Goal: Task Accomplishment & Management: Manage account settings

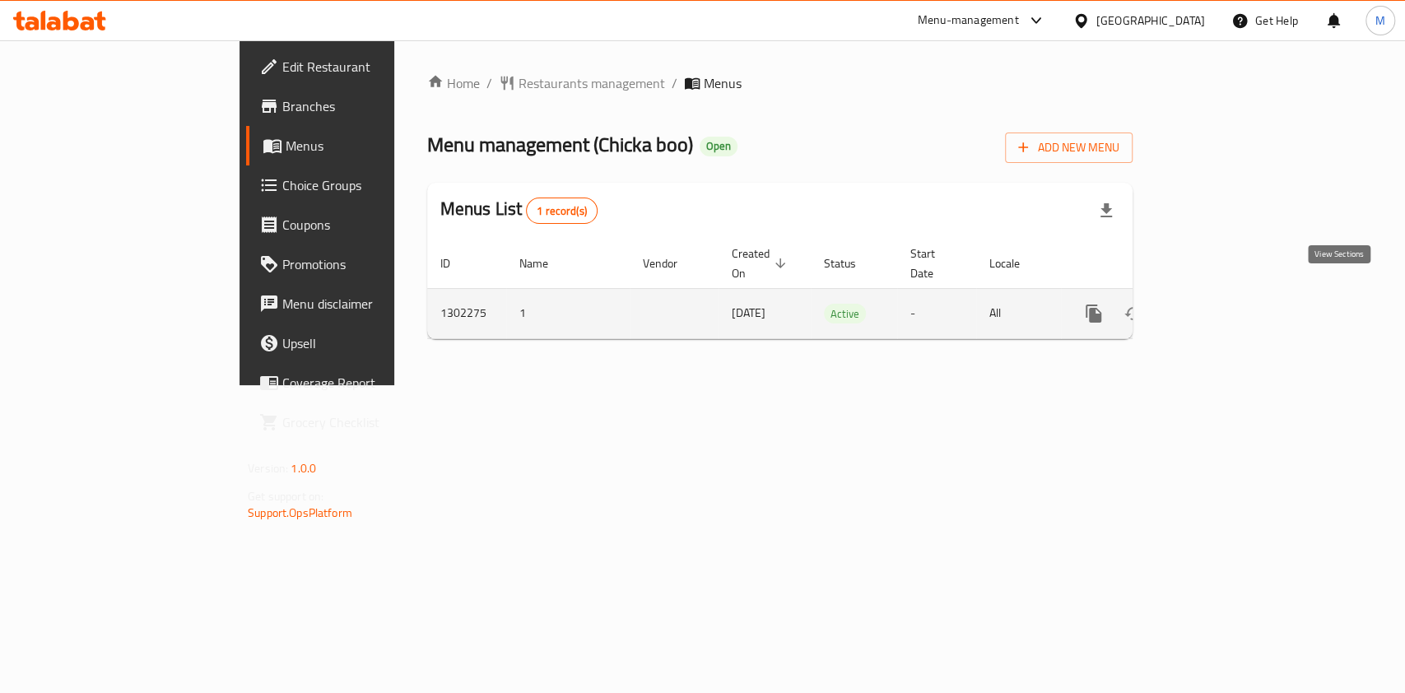
click at [1222, 304] on icon "enhanced table" at bounding box center [1213, 314] width 20 height 20
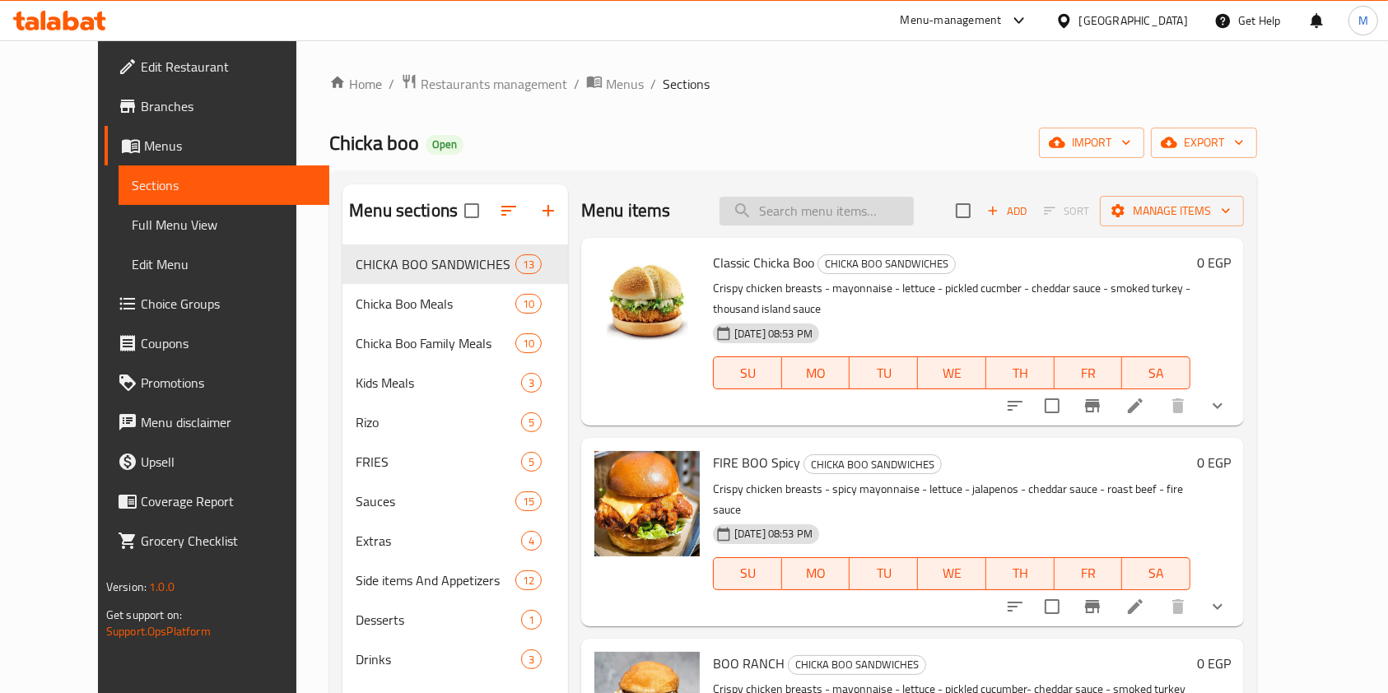
click at [810, 197] on input "search" at bounding box center [816, 211] width 194 height 29
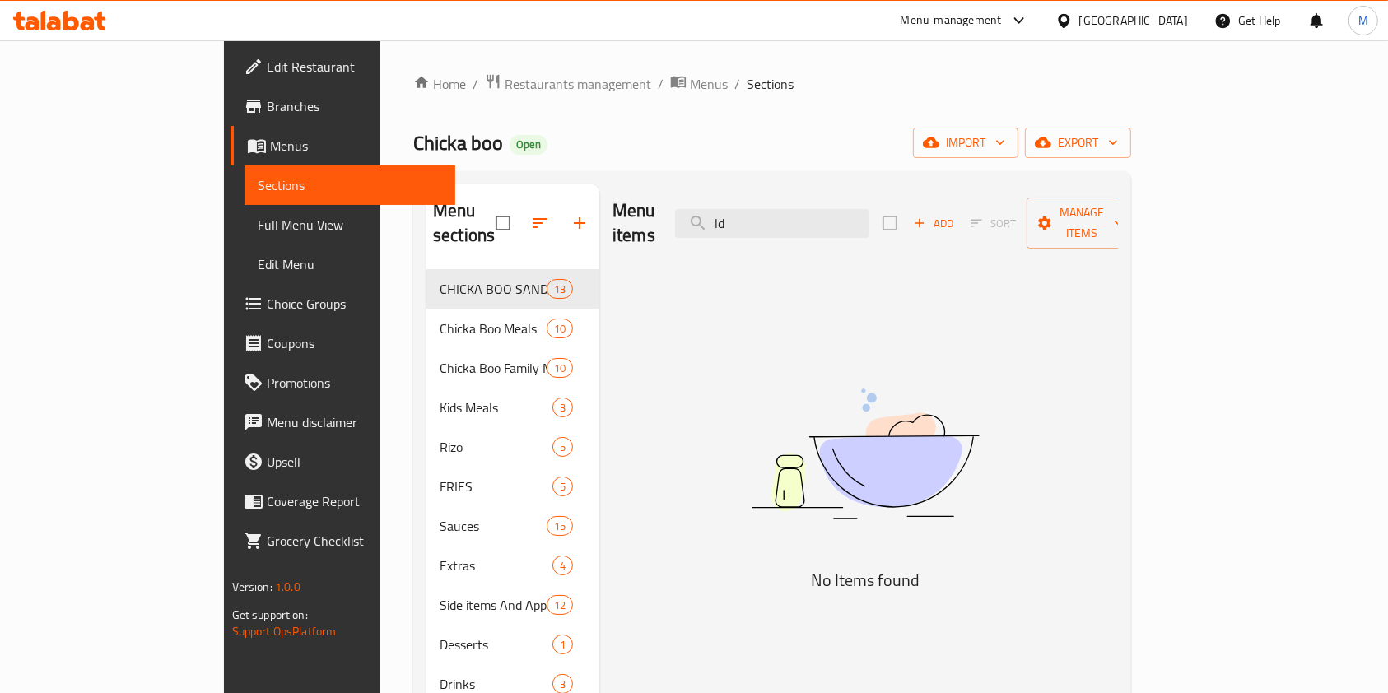
type input "l"
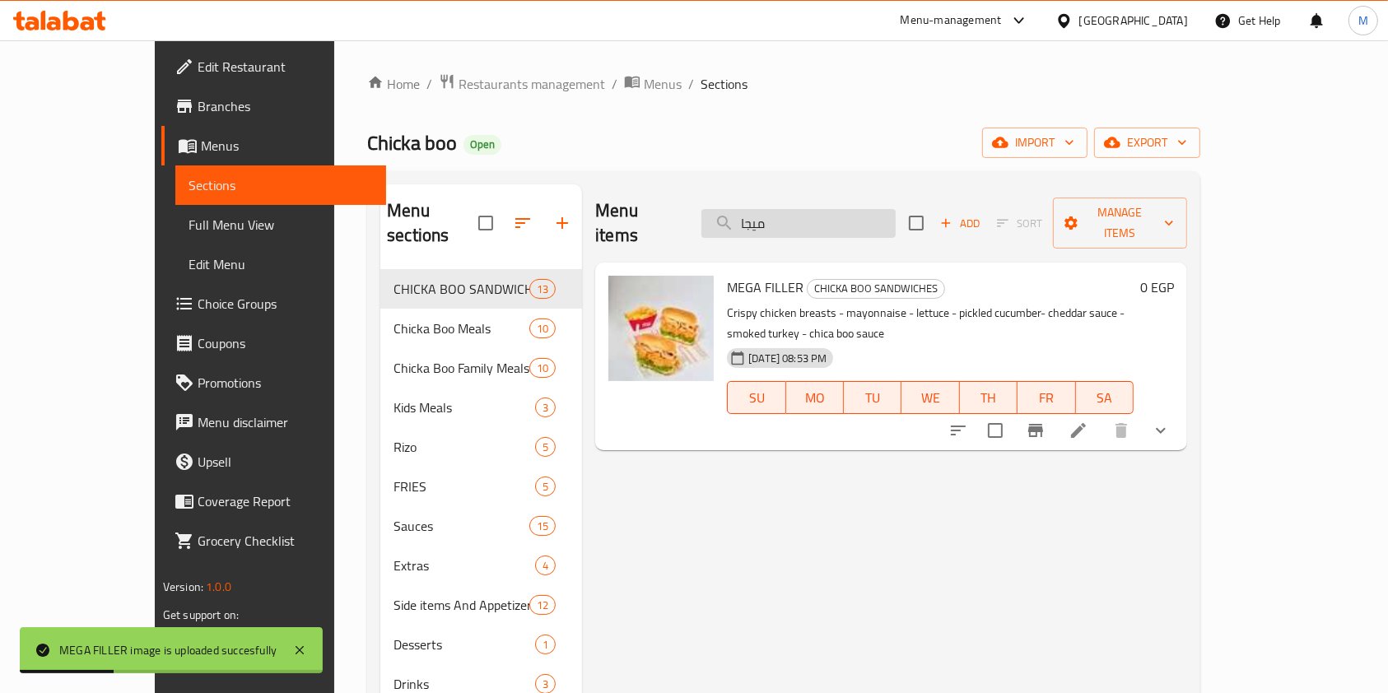
drag, startPoint x: 822, startPoint y: 209, endPoint x: 783, endPoint y: 214, distance: 39.8
click at [783, 214] on input "ميجا" at bounding box center [798, 223] width 194 height 29
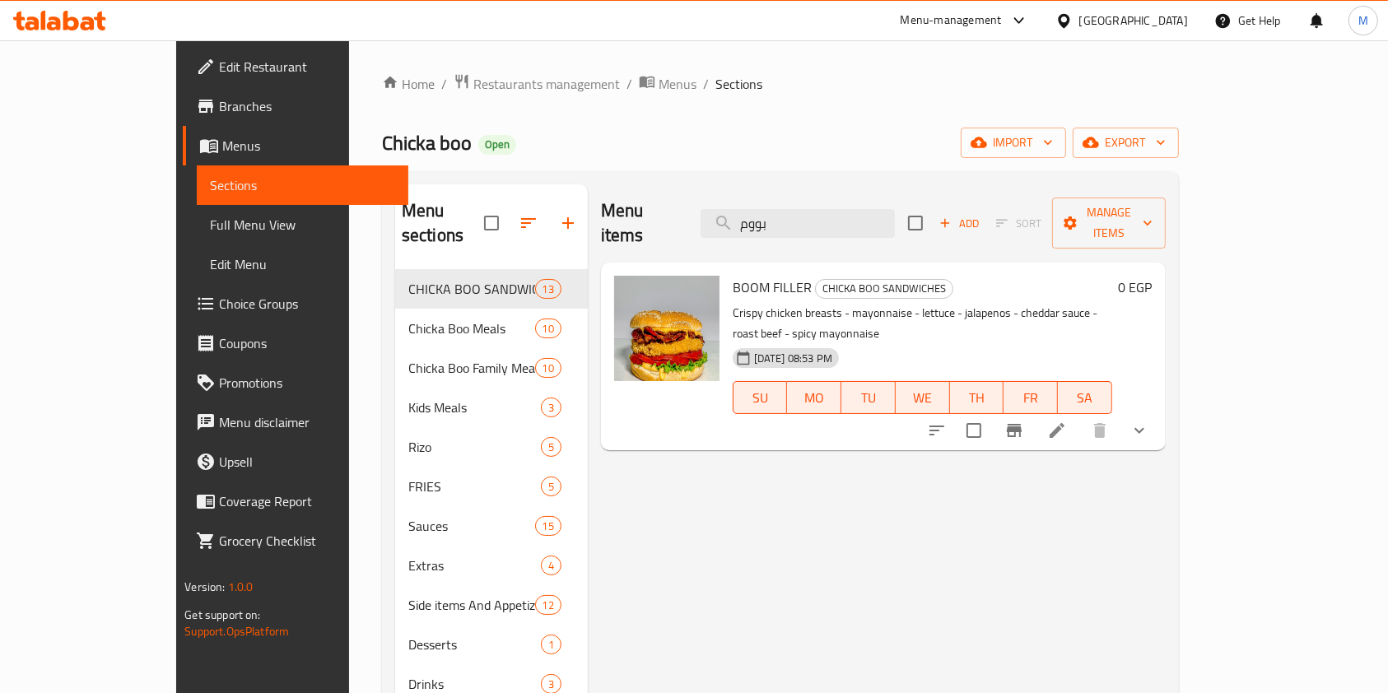
type input "بووم"
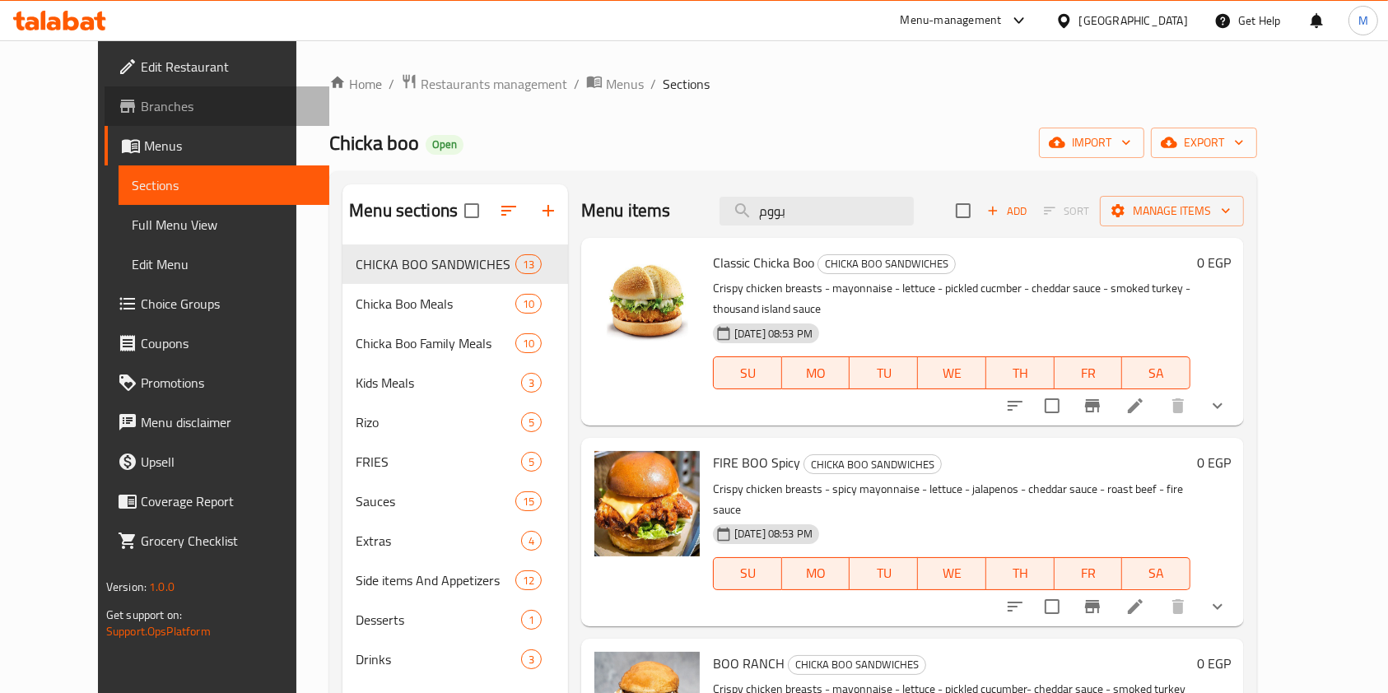
click at [141, 100] on span "Branches" at bounding box center [229, 106] width 176 height 20
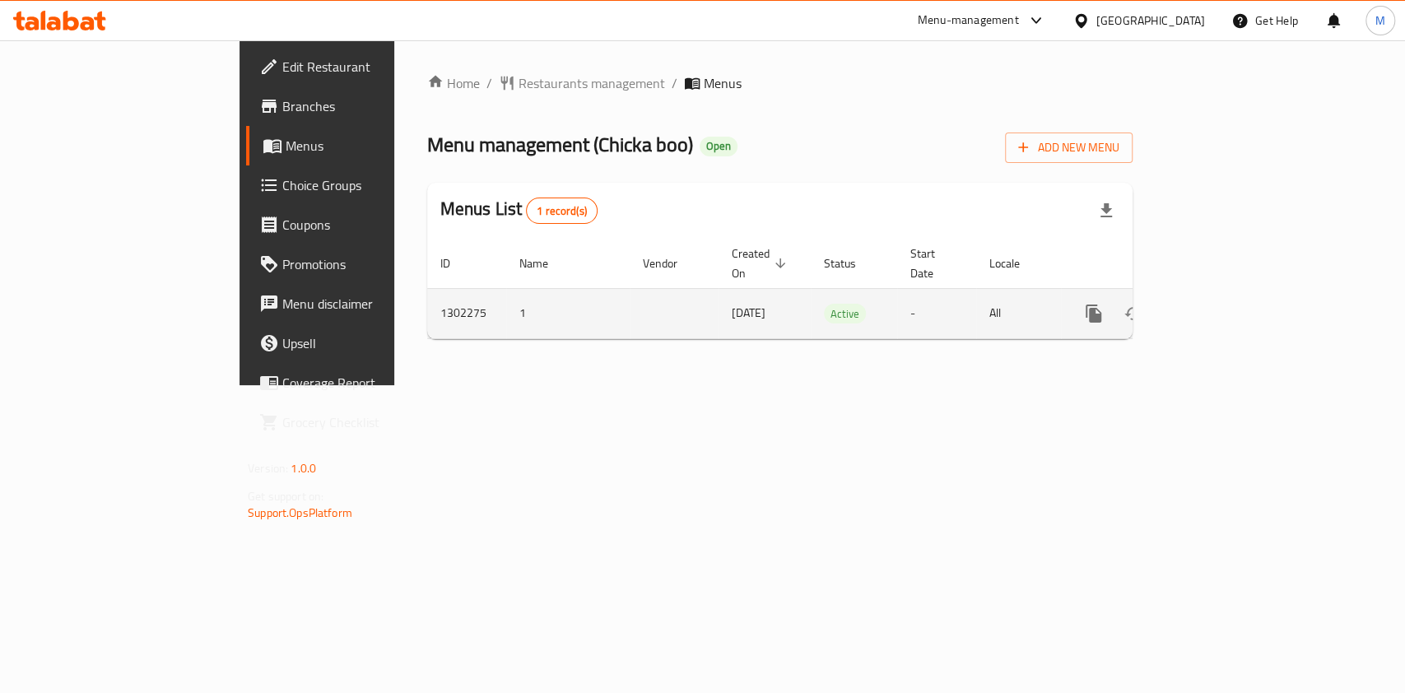
click at [1222, 304] on icon "enhanced table" at bounding box center [1213, 314] width 20 height 20
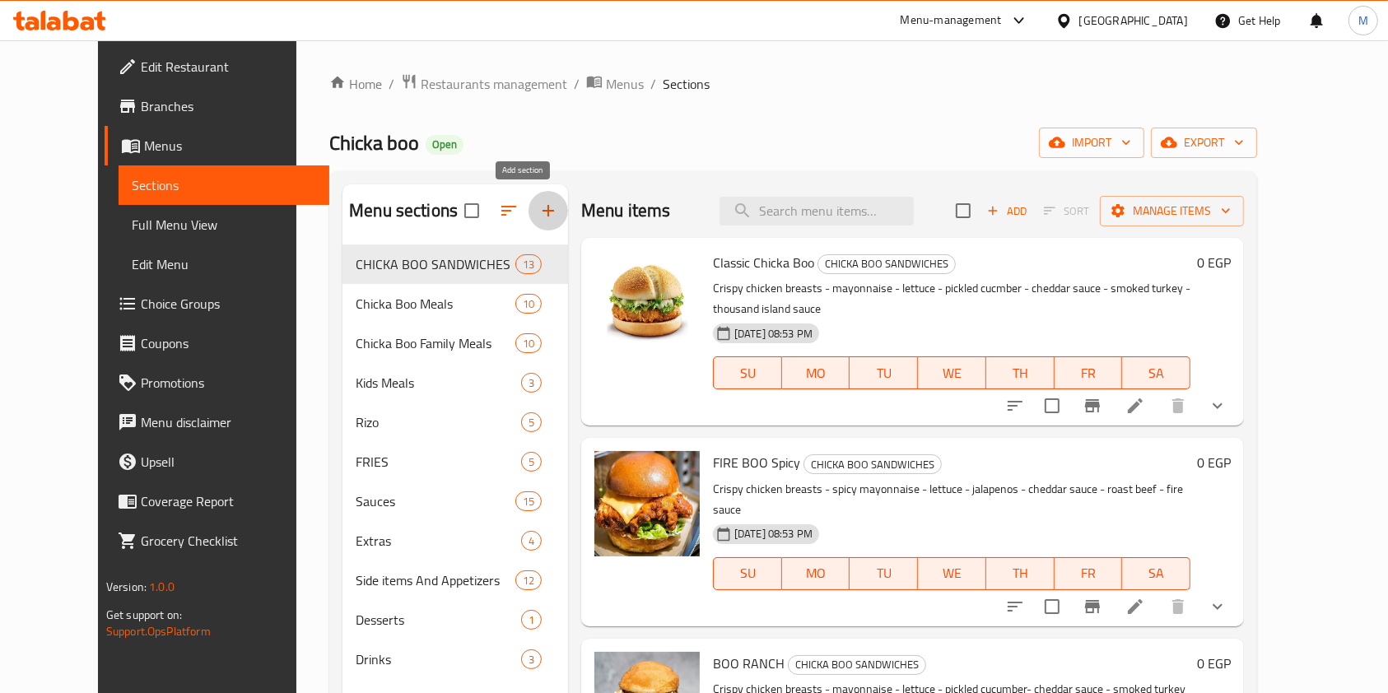
click at [534, 214] on button "button" at bounding box center [548, 211] width 40 height 40
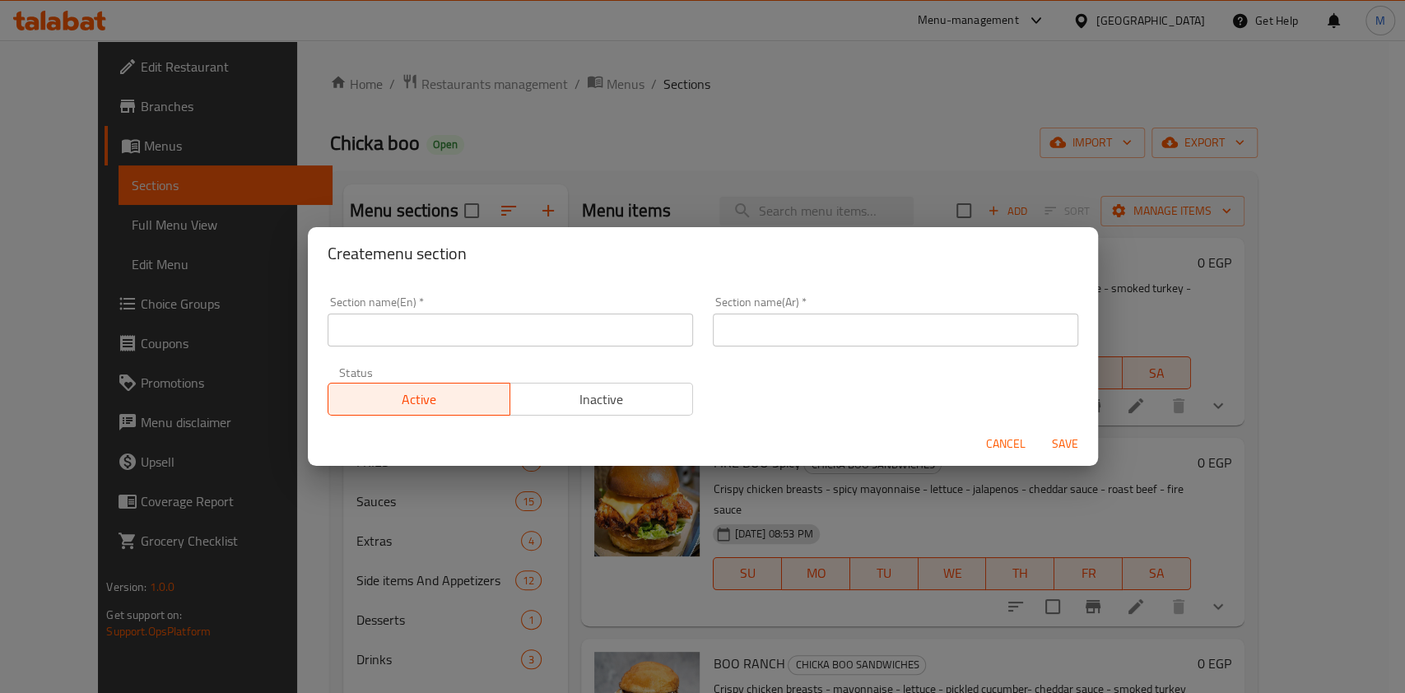
click at [488, 328] on input "text" at bounding box center [510, 330] width 365 height 33
type input "خ"
type input "Offers"
click at [854, 319] on input "text" at bounding box center [895, 330] width 365 height 33
type input "u"
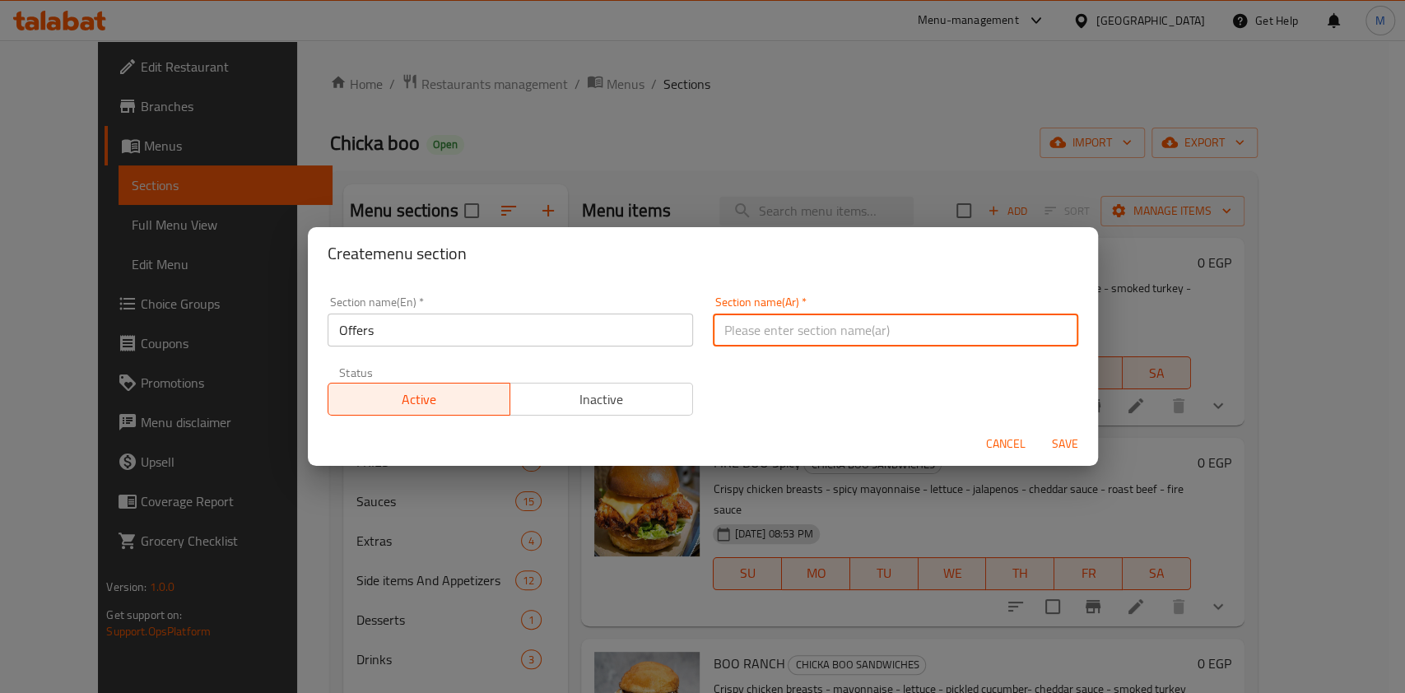
type input "ه"
type input "عروض"
click at [1079, 449] on span "Save" at bounding box center [1065, 444] width 40 height 21
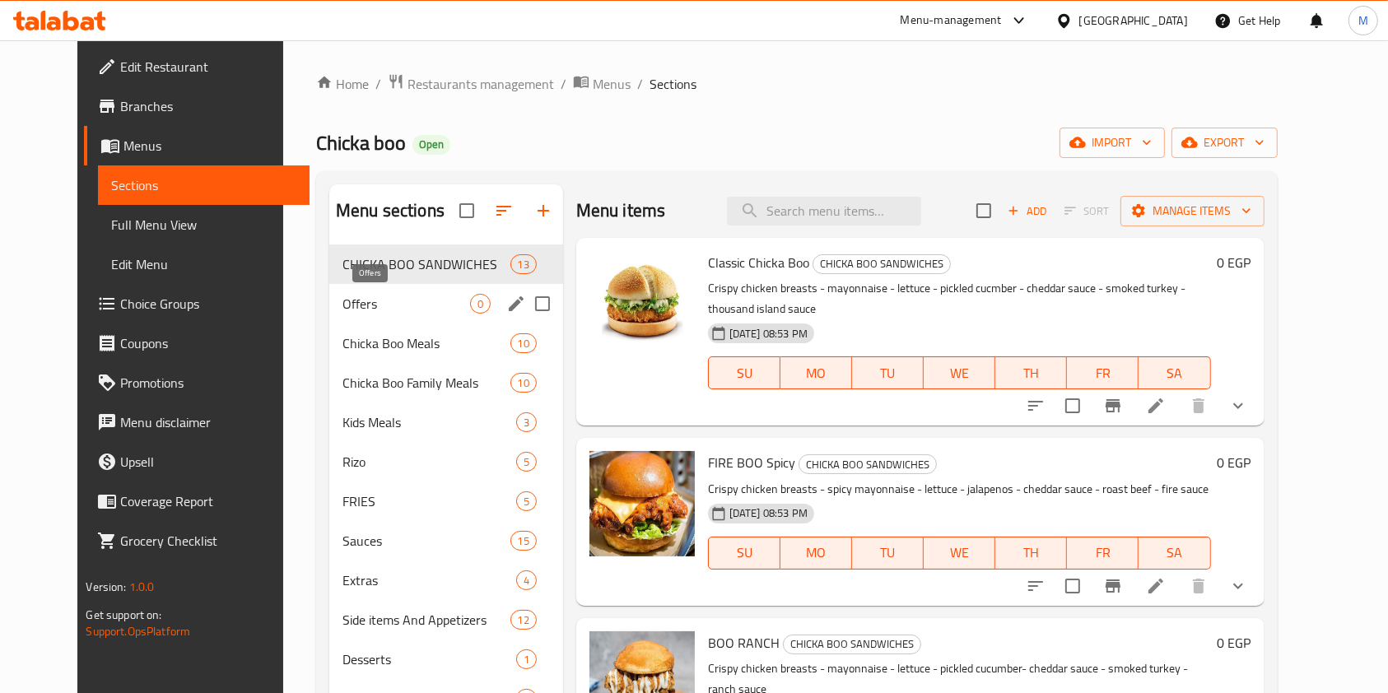
click at [377, 300] on span "Offers" at bounding box center [406, 304] width 128 height 20
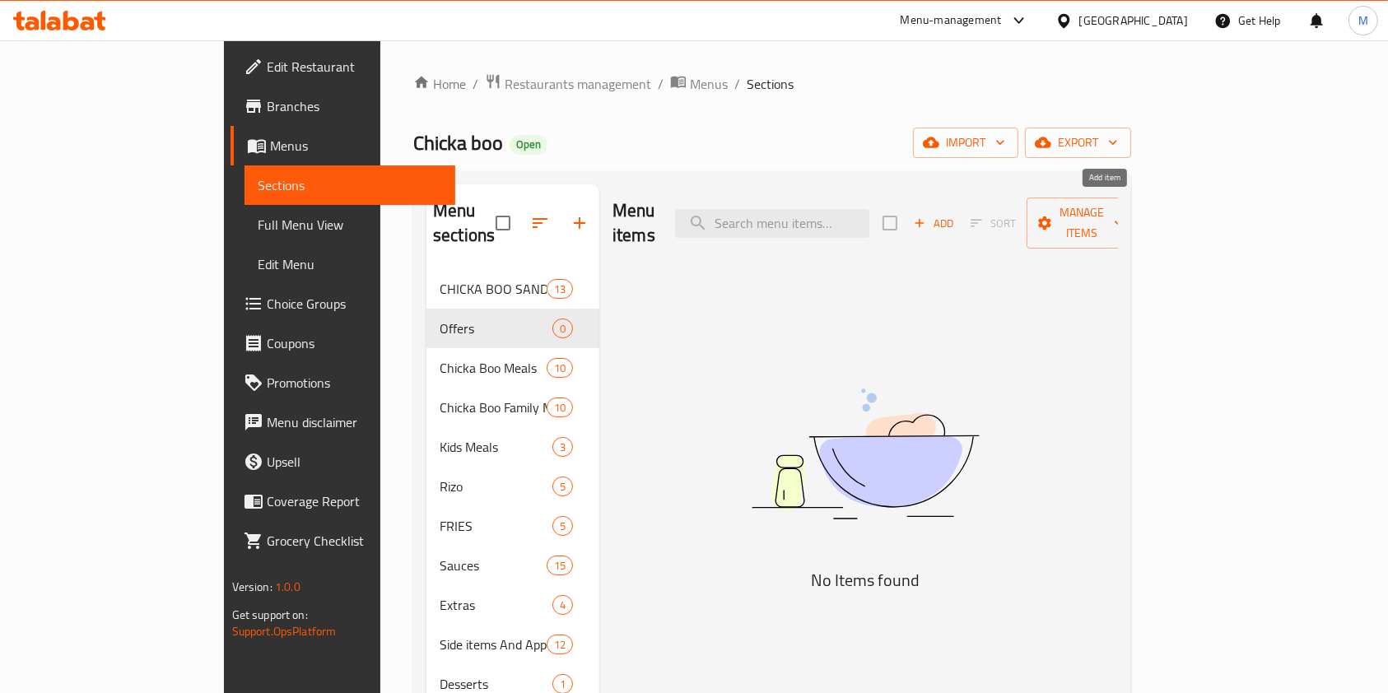
click at [956, 214] on span "Add" at bounding box center [933, 223] width 44 height 19
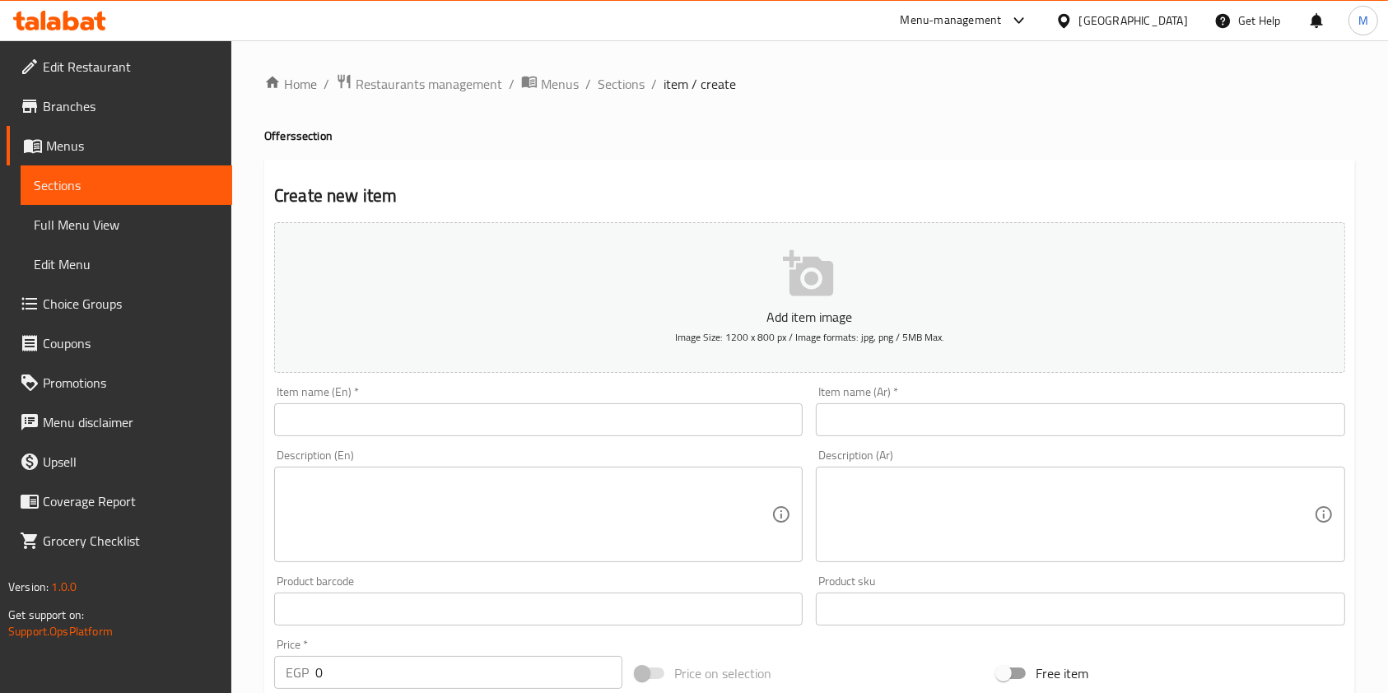
click at [877, 431] on input "text" at bounding box center [1080, 419] width 528 height 33
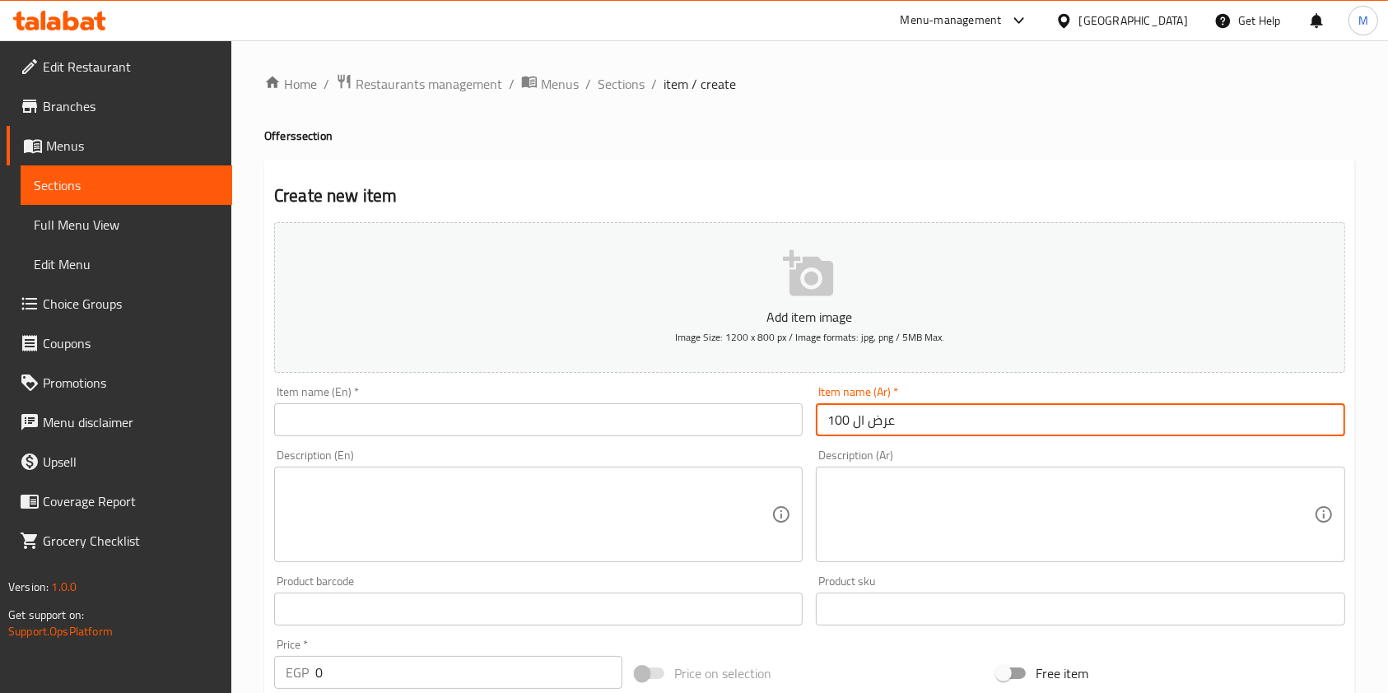
type input "عرض ال 100"
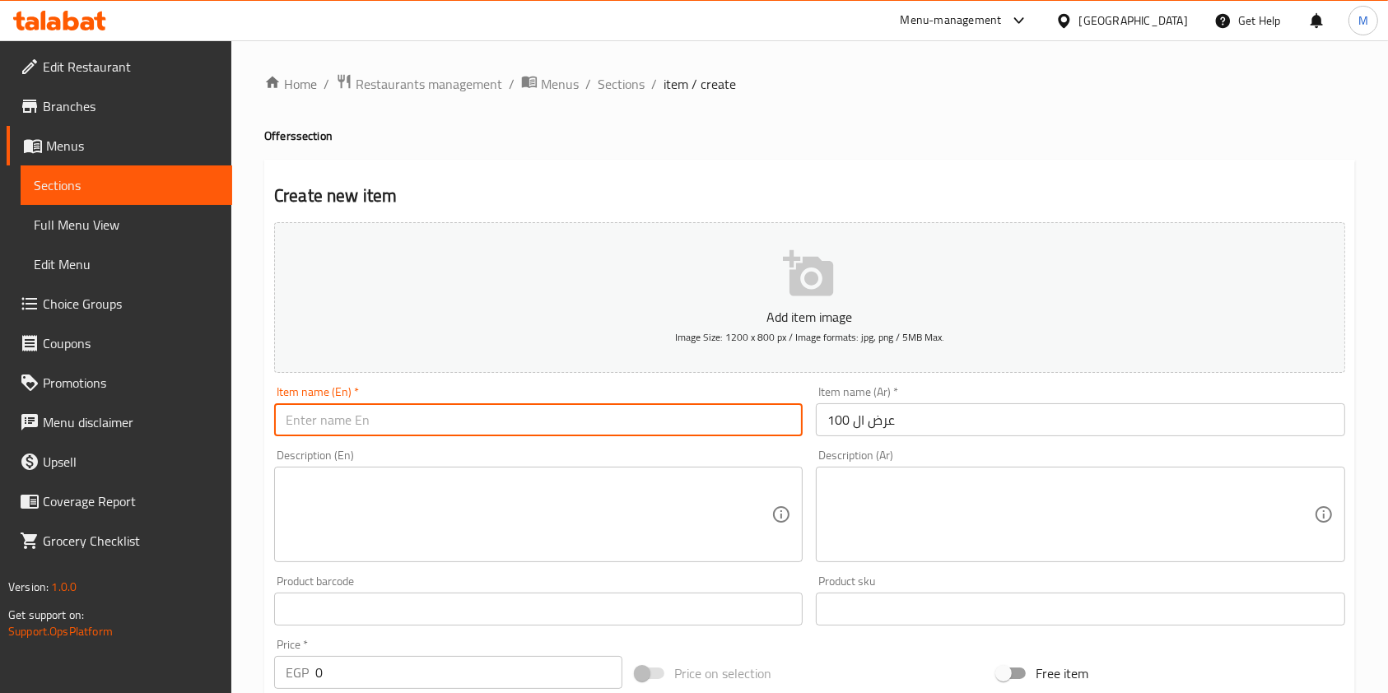
click at [531, 427] on input "text" at bounding box center [538, 419] width 528 height 33
type input "o"
click at [365, 405] on input "offer 1" at bounding box center [538, 419] width 528 height 33
type input "offer 100"
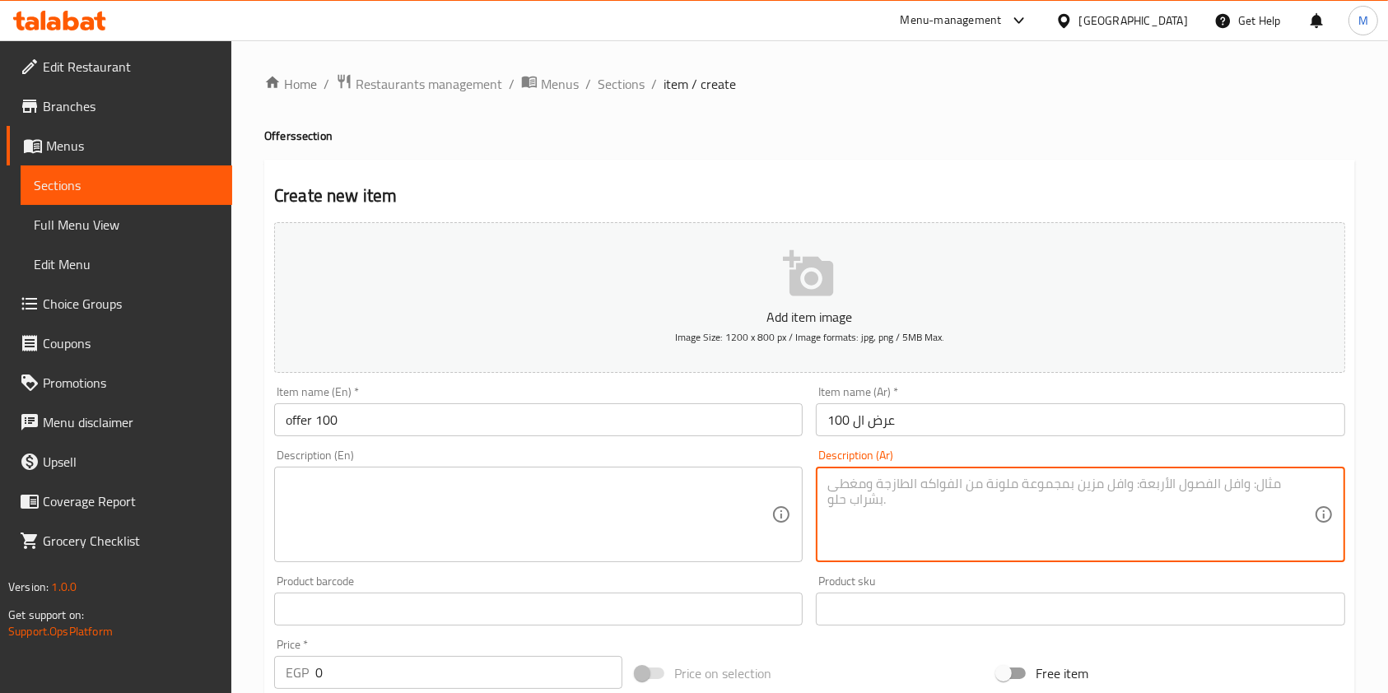
click at [896, 496] on textarea at bounding box center [1070, 515] width 486 height 78
paste textarea "2 قطعة استربس + ارز + تومية + عيش + بطاطس"
type textarea "2 قطعة استربس + ارز + تومية + عيش + بطاطس"
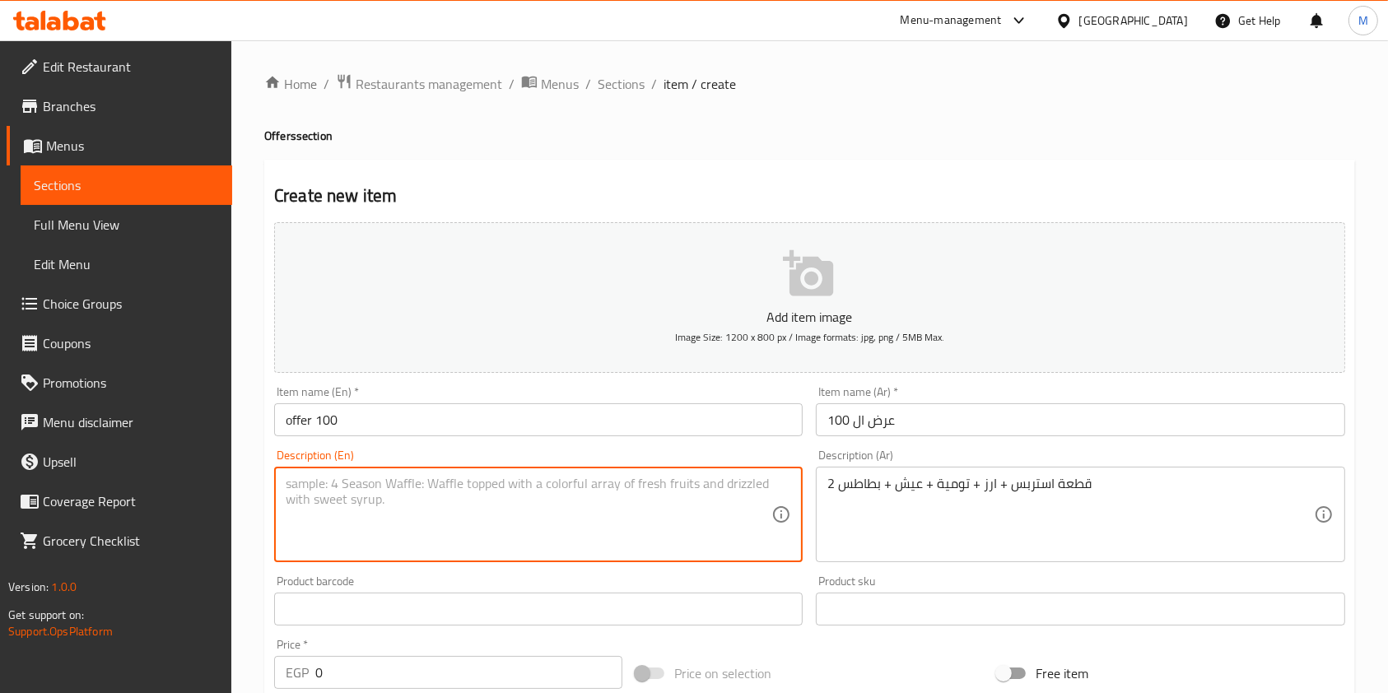
click at [691, 512] on textarea at bounding box center [529, 515] width 486 height 78
paste textarea "2 pieces of strips + rice + garlic + bread + potatoes"
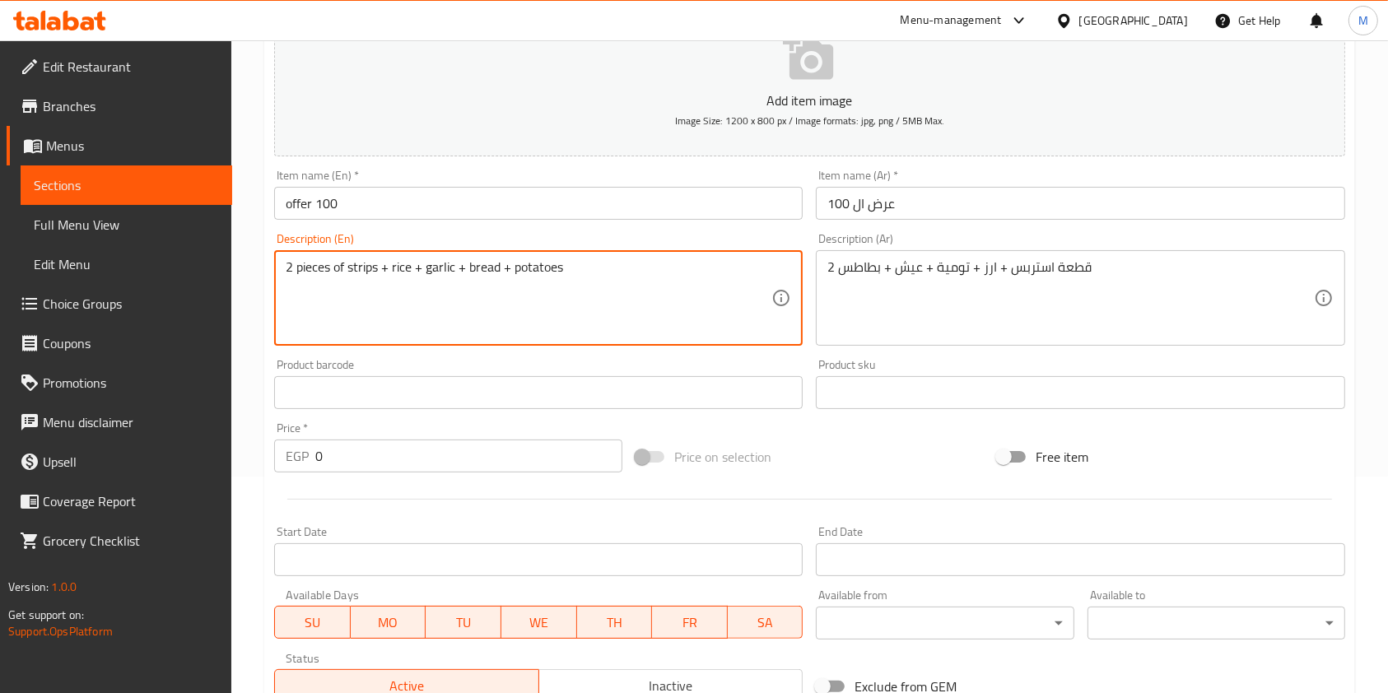
scroll to position [219, 0]
type textarea "2 pieces of strips + rice + garlic + bread + potatoes"
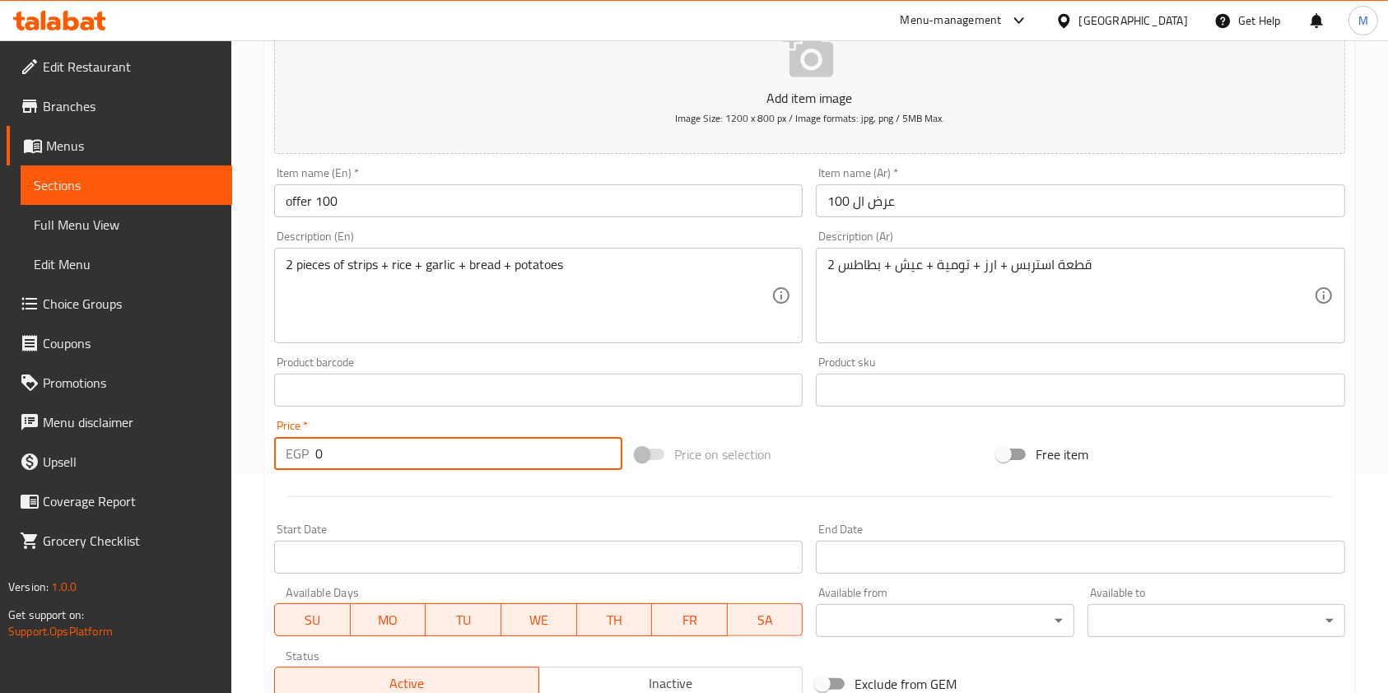
drag, startPoint x: 322, startPoint y: 456, endPoint x: 297, endPoint y: 458, distance: 24.7
click at [297, 458] on div "EGP 0 Price *" at bounding box center [448, 453] width 348 height 33
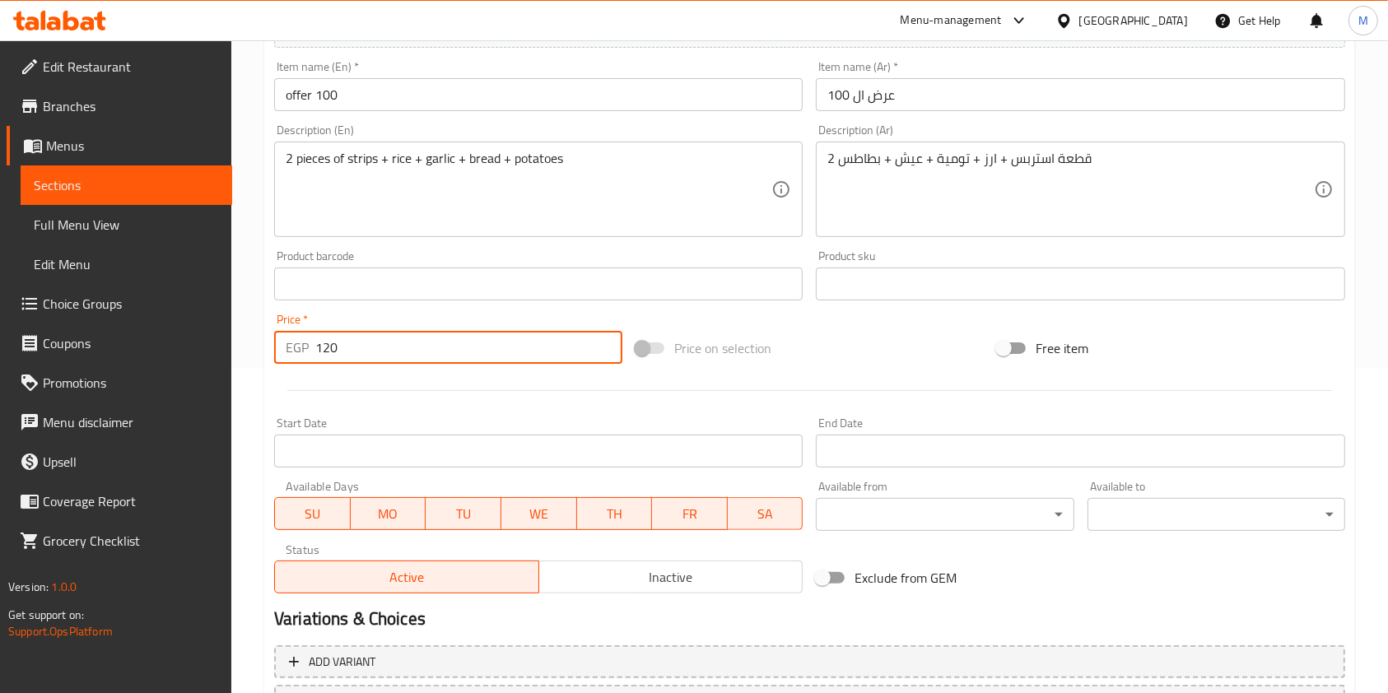
scroll to position [327, 0]
type input "120"
click at [776, 568] on span "Inactive" at bounding box center [671, 576] width 251 height 24
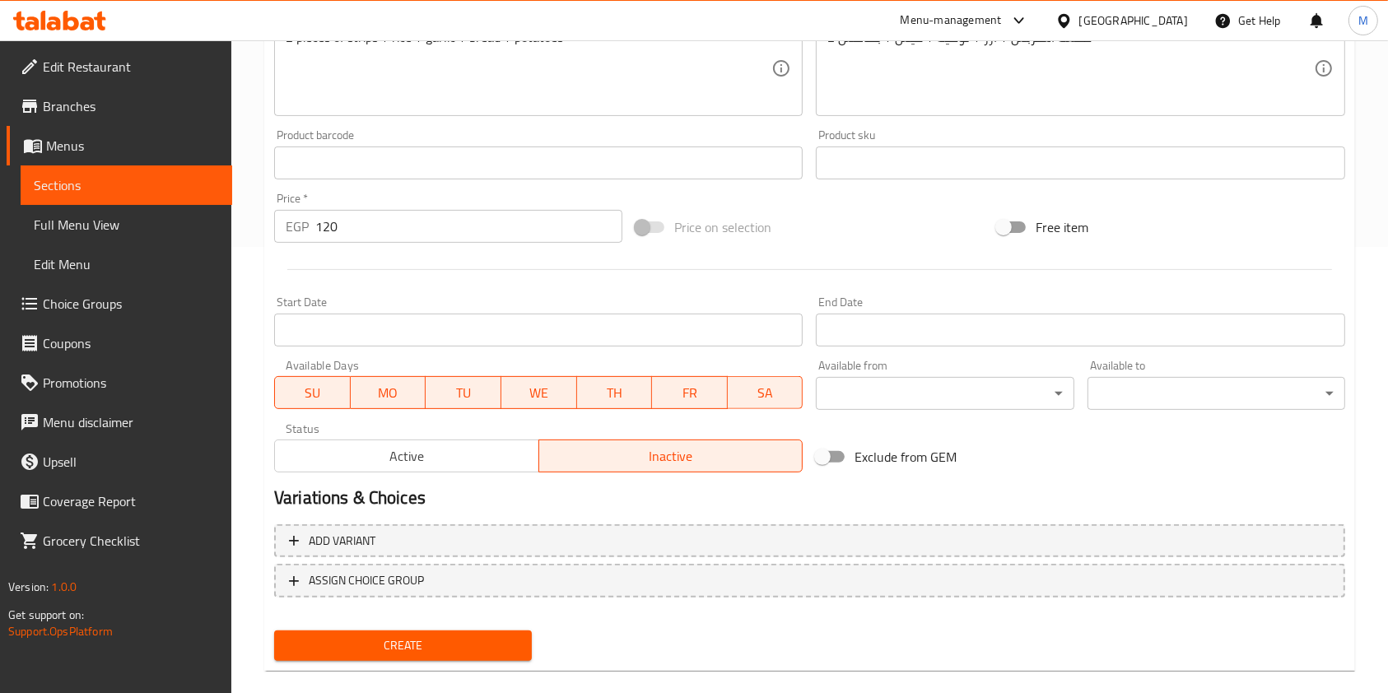
scroll to position [469, 0]
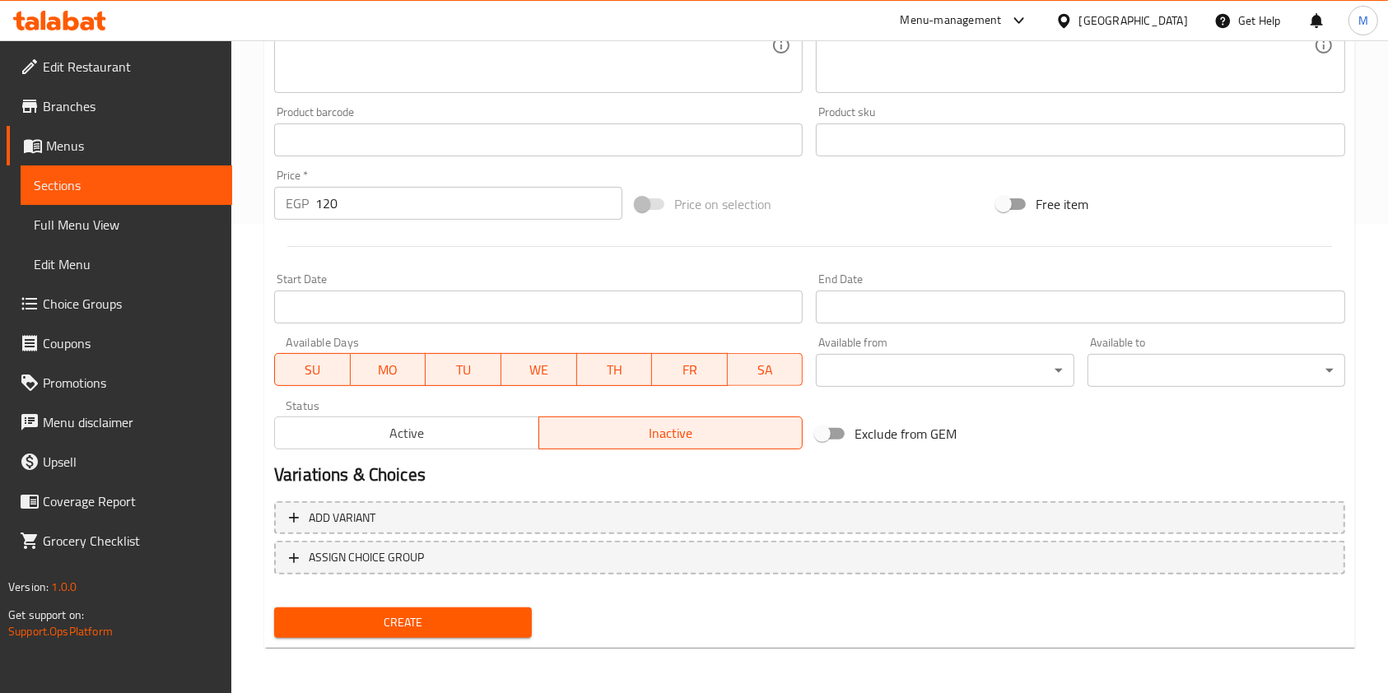
click at [495, 631] on span "Create" at bounding box center [402, 622] width 231 height 21
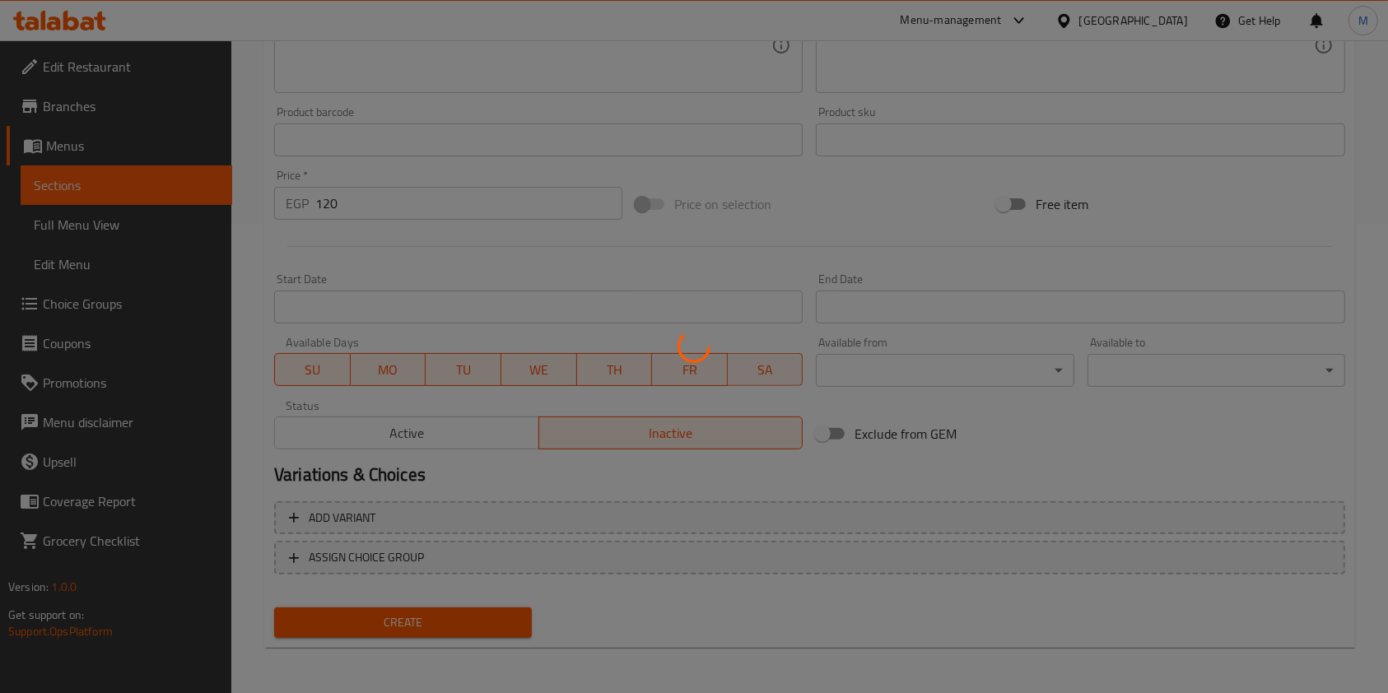
type input "0"
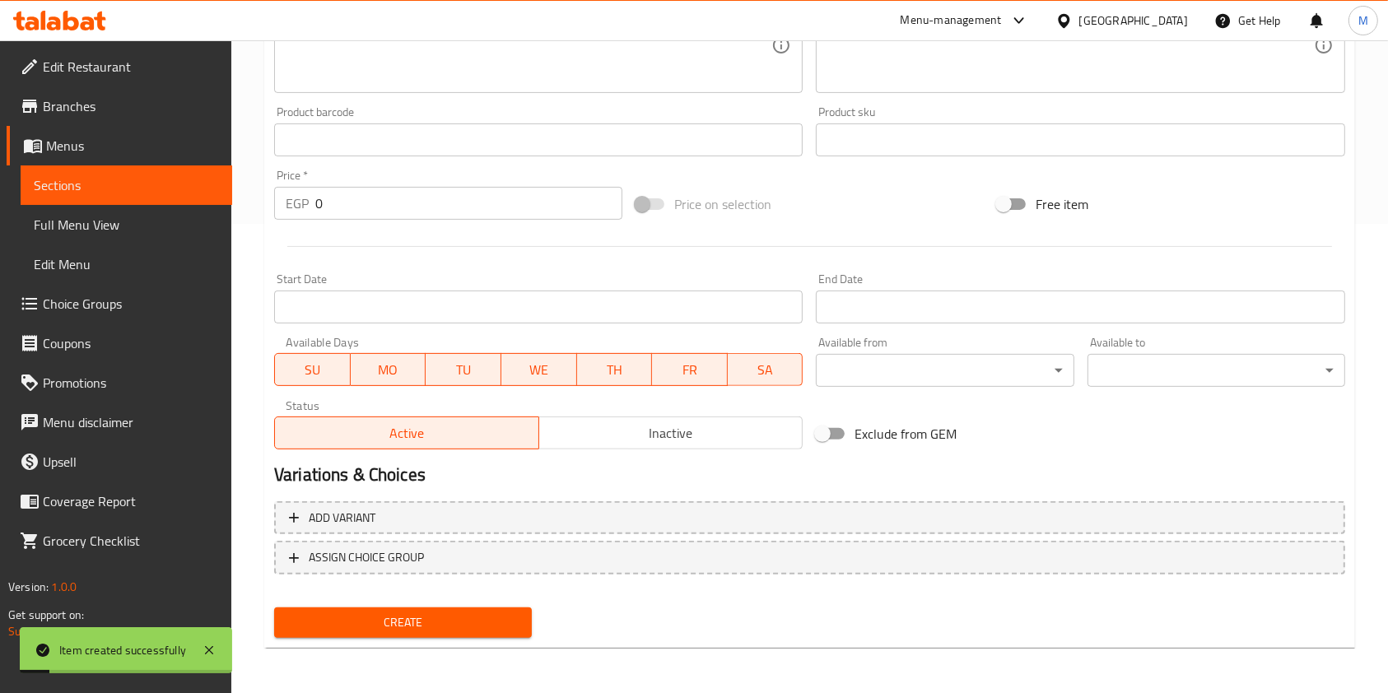
scroll to position [0, 0]
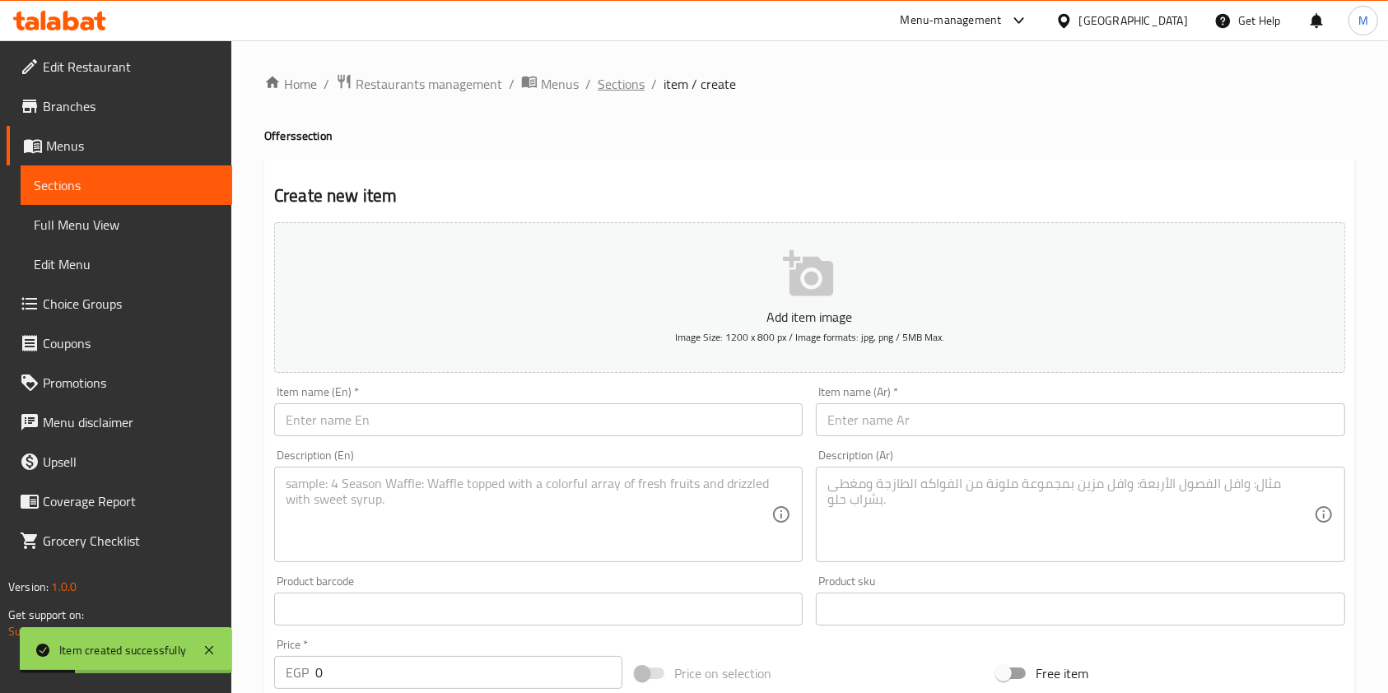
click at [638, 80] on span "Sections" at bounding box center [621, 84] width 47 height 20
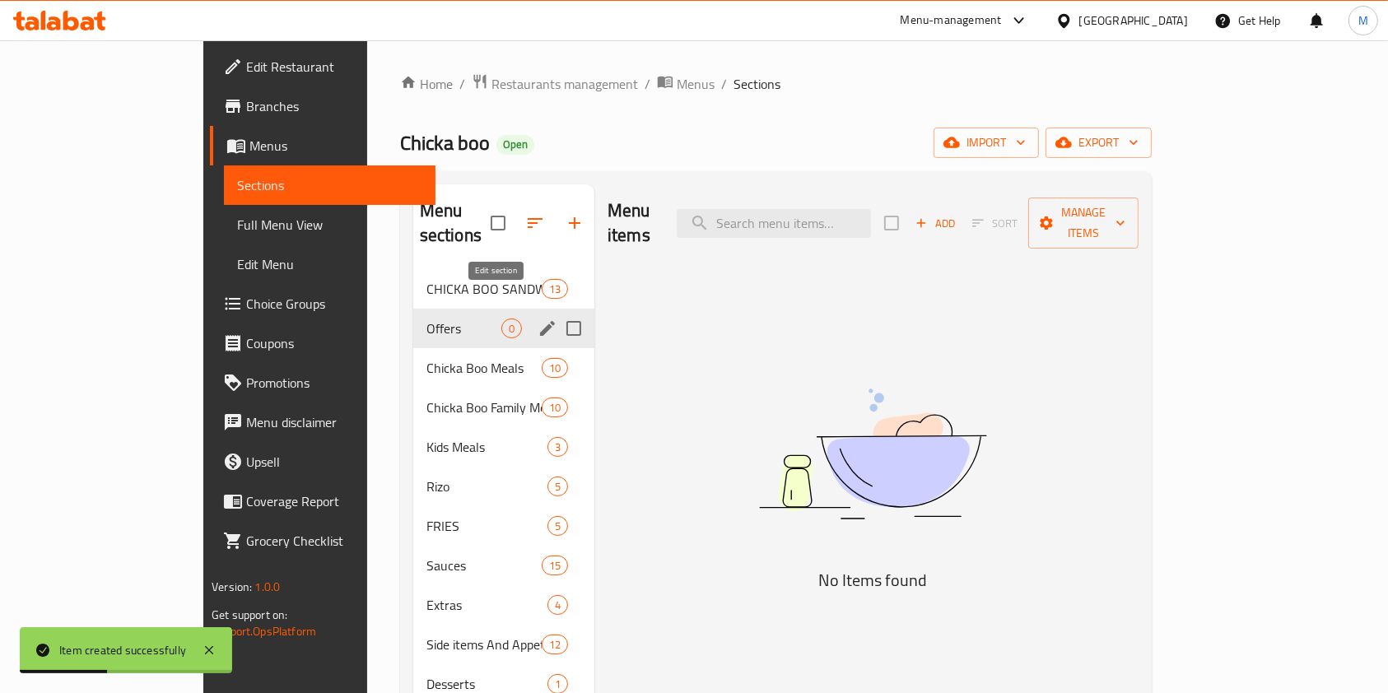
click at [538, 319] on icon "edit" at bounding box center [548, 329] width 20 height 20
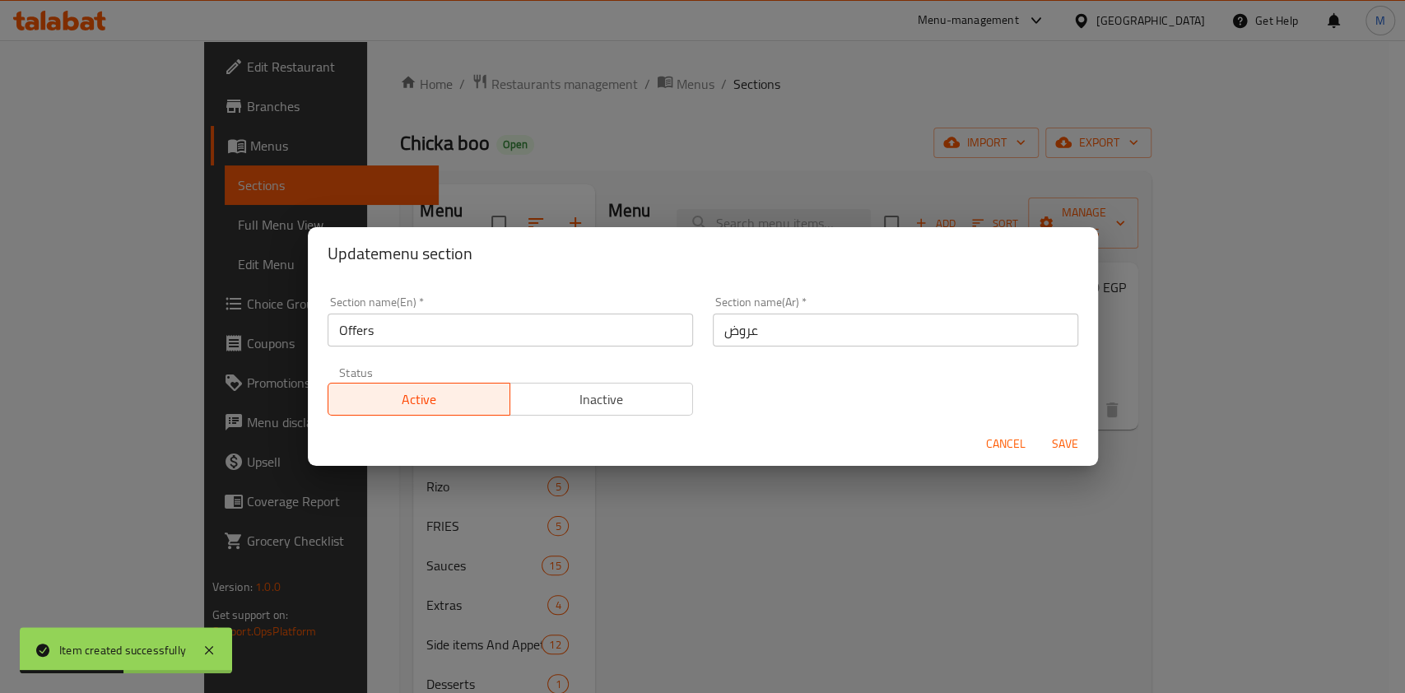
click at [544, 403] on span "Inactive" at bounding box center [602, 400] width 170 height 24
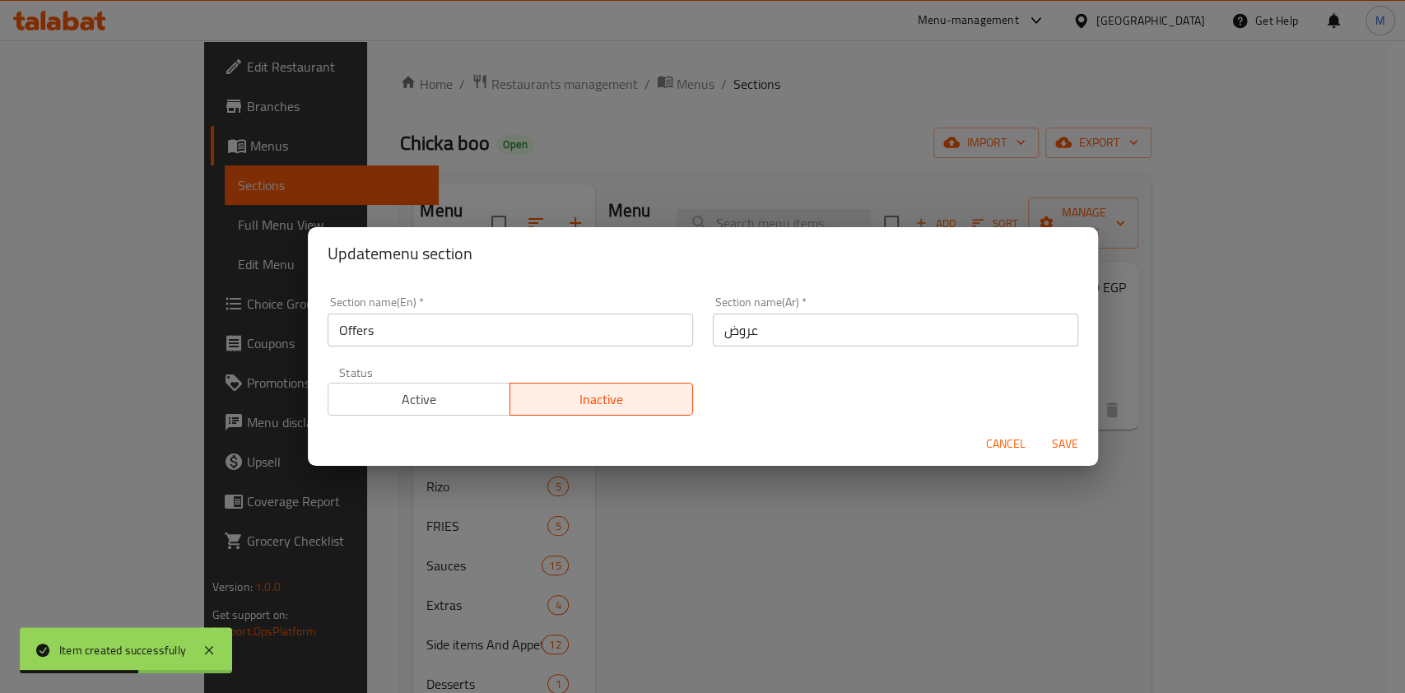
click at [1054, 436] on span "Save" at bounding box center [1065, 444] width 40 height 21
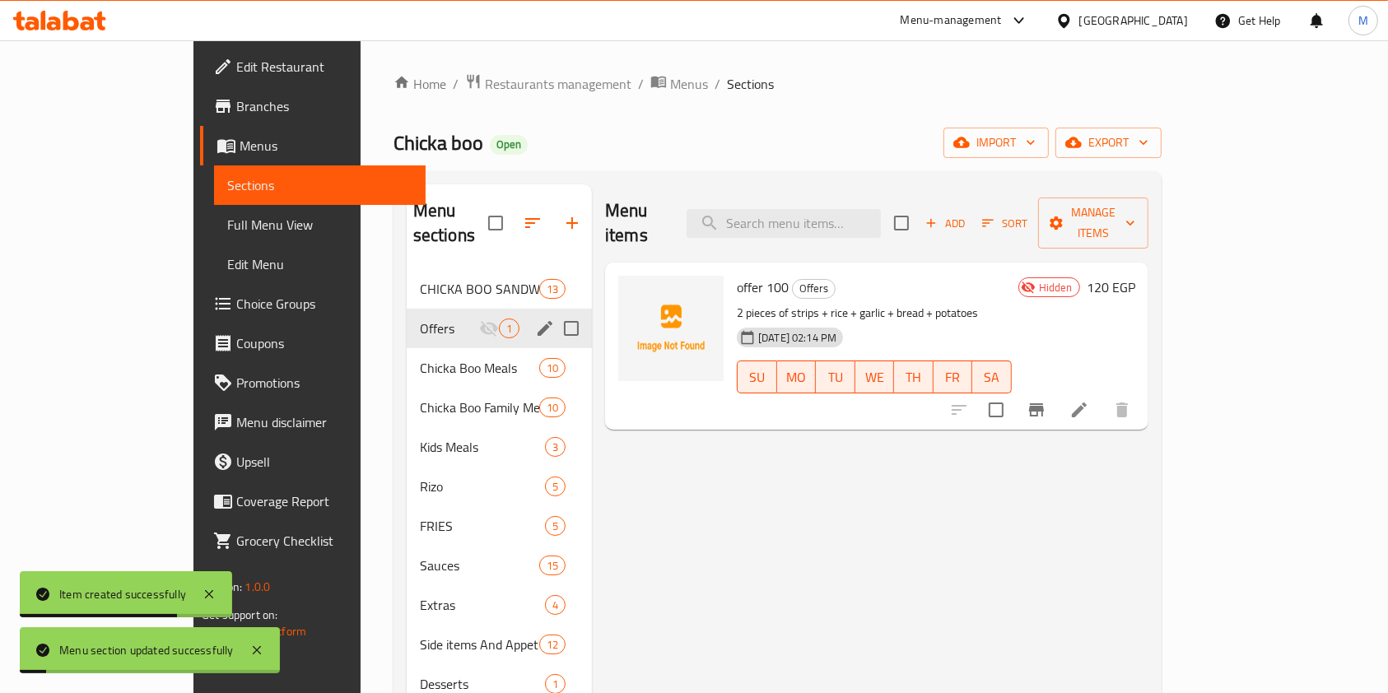
click at [672, 486] on div "Menu items Add Sort Manage items offer 100 Offers 2 pieces of strips + rice + g…" at bounding box center [870, 530] width 556 height 693
click at [1089, 400] on icon at bounding box center [1079, 410] width 20 height 20
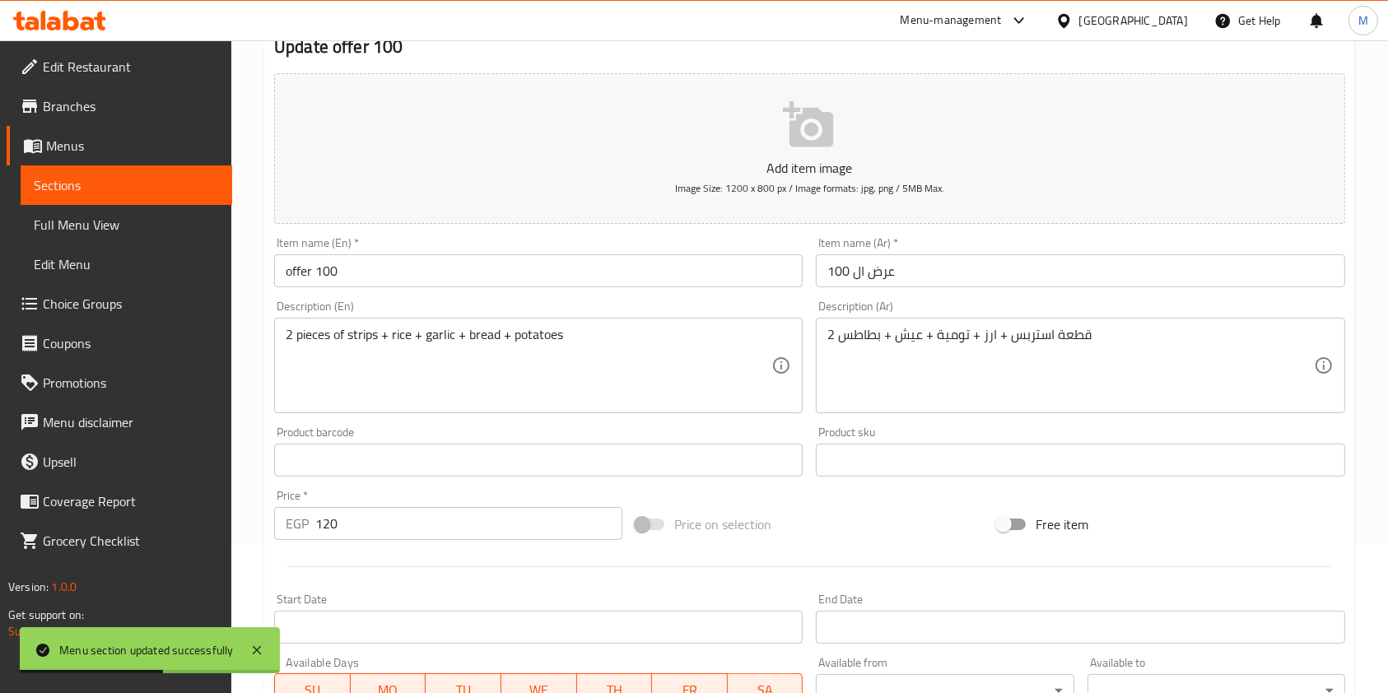
scroll to position [439, 0]
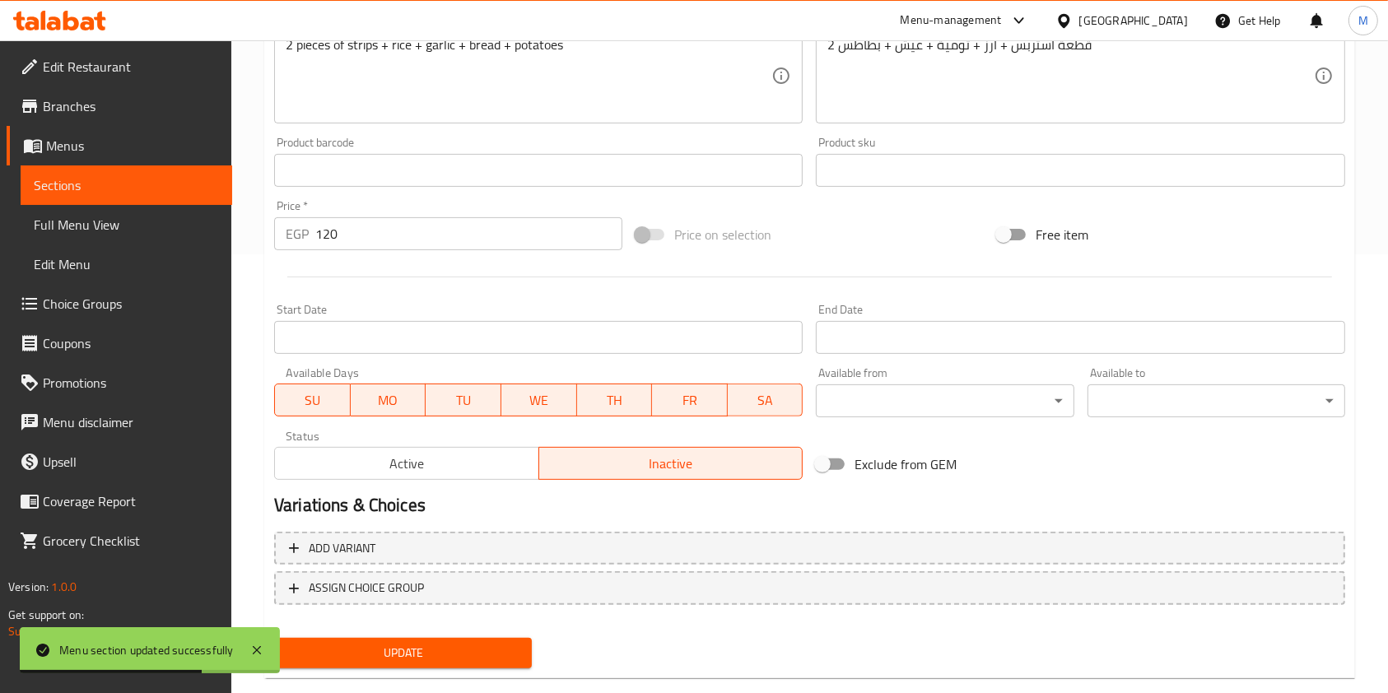
click at [467, 478] on button "Active" at bounding box center [406, 463] width 265 height 33
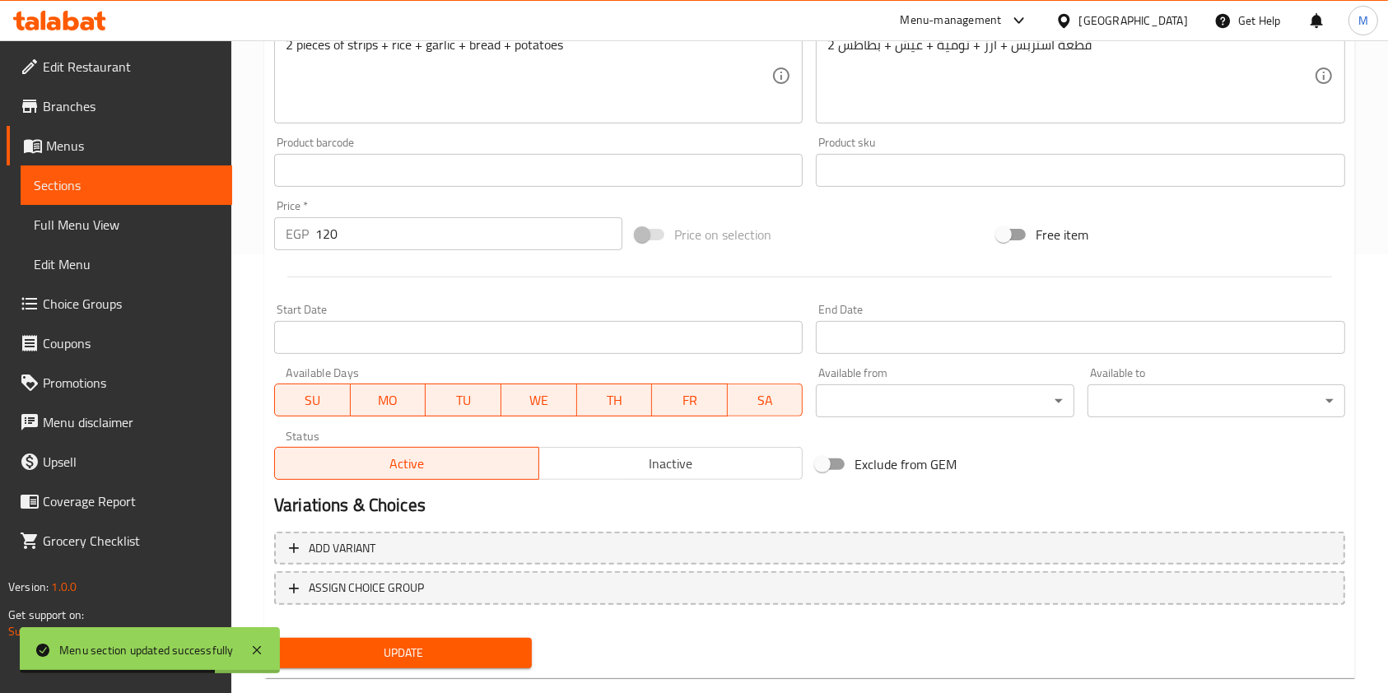
click at [456, 635] on div "Update" at bounding box center [403, 653] width 271 height 44
click at [533, 642] on div "Update" at bounding box center [403, 653] width 271 height 44
click at [459, 662] on span "Update" at bounding box center [402, 653] width 231 height 21
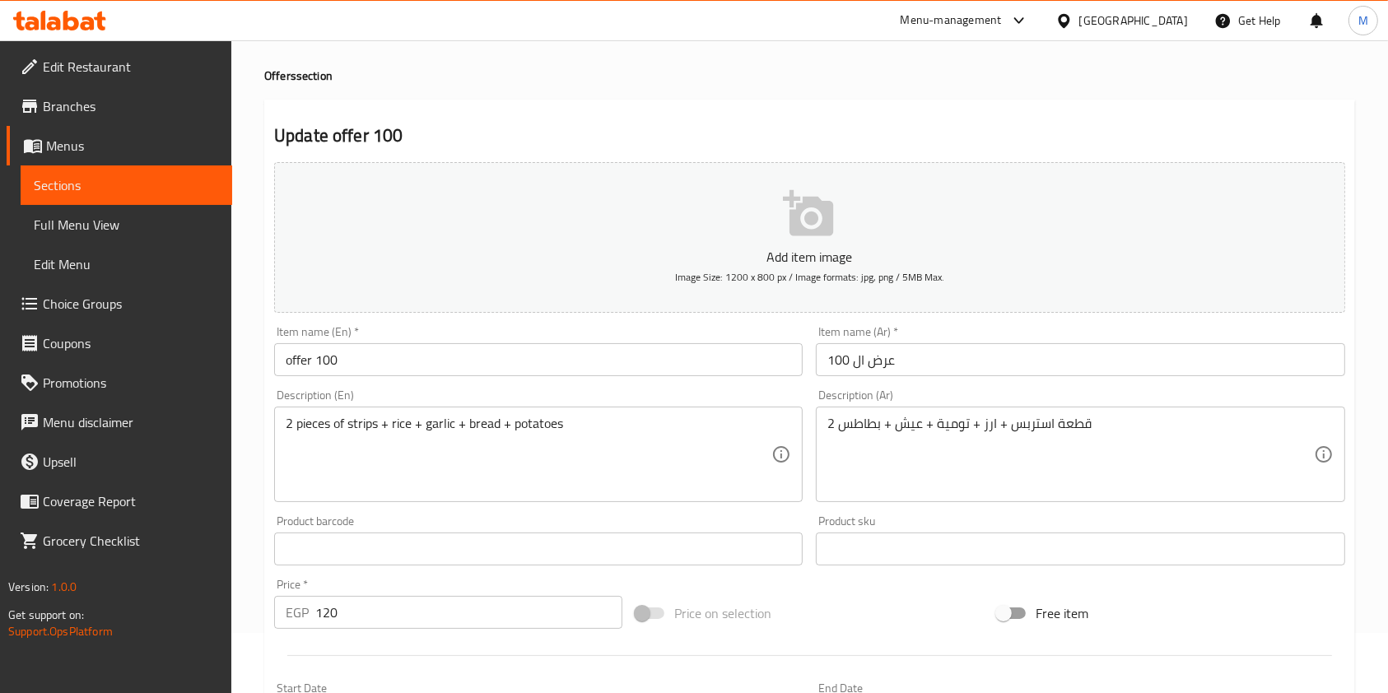
scroll to position [0, 0]
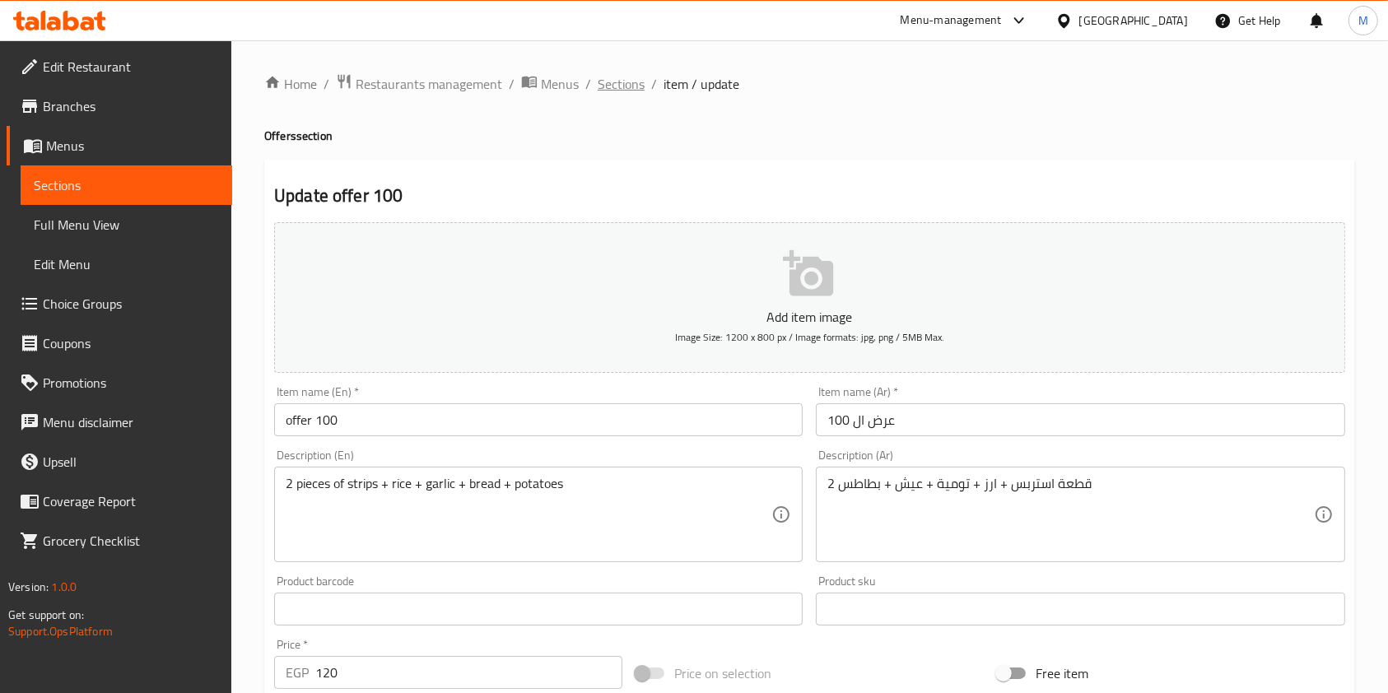
click at [624, 88] on span "Sections" at bounding box center [621, 84] width 47 height 20
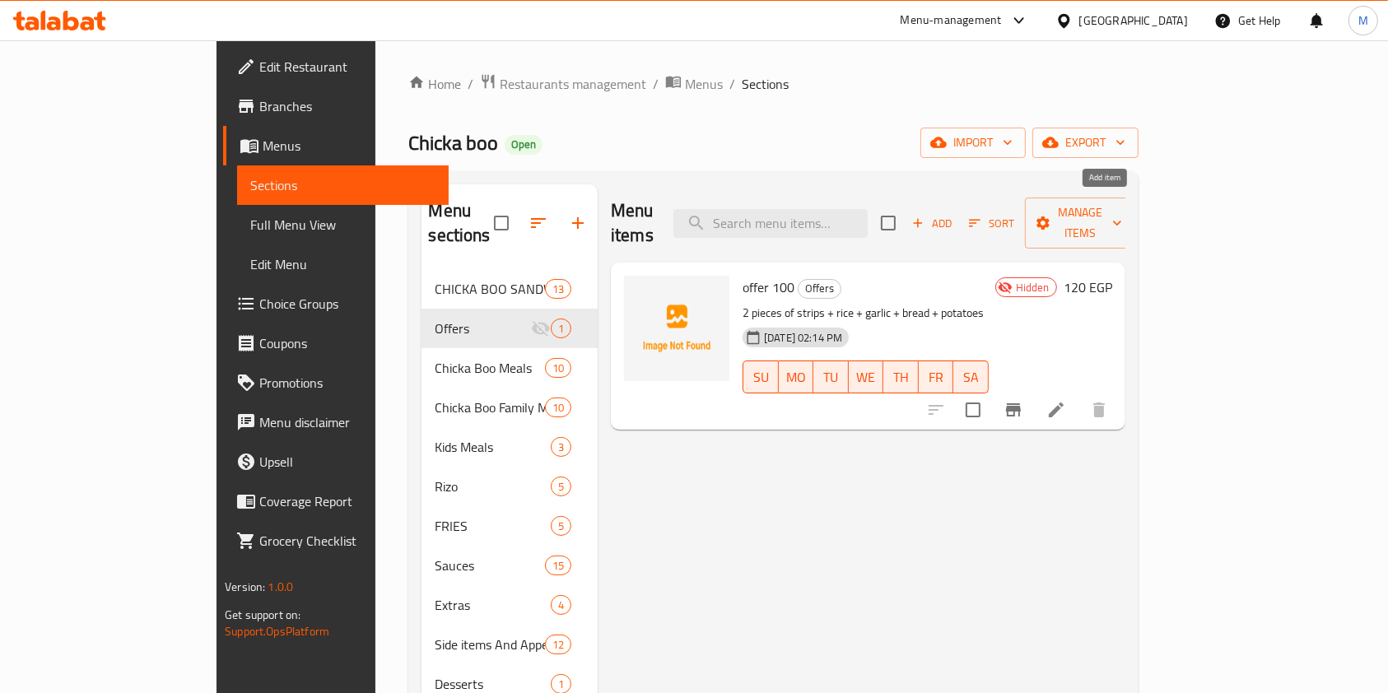
click at [954, 214] on span "Add" at bounding box center [932, 223] width 44 height 19
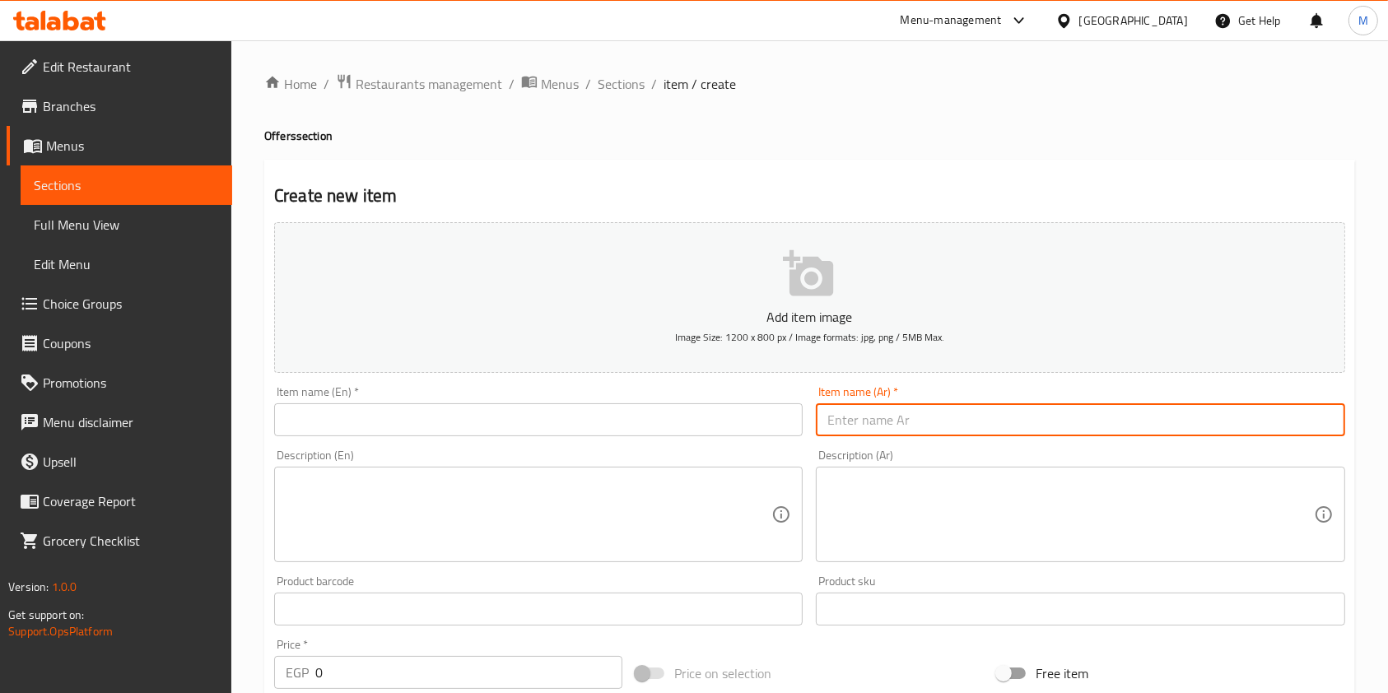
click at [899, 414] on input "text" at bounding box center [1080, 419] width 528 height 33
paste input "عرض الدابل فيلر"
type input "عرض الدابل فيلر"
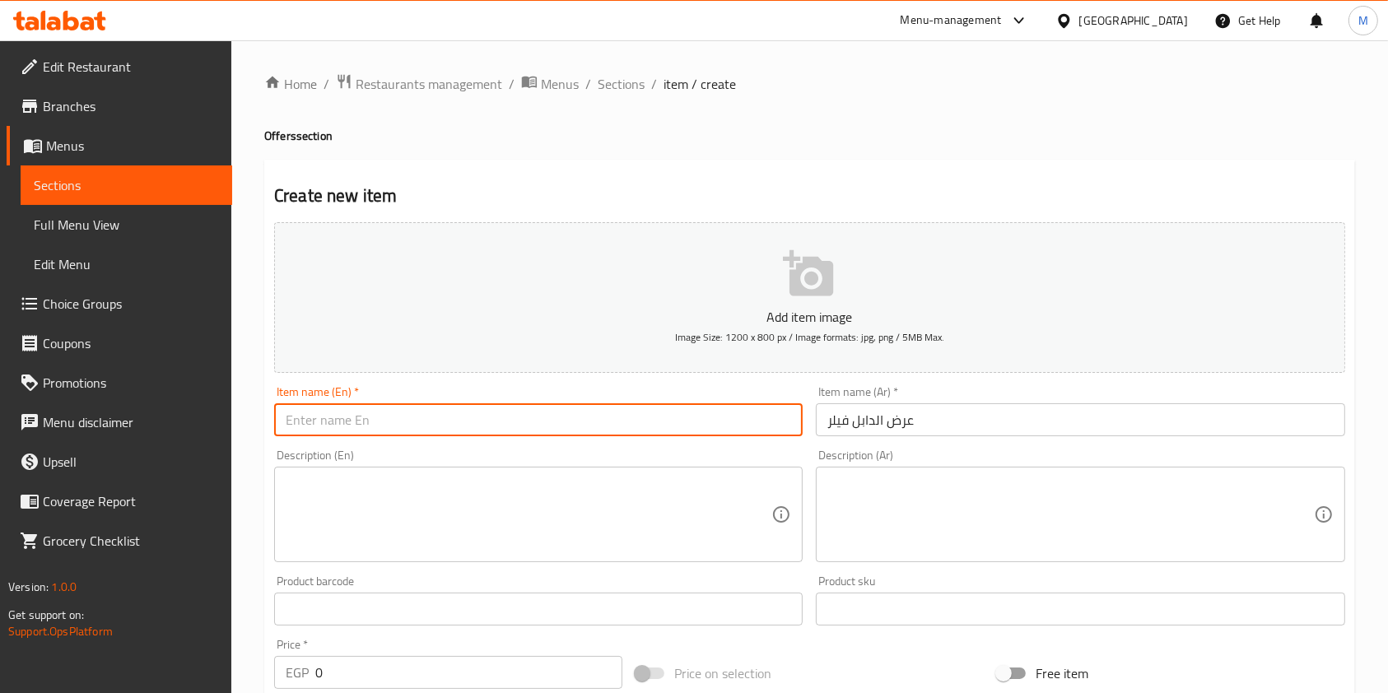
click at [701, 427] on input "text" at bounding box center [538, 419] width 528 height 33
paste input "Double Filler Offer"
type input "Double Filler Offer"
click at [853, 519] on textarea at bounding box center [1070, 515] width 486 height 78
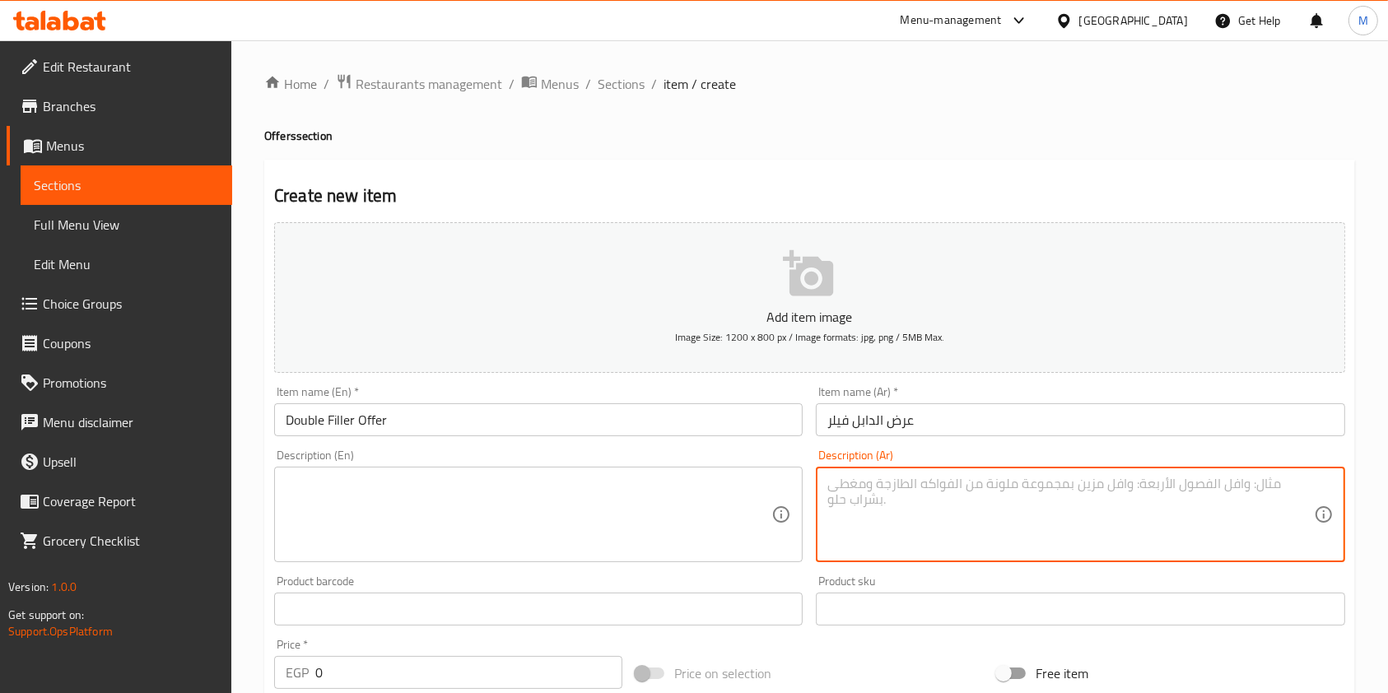
paste textarea "2 ساندوتش فيلر ميديم + بطاطس"
type textarea "2 ساندوتش فيلر ميديم + بطاطس"
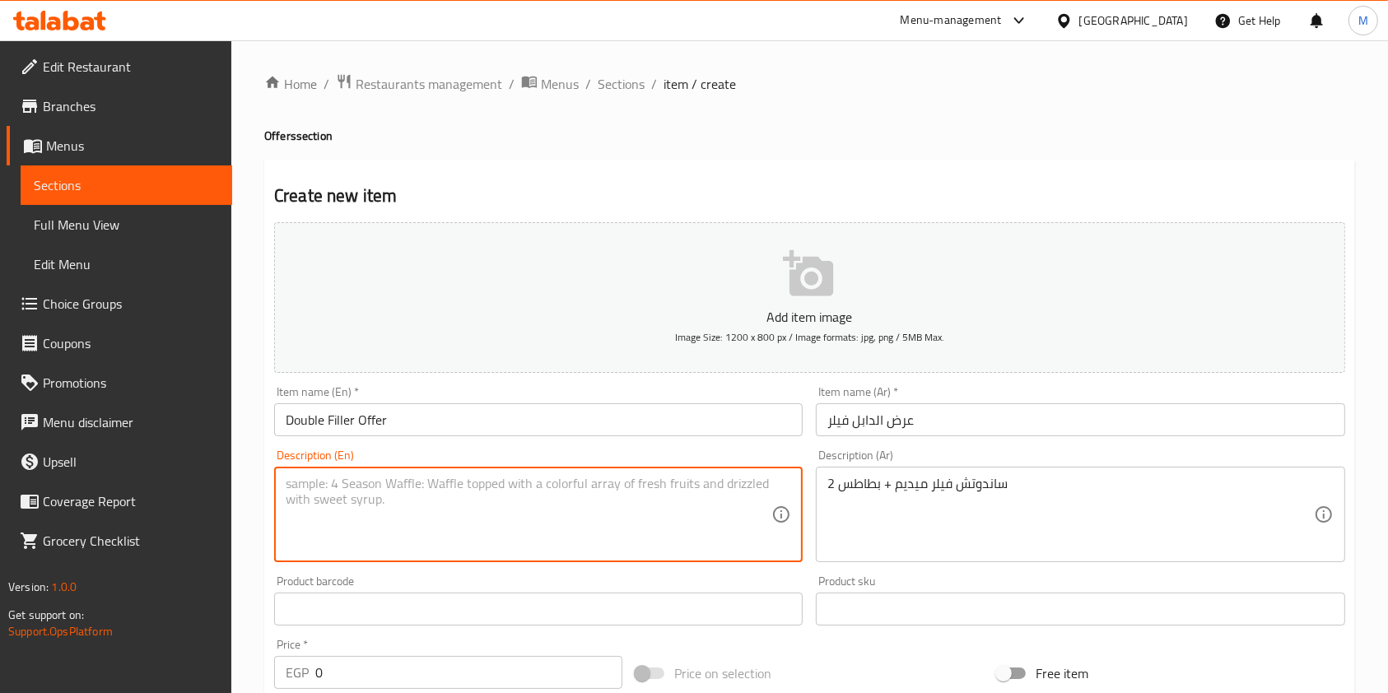
click at [527, 533] on textarea at bounding box center [529, 515] width 486 height 78
paste textarea "2 Medium Filler Sandwiches + Fries"
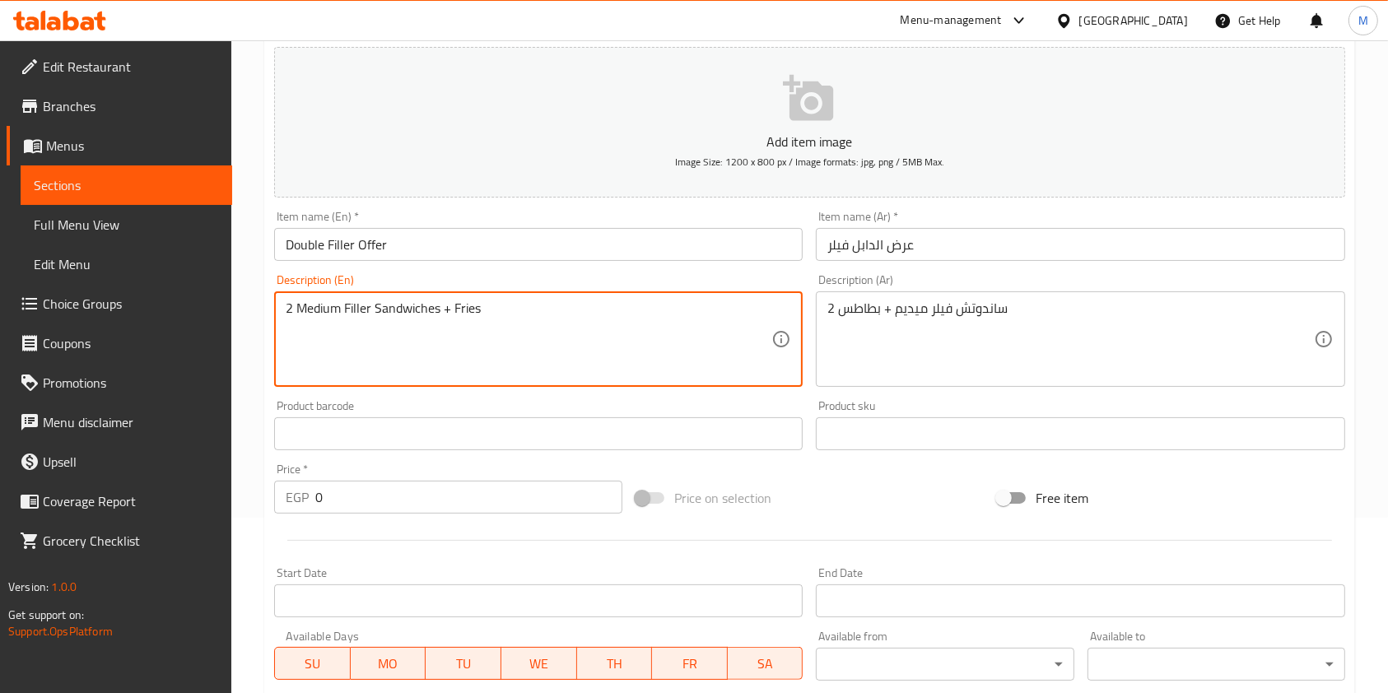
scroll to position [235, 0]
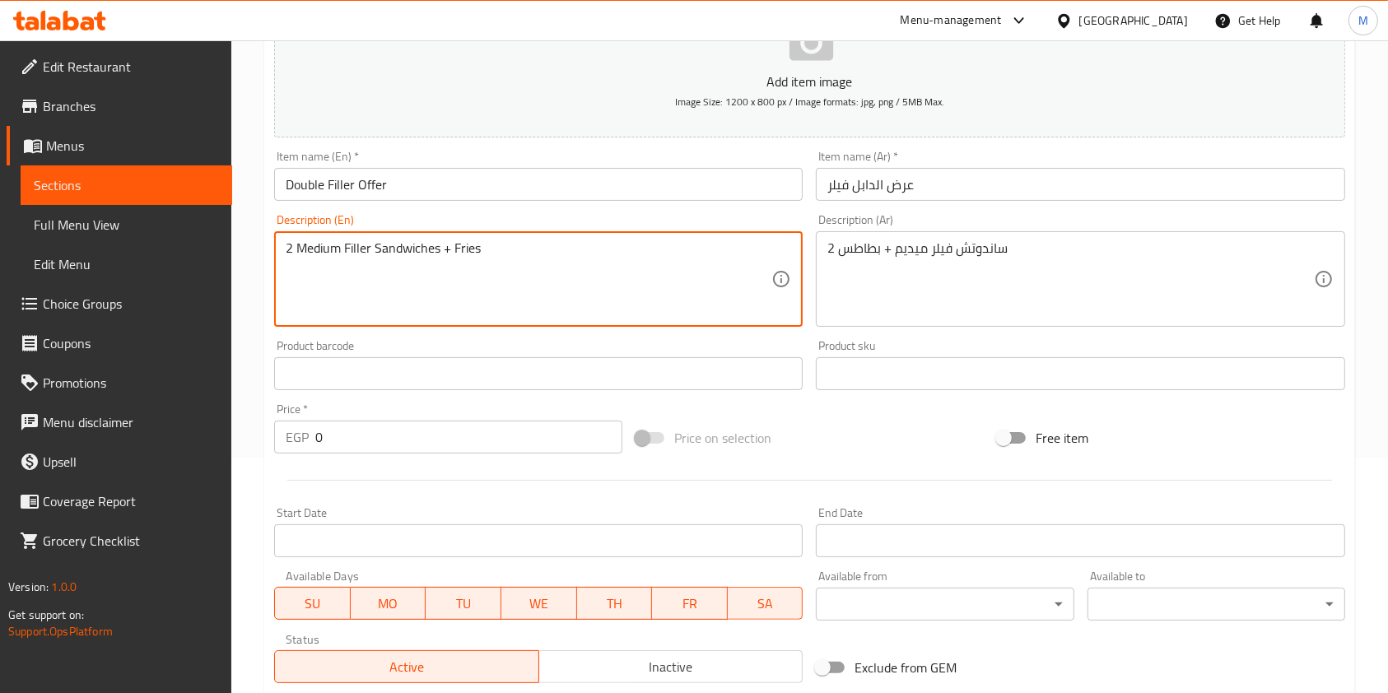
type textarea "2 Medium Filler Sandwiches + Fries"
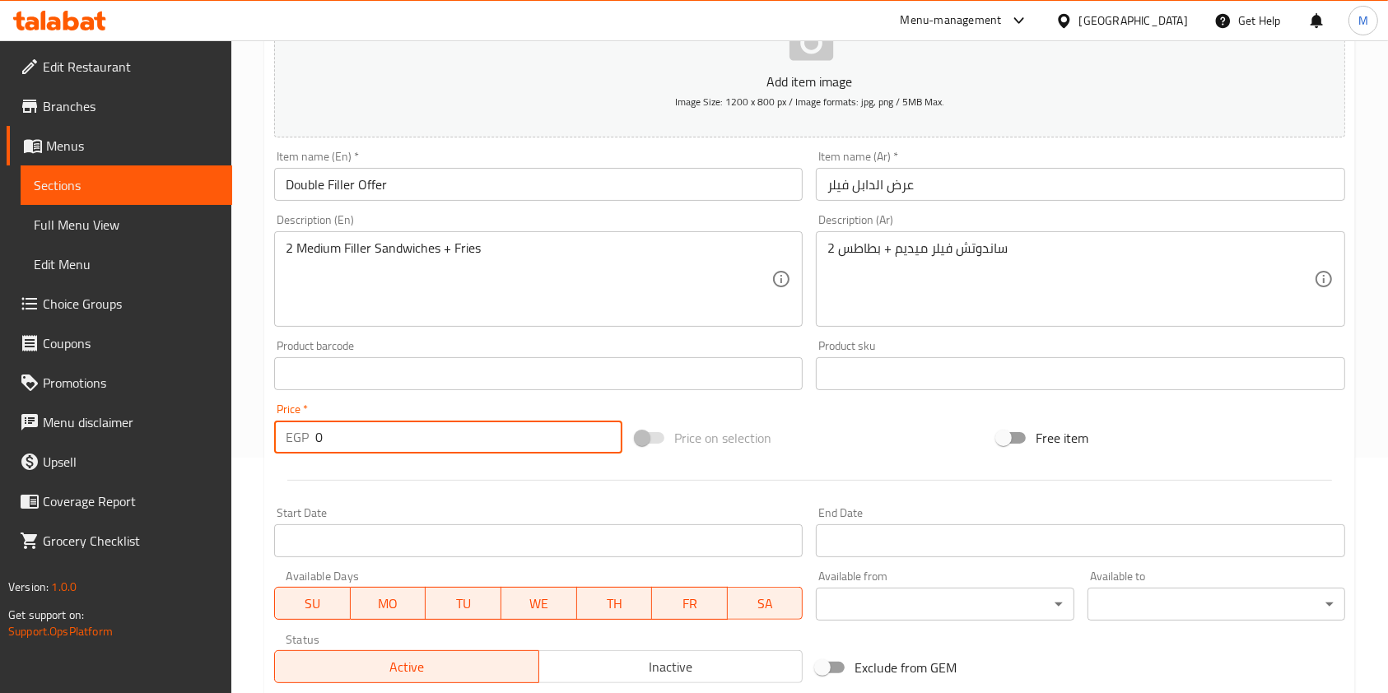
drag, startPoint x: 389, startPoint y: 424, endPoint x: 314, endPoint y: 441, distance: 76.9
click at [315, 441] on input "0" at bounding box center [468, 437] width 307 height 33
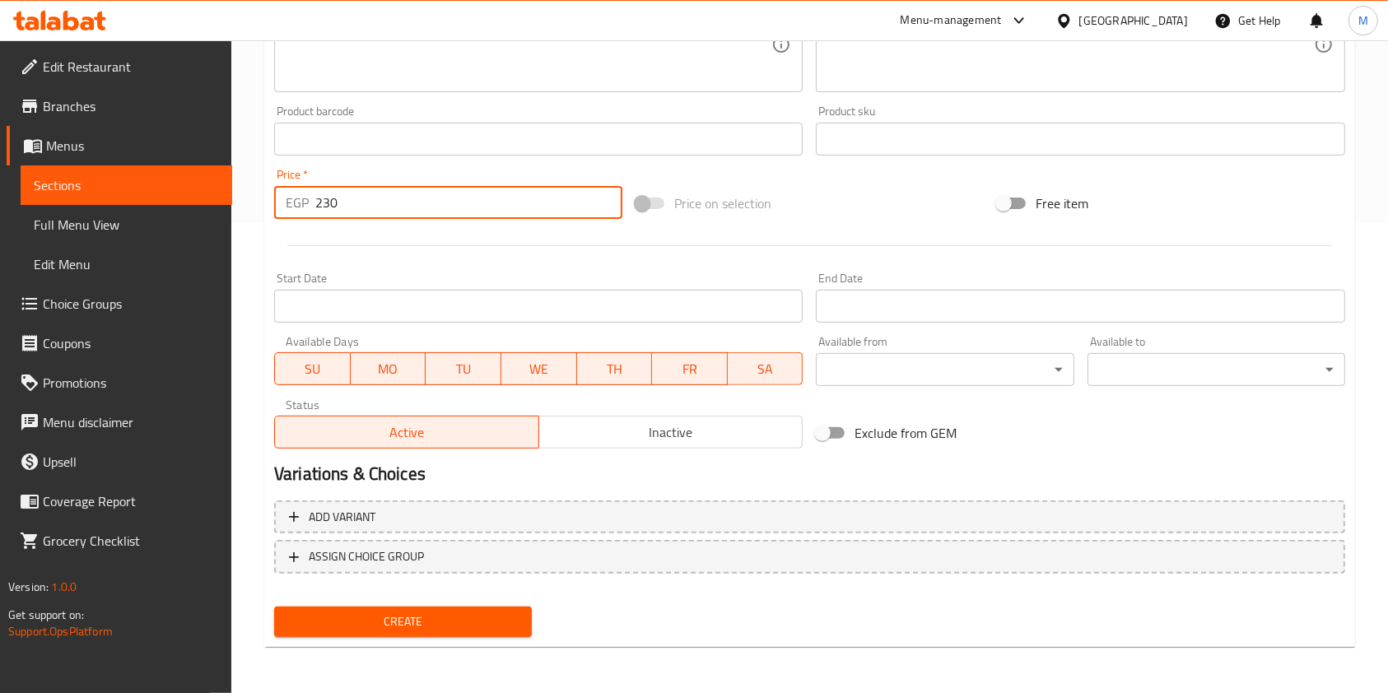
type input "230"
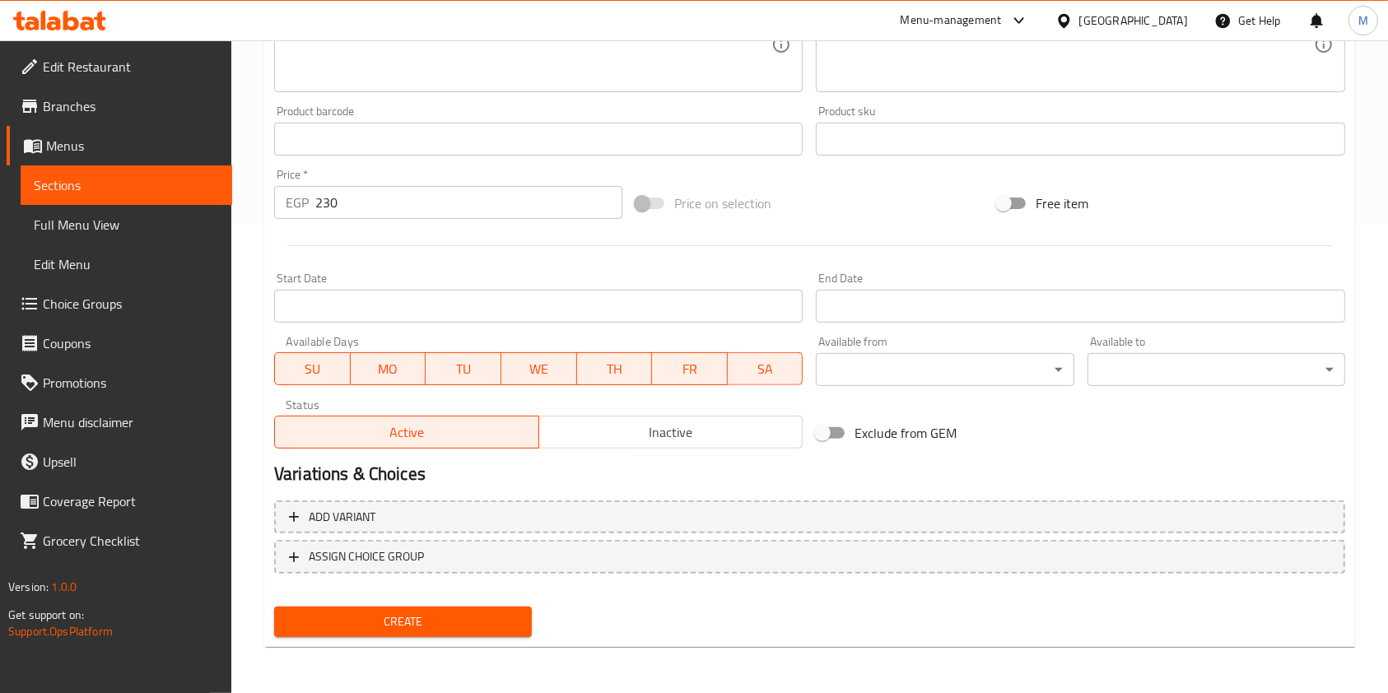
click at [436, 603] on div "Create" at bounding box center [403, 622] width 271 height 44
click at [441, 622] on span "Create" at bounding box center [402, 622] width 231 height 21
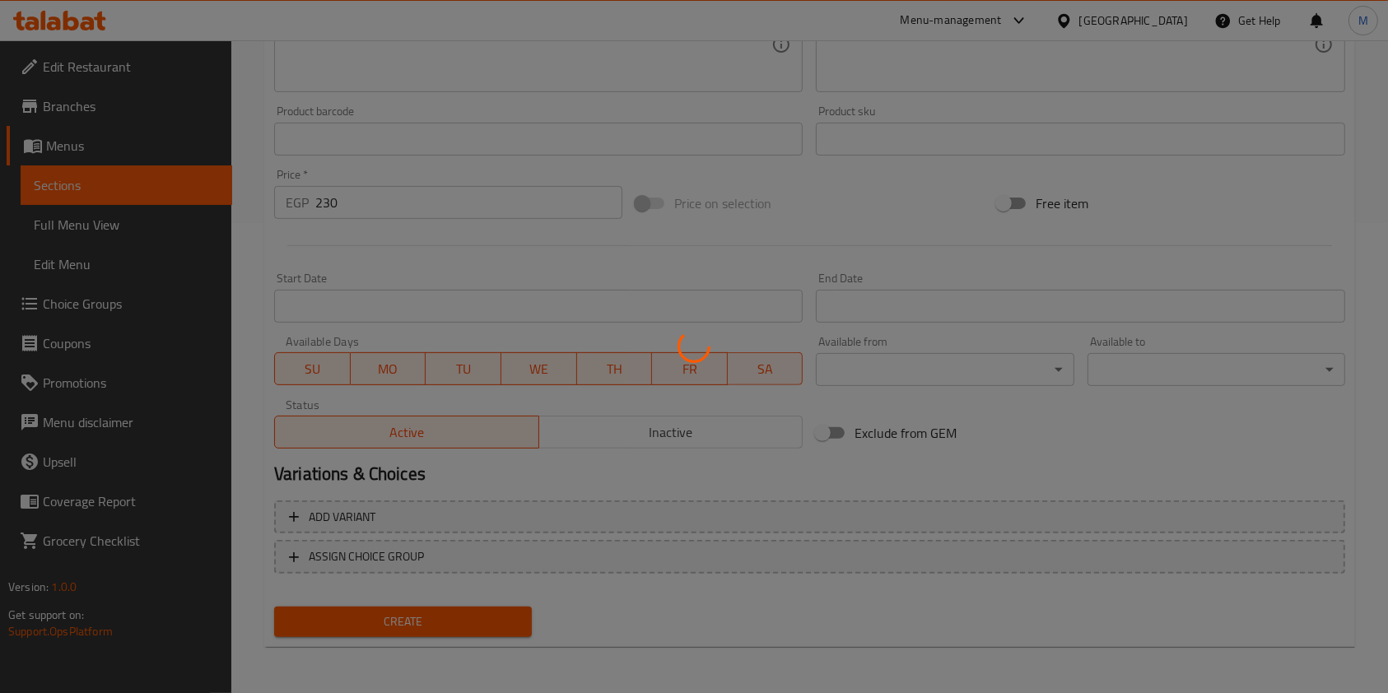
type input "0"
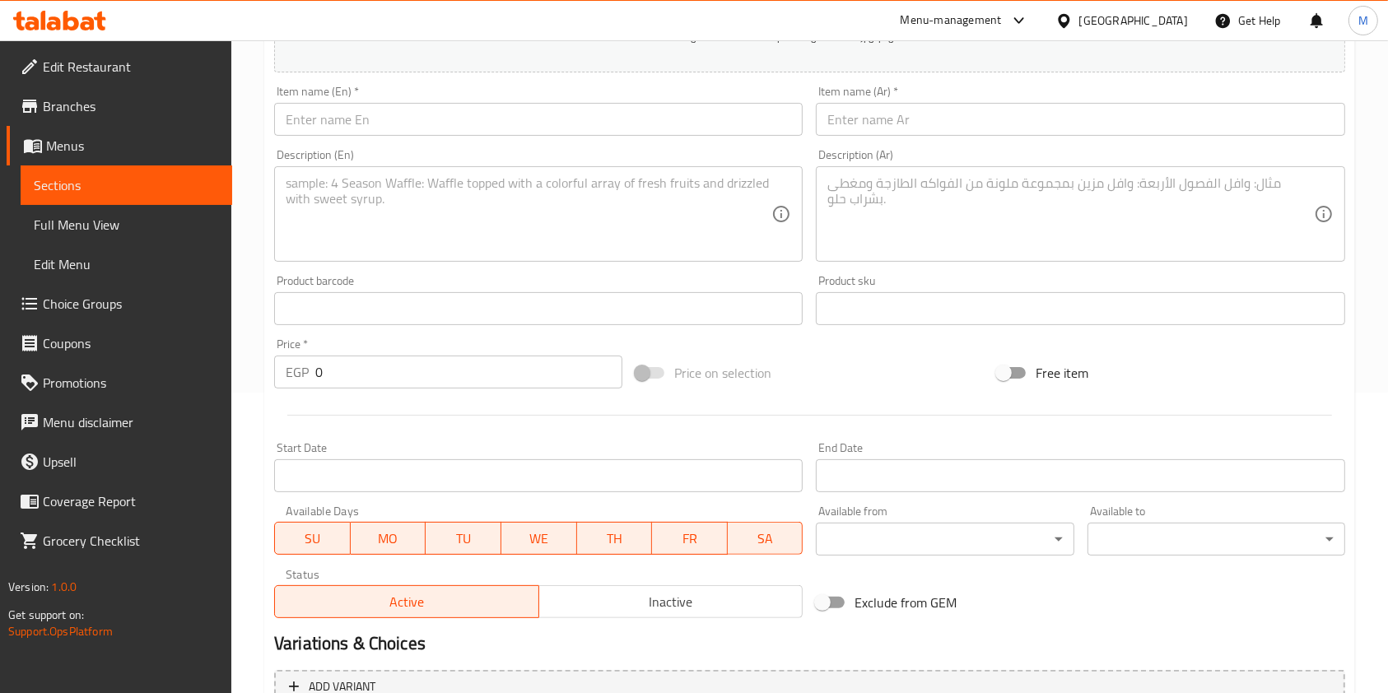
scroll to position [250, 0]
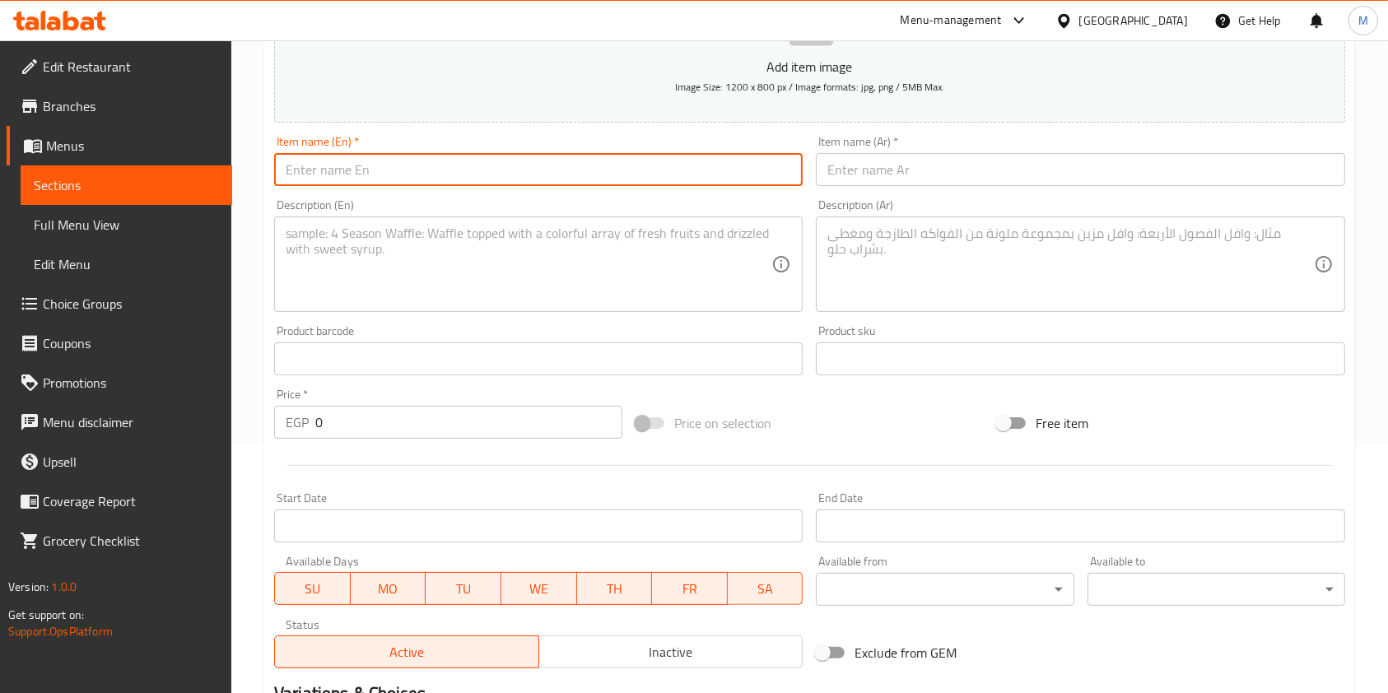
click at [419, 175] on input "text" at bounding box center [538, 169] width 528 height 33
paste input "el akil"
type input "el akil Offer"
click at [868, 176] on input "text" at bounding box center [1080, 169] width 528 height 33
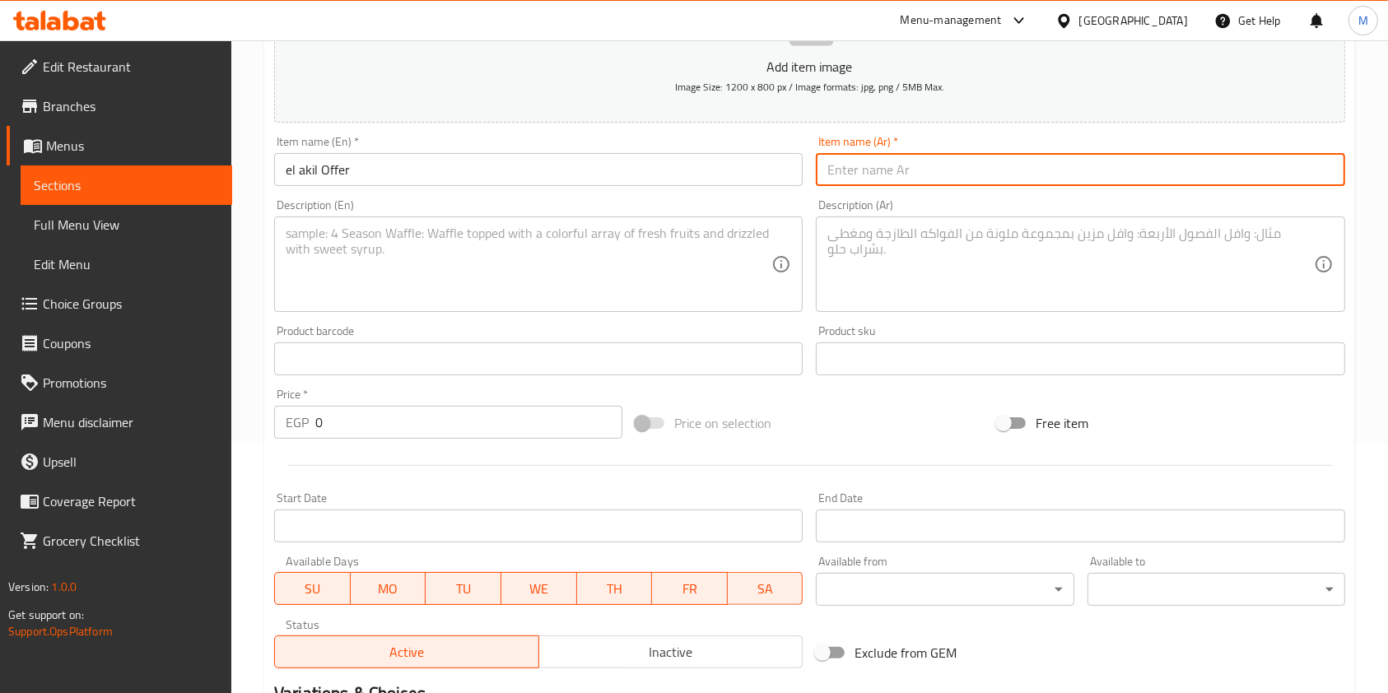
type input "u"
type input "عرض الاكيل"
click at [924, 255] on textarea at bounding box center [1070, 265] width 486 height 78
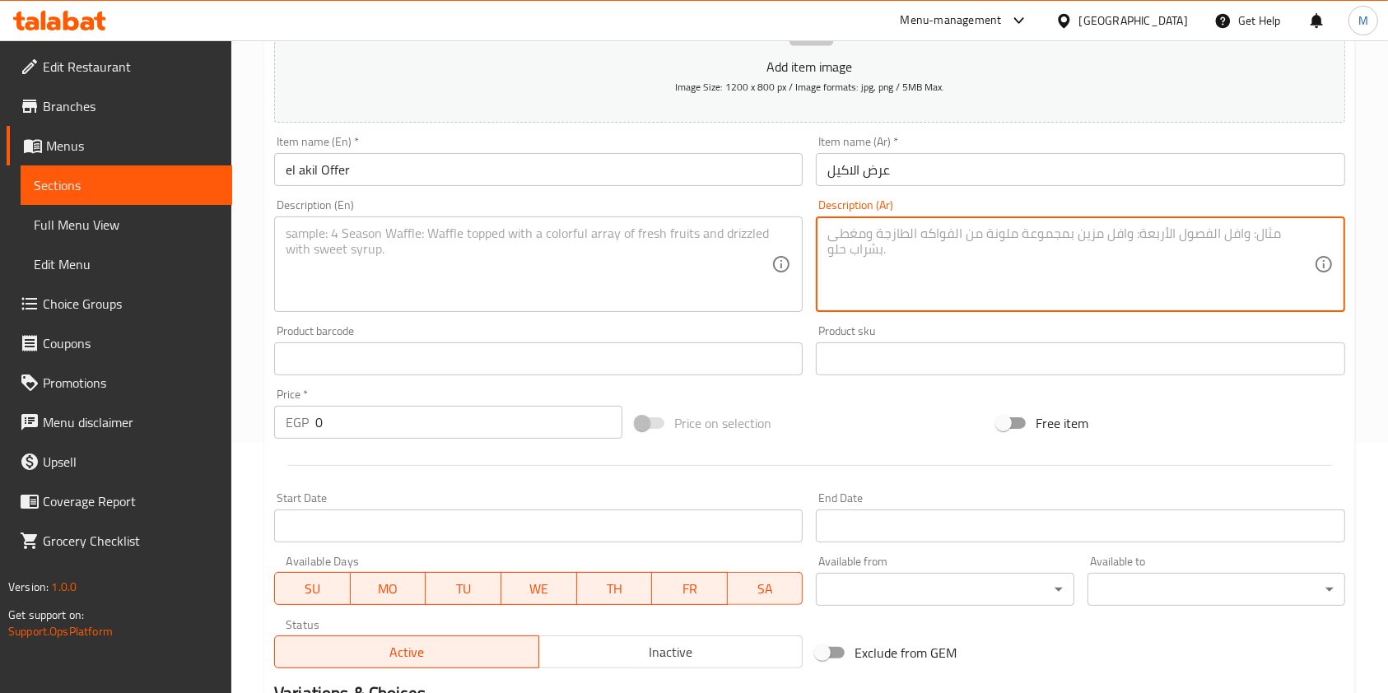
paste textarea "ساندوتش سنجل + ريزو"
type textarea "ساندوتش سنجل + ريزو"
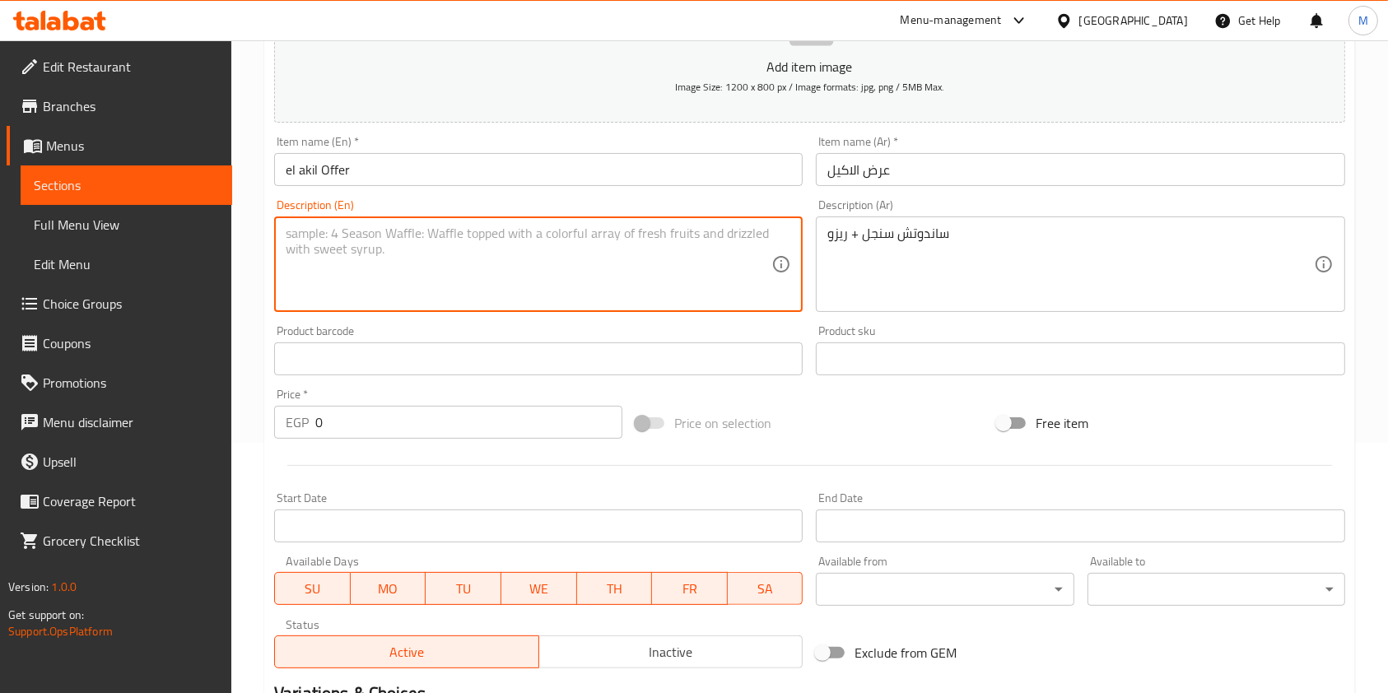
click at [629, 250] on textarea at bounding box center [529, 265] width 486 height 78
paste textarea "Single sandwich + risotto"
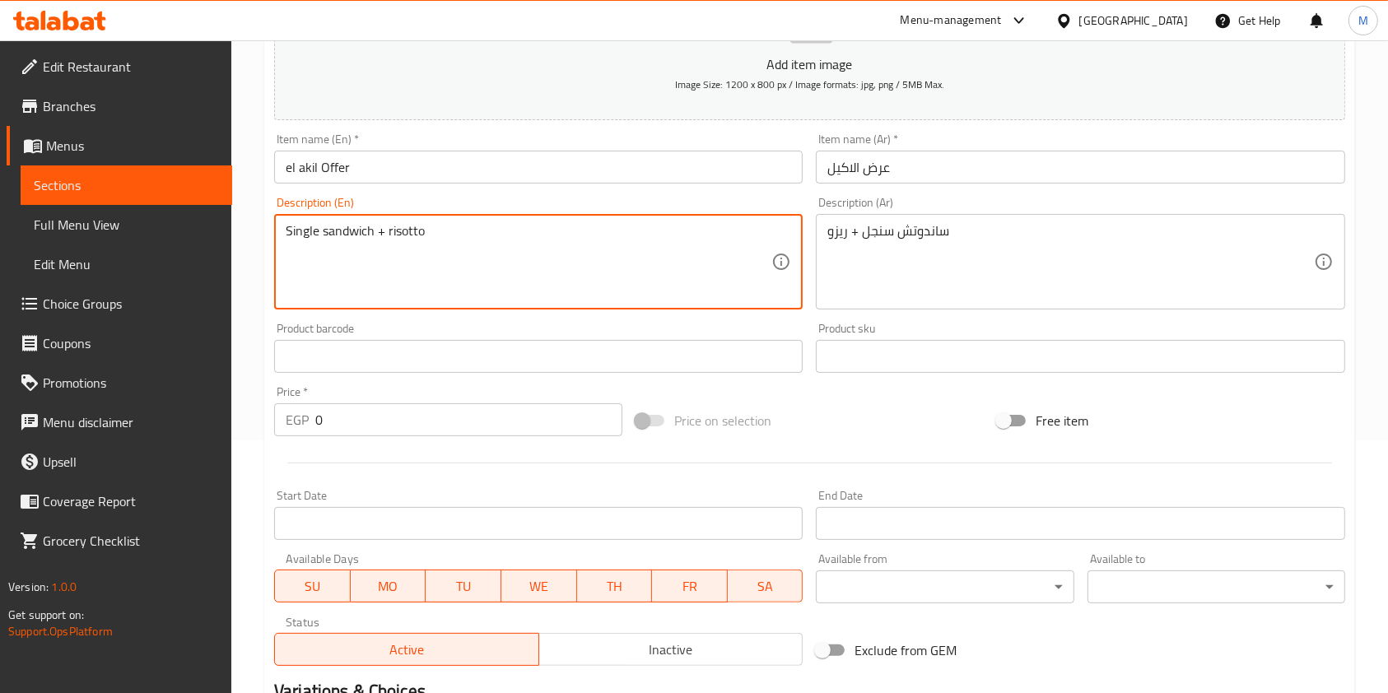
drag, startPoint x: 386, startPoint y: 229, endPoint x: 435, endPoint y: 243, distance: 50.5
click at [435, 243] on textarea "Single sandwich + risotto" at bounding box center [529, 262] width 486 height 78
click at [395, 234] on textarea "Single sandwich + risotto" at bounding box center [529, 262] width 486 height 78
paste textarea "Riz"
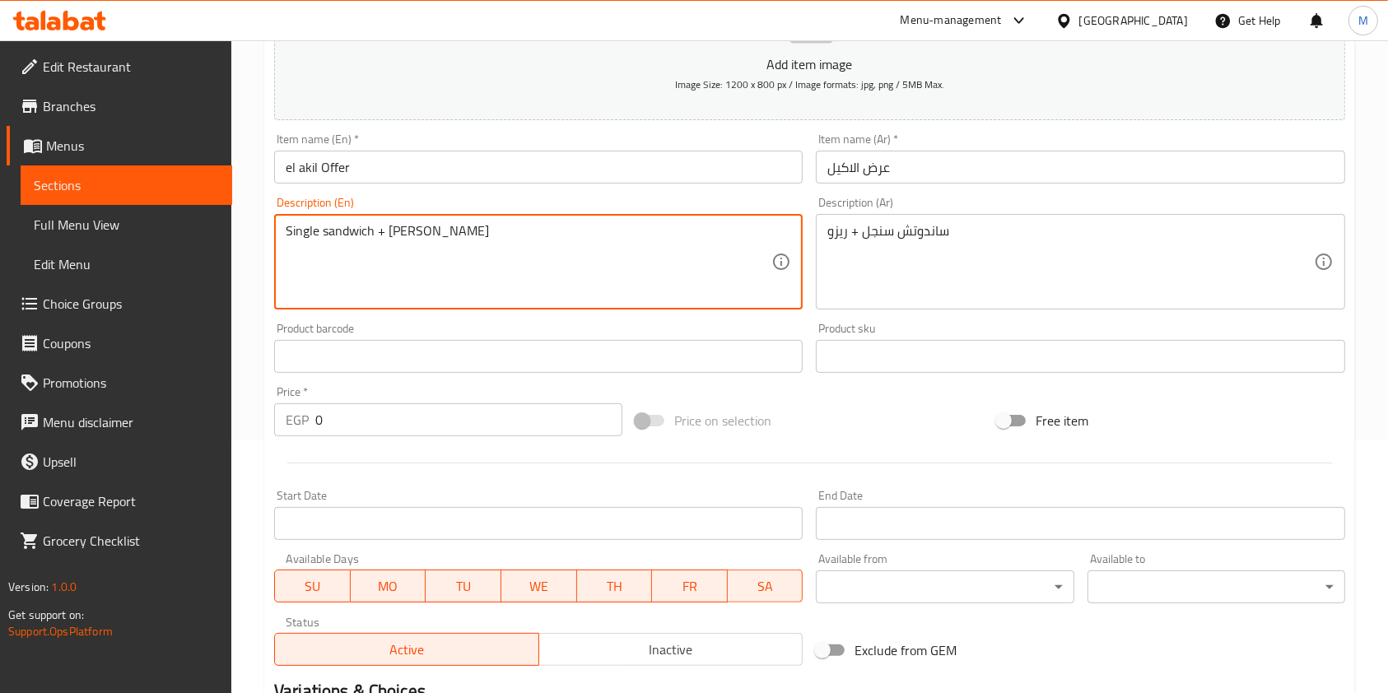
type textarea "Single sandwich + [PERSON_NAME]"
click at [1329, 428] on div "Free item" at bounding box center [1170, 420] width 361 height 44
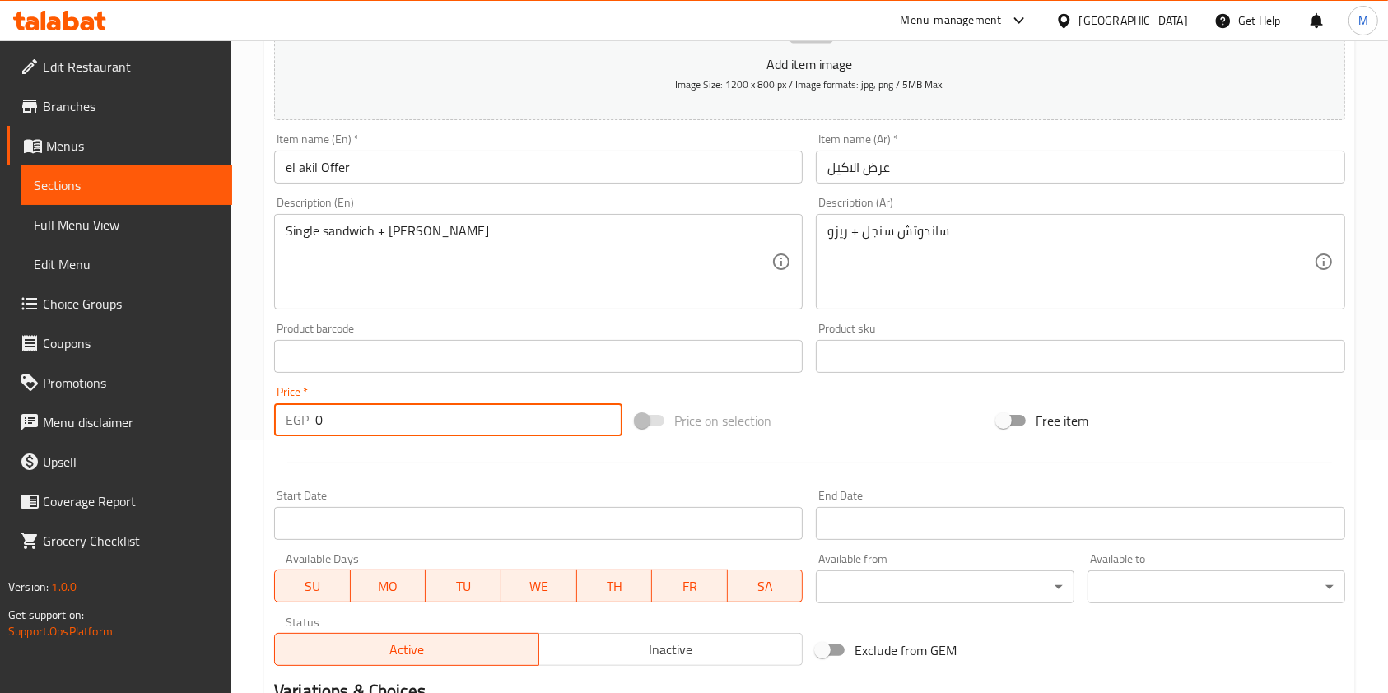
drag, startPoint x: 333, startPoint y: 419, endPoint x: 310, endPoint y: 426, distance: 24.0
click at [310, 426] on div "EGP 0 Price *" at bounding box center [448, 419] width 348 height 33
type input "160"
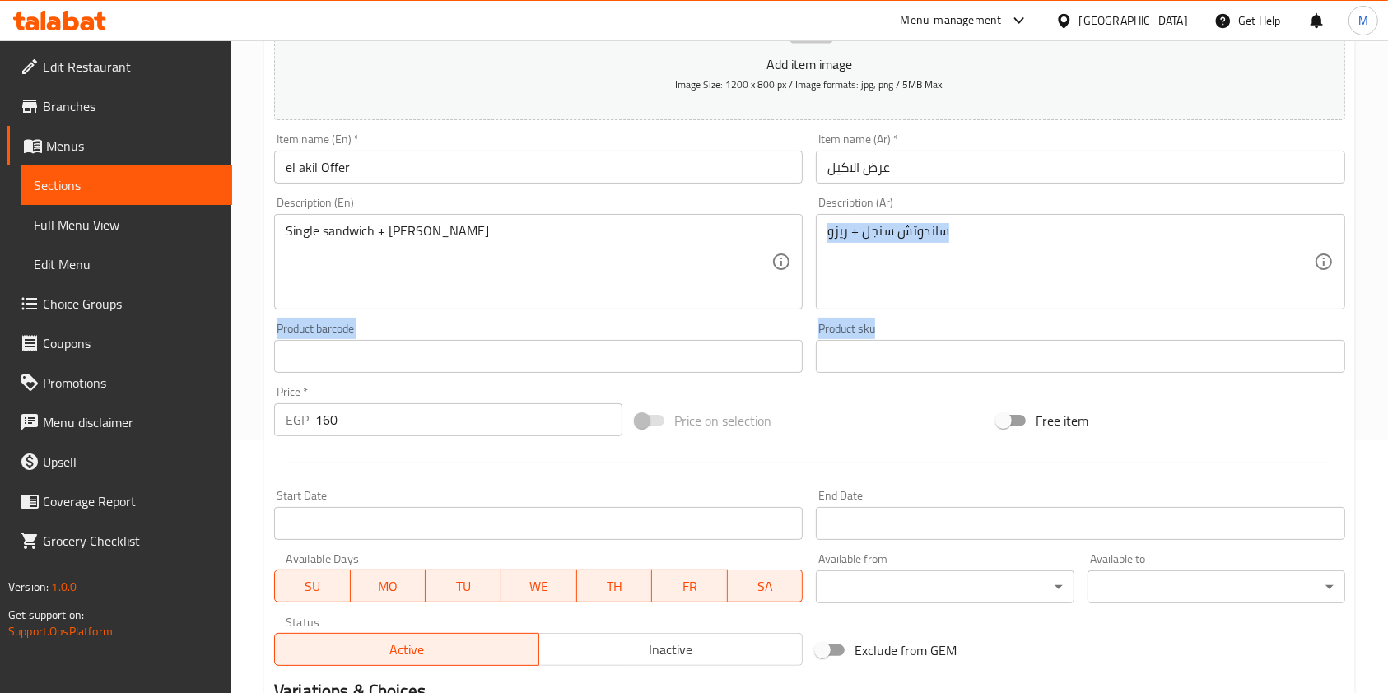
drag, startPoint x: 1381, startPoint y: 252, endPoint x: 1403, endPoint y: 352, distance: 102.9
click at [1388, 385] on html "​ Menu-management [GEOGRAPHIC_DATA] Get Help M Edit Restaurant Branches Menus S…" at bounding box center [694, 93] width 1388 height 693
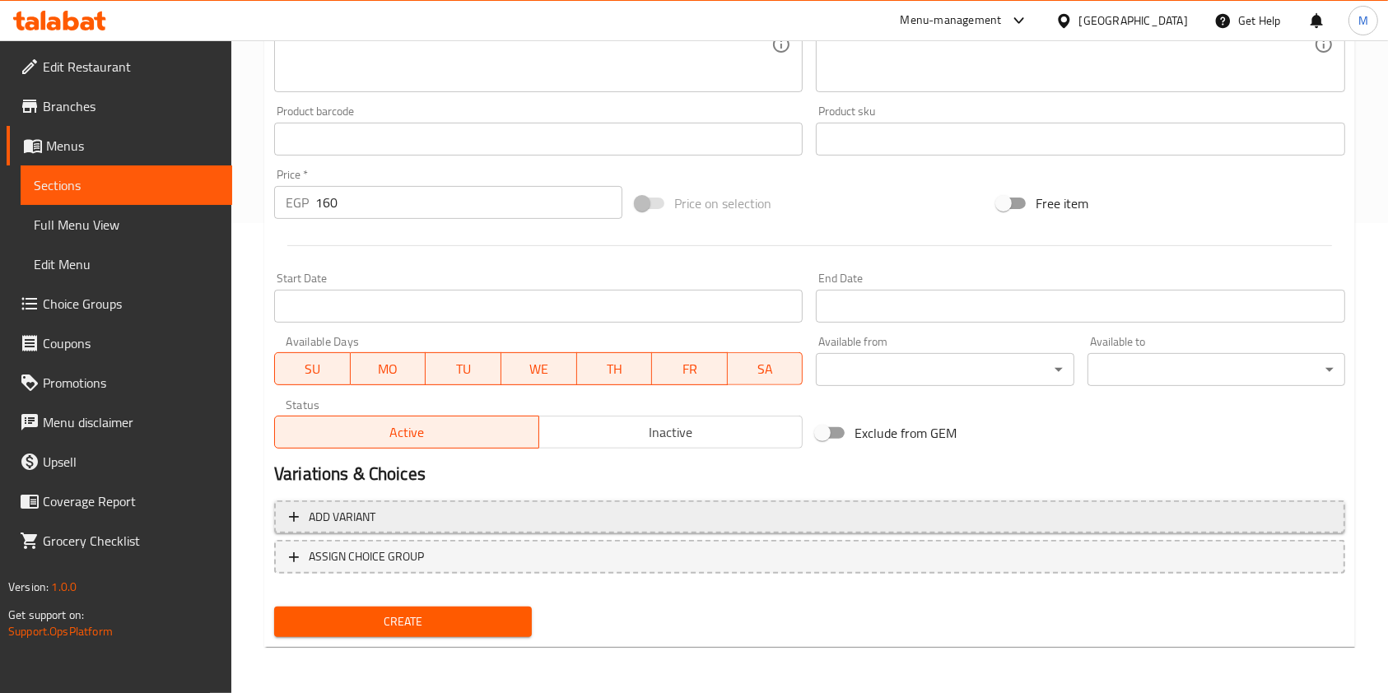
drag, startPoint x: 1374, startPoint y: 442, endPoint x: 1236, endPoint y: 515, distance: 155.8
click at [1371, 451] on div "Home / Restaurants management / Menus / Sections / item / create Offers section…" at bounding box center [809, 131] width 1157 height 1123
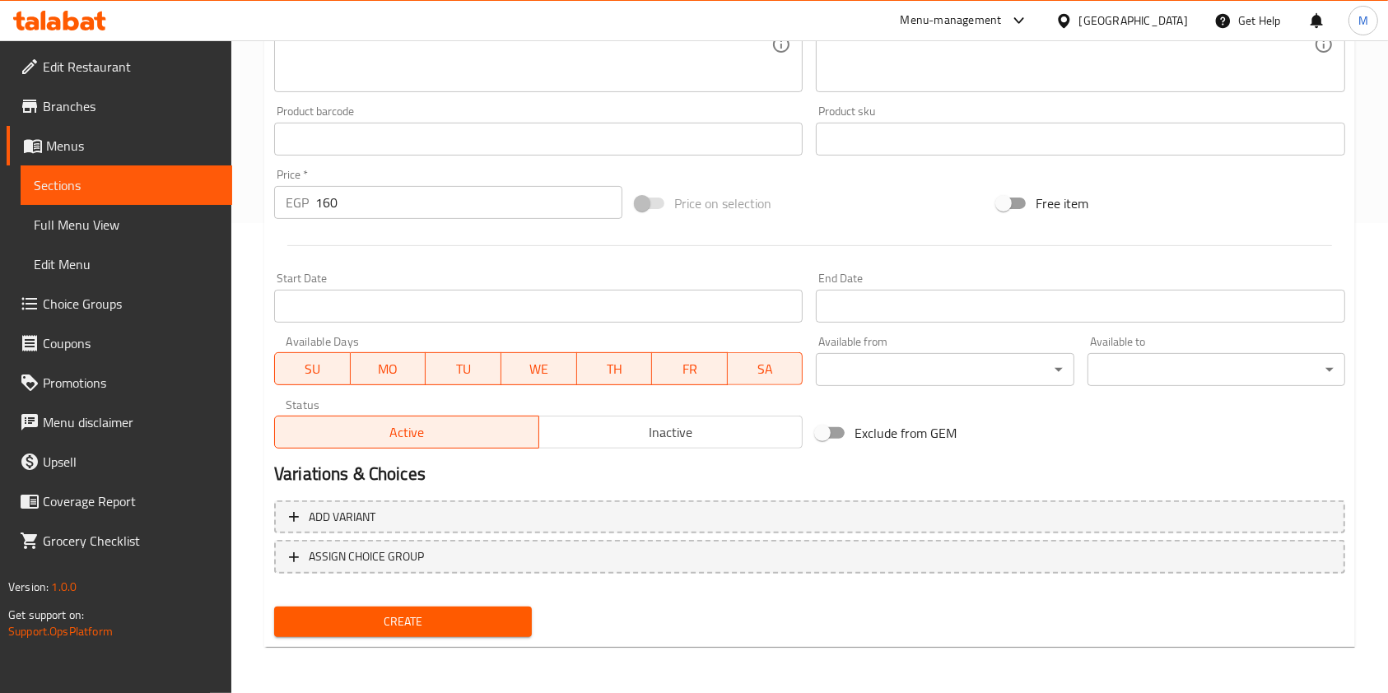
click at [534, 616] on div "Create" at bounding box center [403, 622] width 271 height 44
click at [533, 617] on div "Create" at bounding box center [403, 622] width 271 height 44
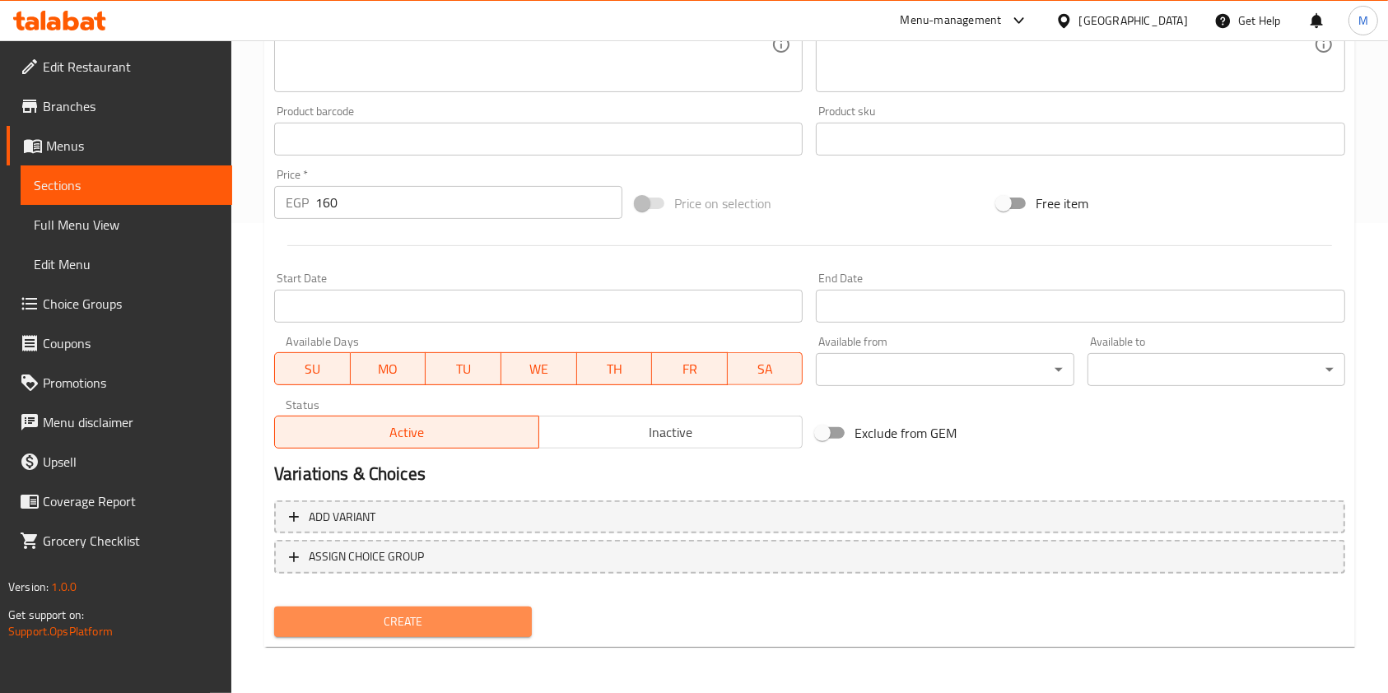
click at [526, 622] on button "Create" at bounding box center [403, 622] width 258 height 30
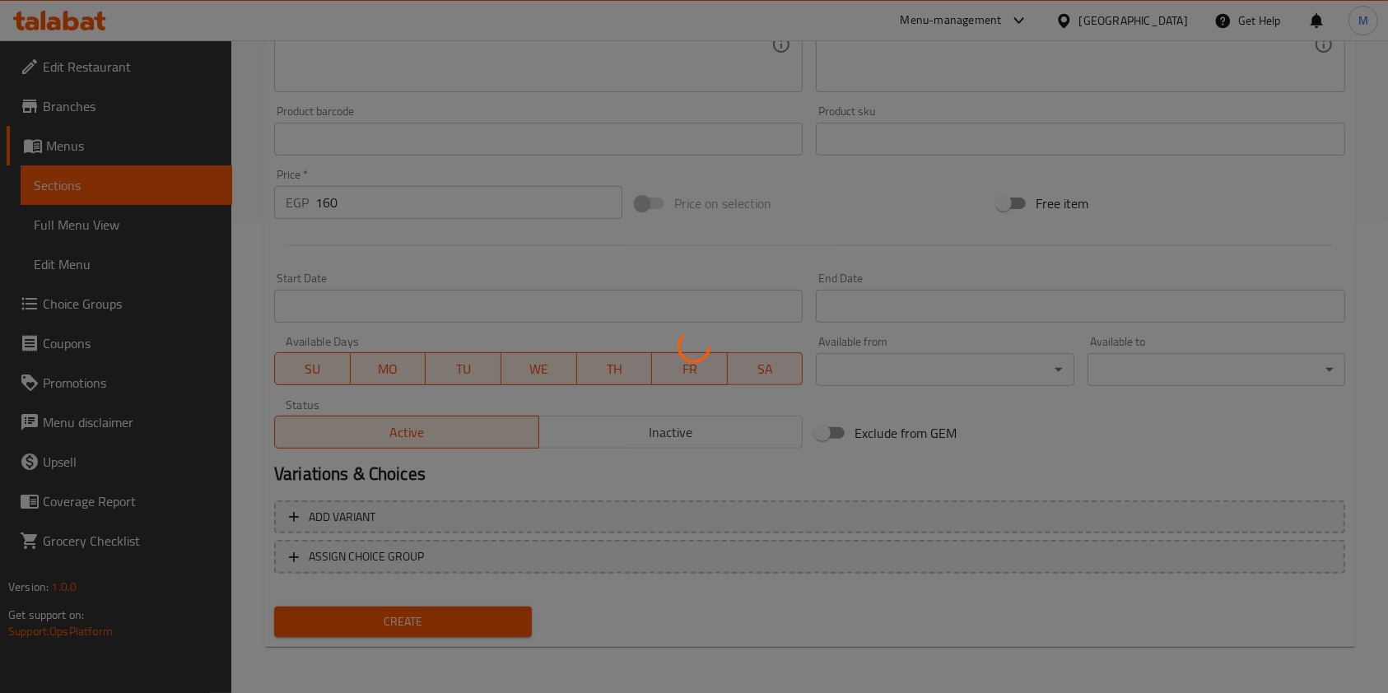
type input "0"
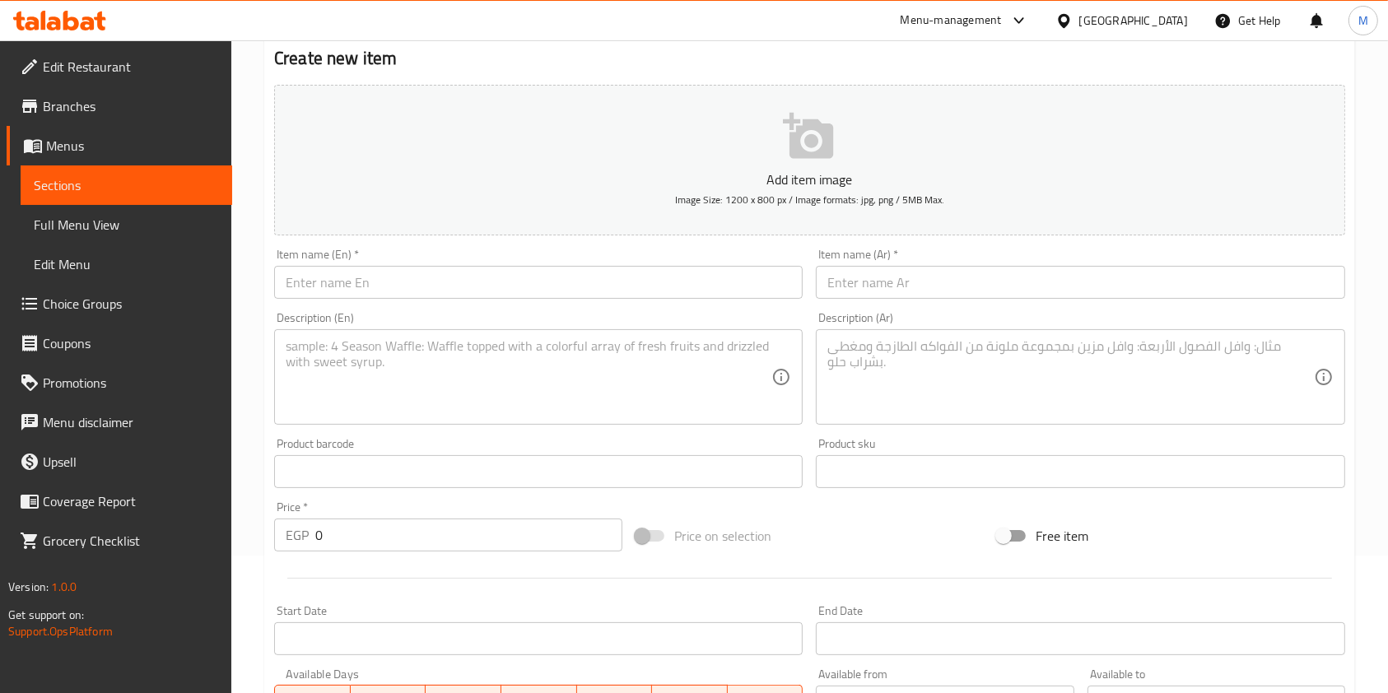
scroll to position [0, 0]
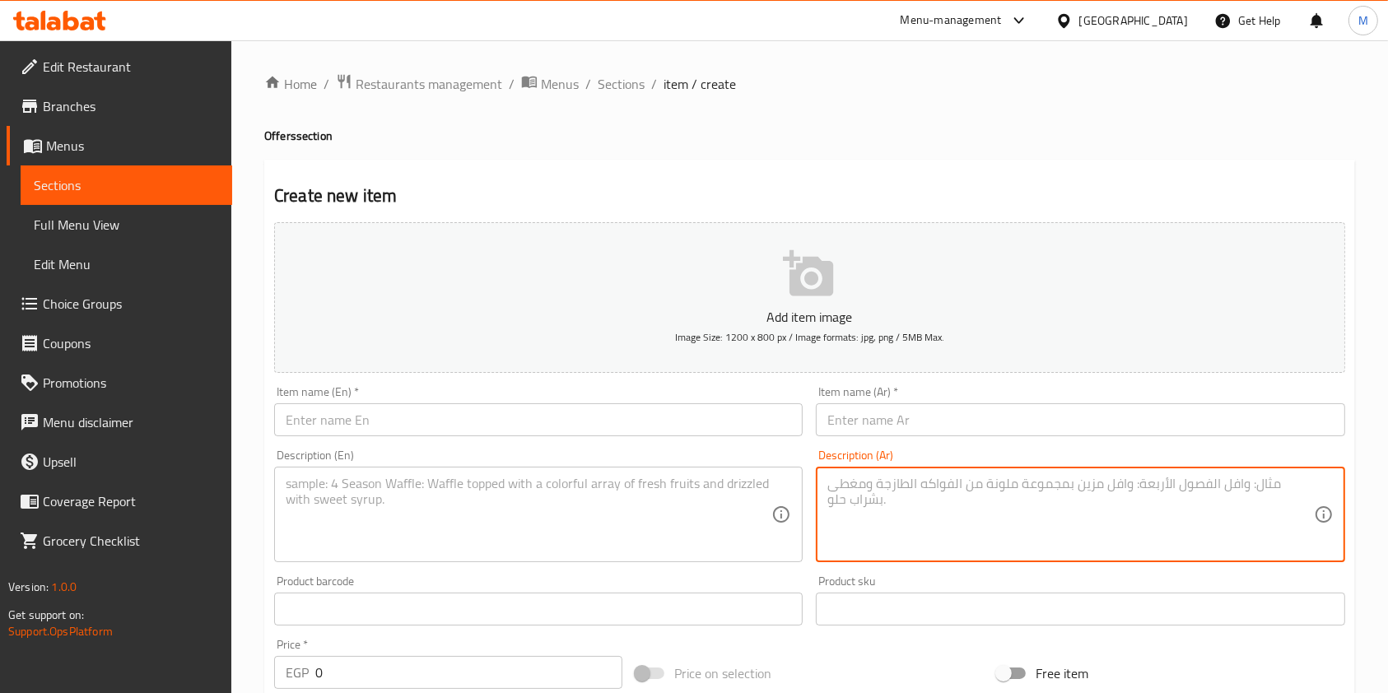
click at [923, 490] on textarea at bounding box center [1070, 515] width 486 height 78
paste textarea "3 ريزو"
type textarea "3 ريزو"
click at [644, 531] on textarea at bounding box center [529, 515] width 486 height 78
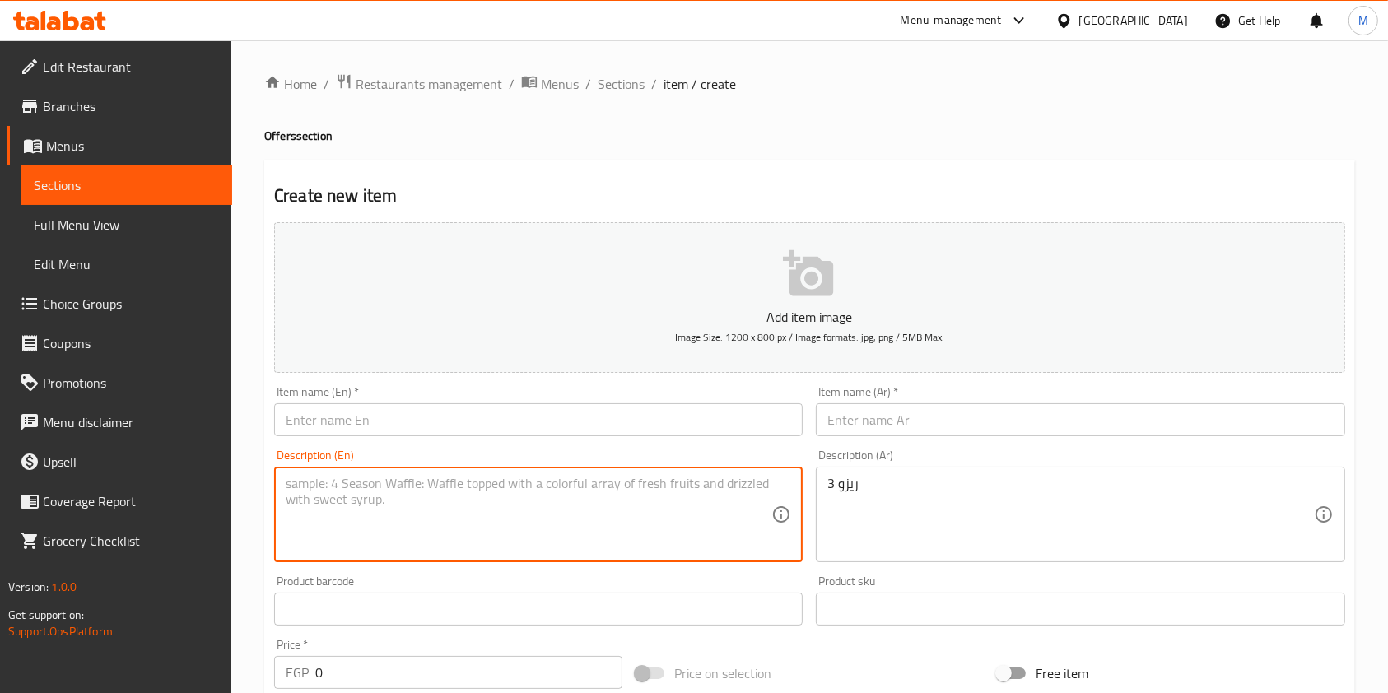
click at [644, 531] on textarea at bounding box center [529, 515] width 486 height 78
paste textarea "3 [PERSON_NAME]"
type textarea "3 [PERSON_NAME]"
click at [898, 412] on input "text" at bounding box center [1080, 419] width 528 height 33
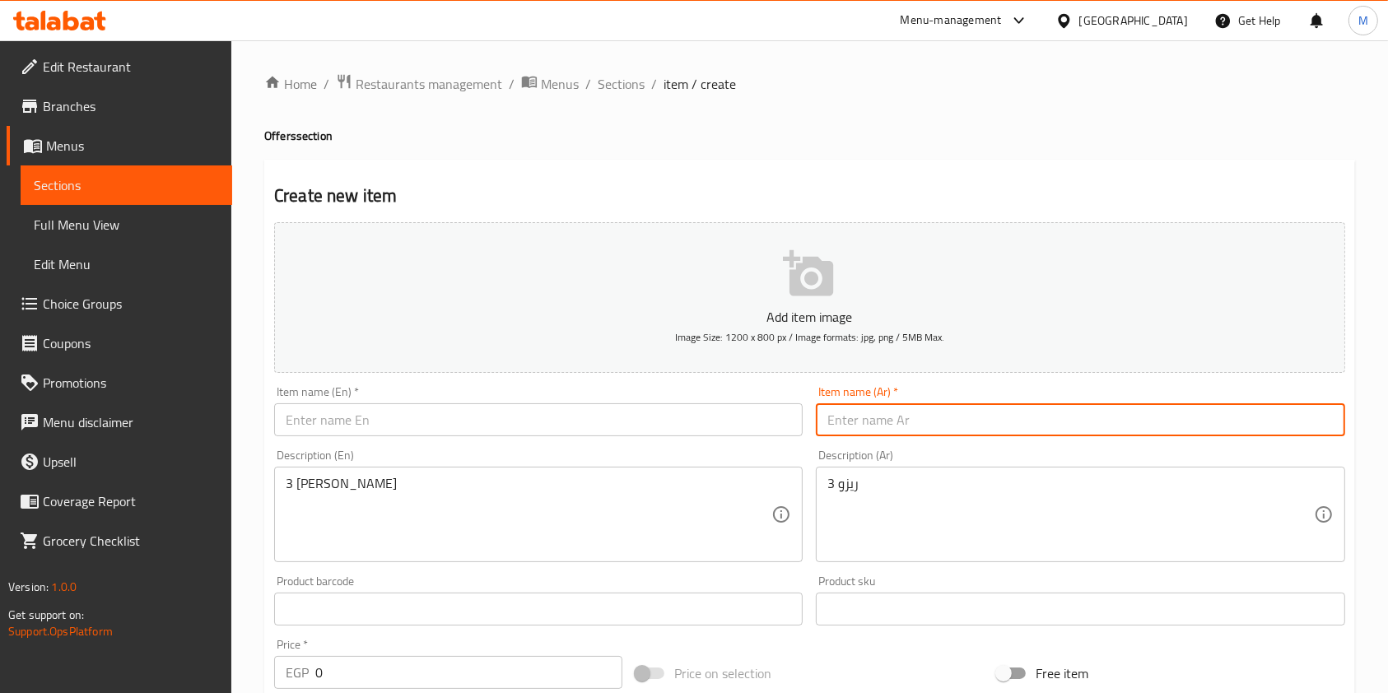
paste input "عرض [PERSON_NAME]"
type input "عرض [PERSON_NAME]"
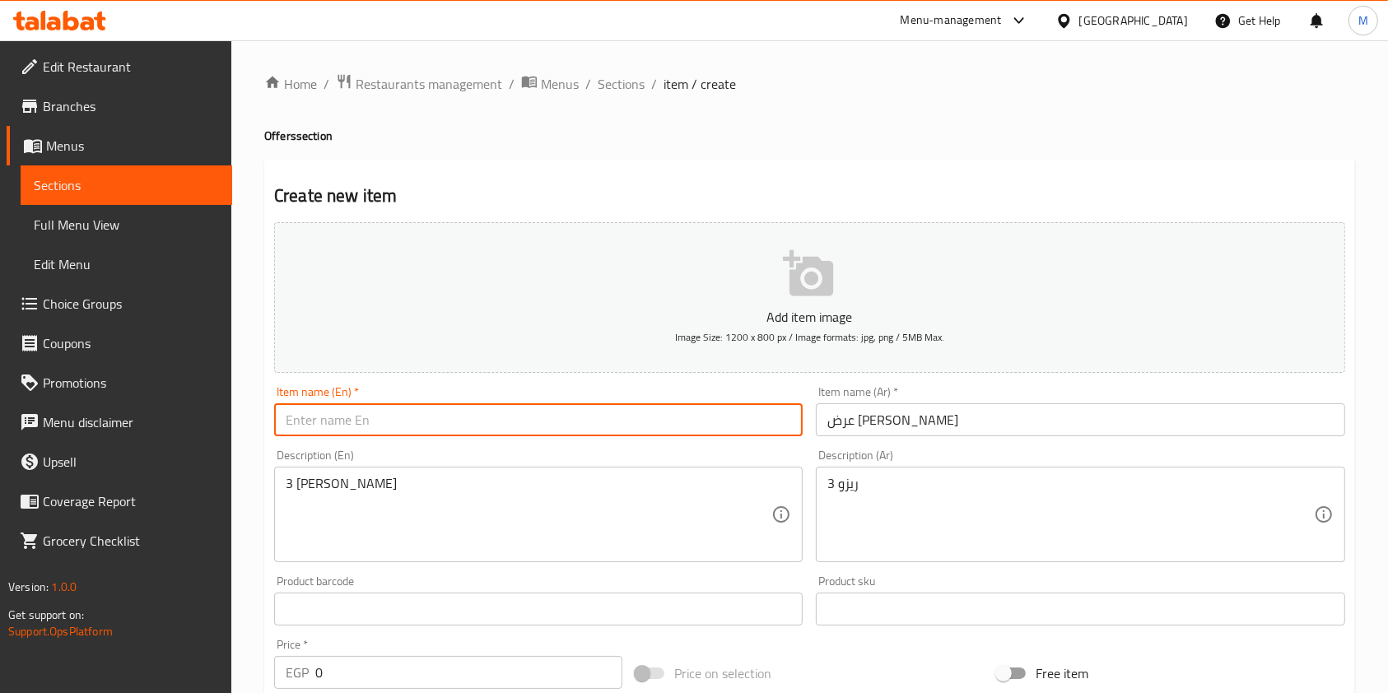
click at [691, 416] on input "text" at bounding box center [538, 419] width 528 height 33
paste input "Triple [PERSON_NAME] Offer"
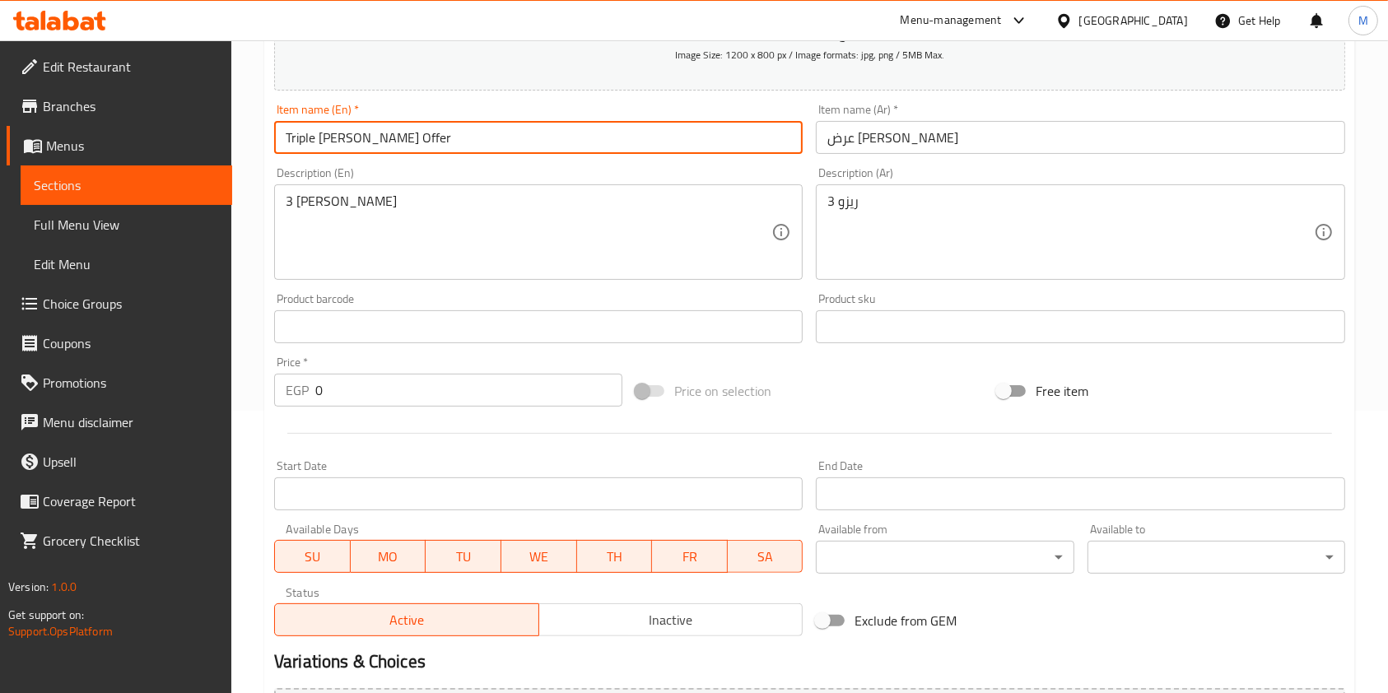
scroll to position [339, 0]
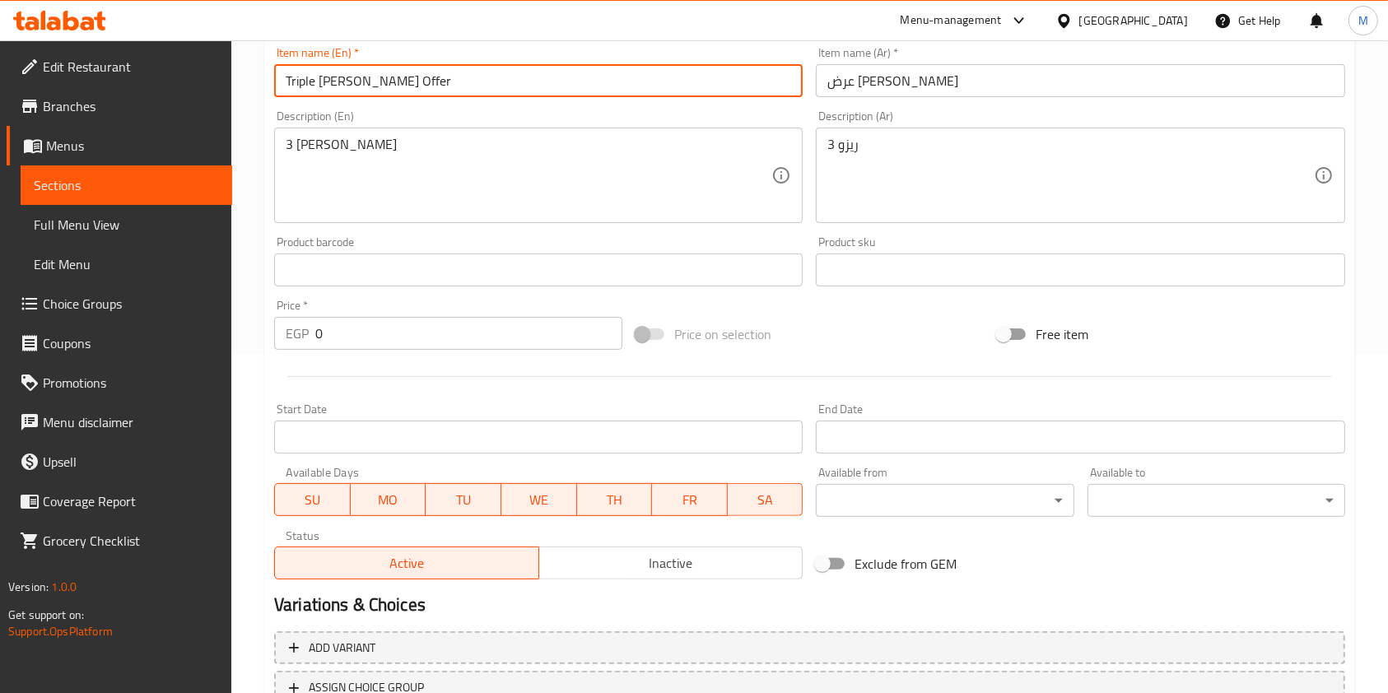
type input "Triple [PERSON_NAME] Offer"
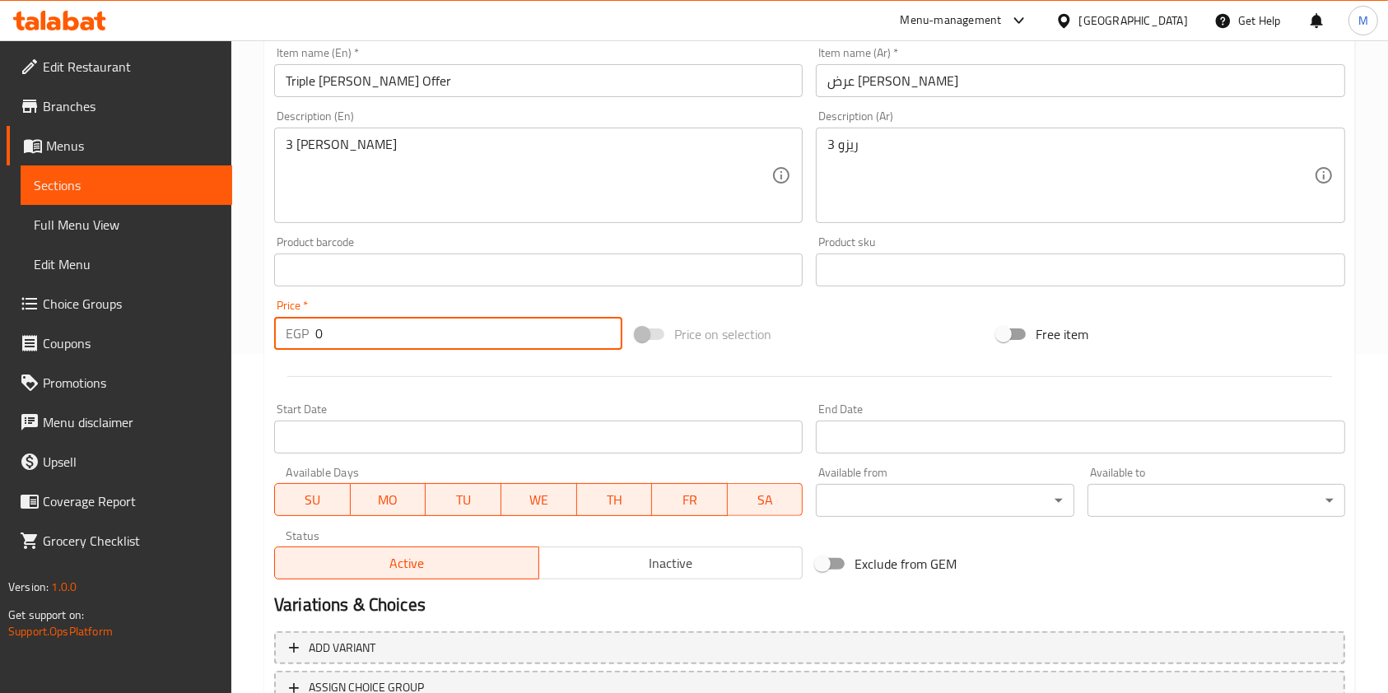
drag, startPoint x: 323, startPoint y: 343, endPoint x: 308, endPoint y: 352, distance: 17.4
click at [308, 352] on div "Price   * EGP 0 Price *" at bounding box center [448, 324] width 361 height 63
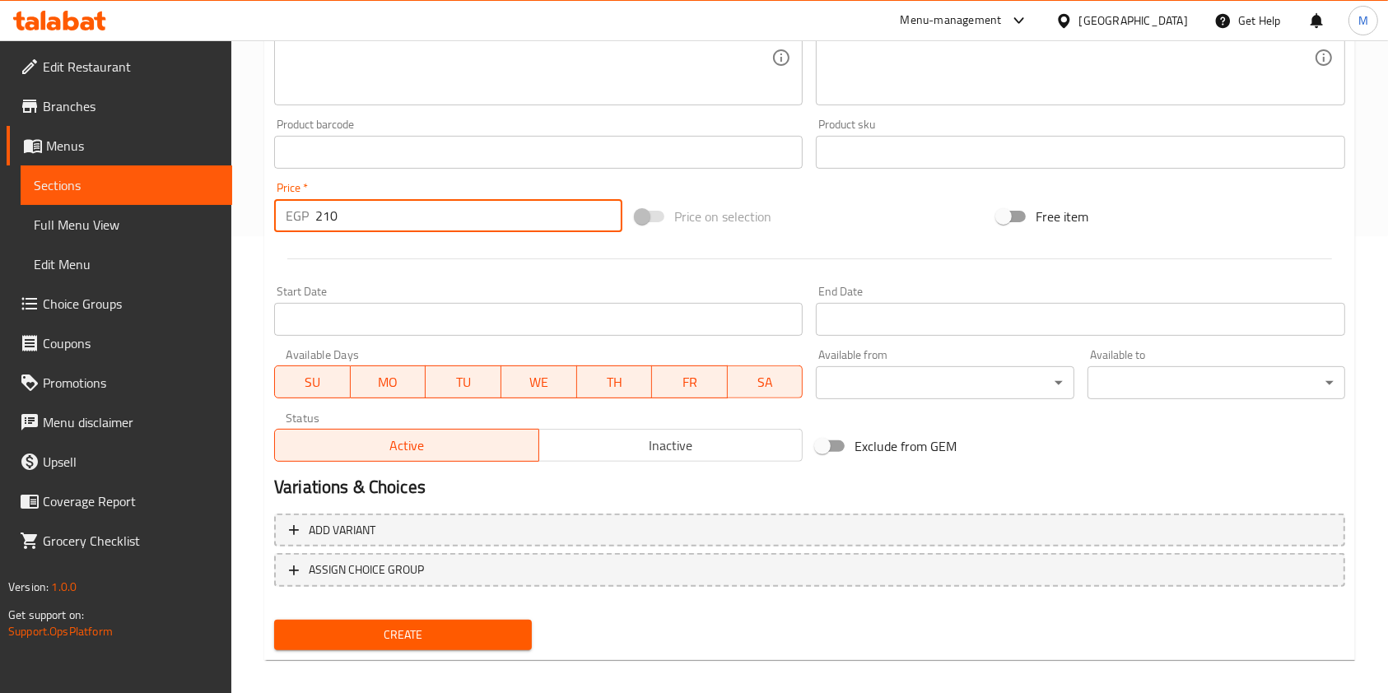
scroll to position [470, 0]
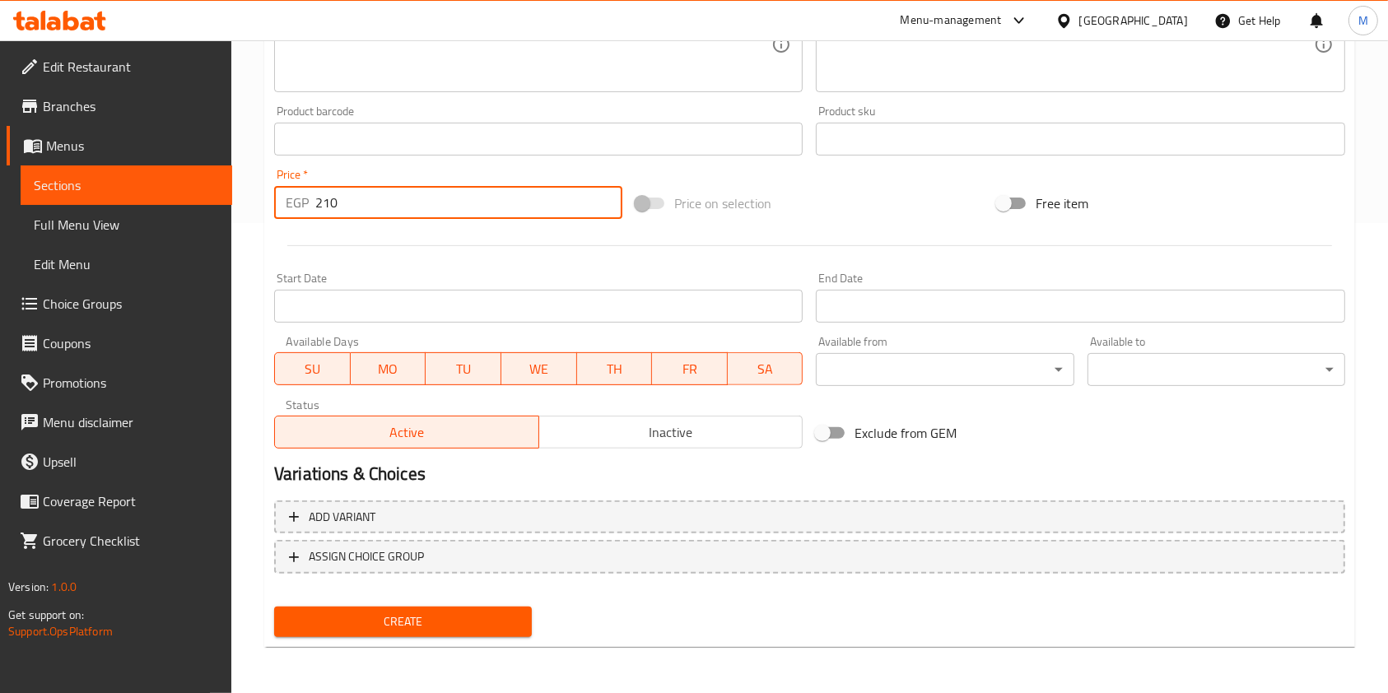
type input "210"
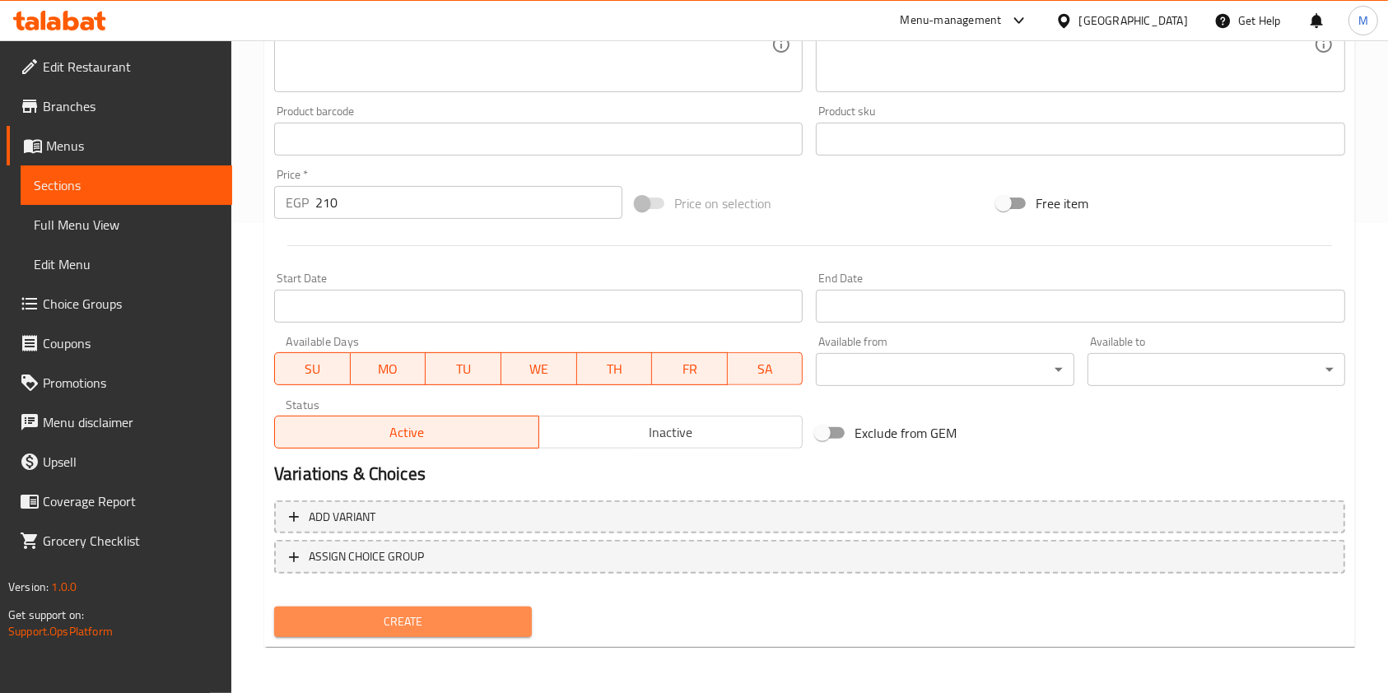
click at [500, 621] on span "Create" at bounding box center [402, 622] width 231 height 21
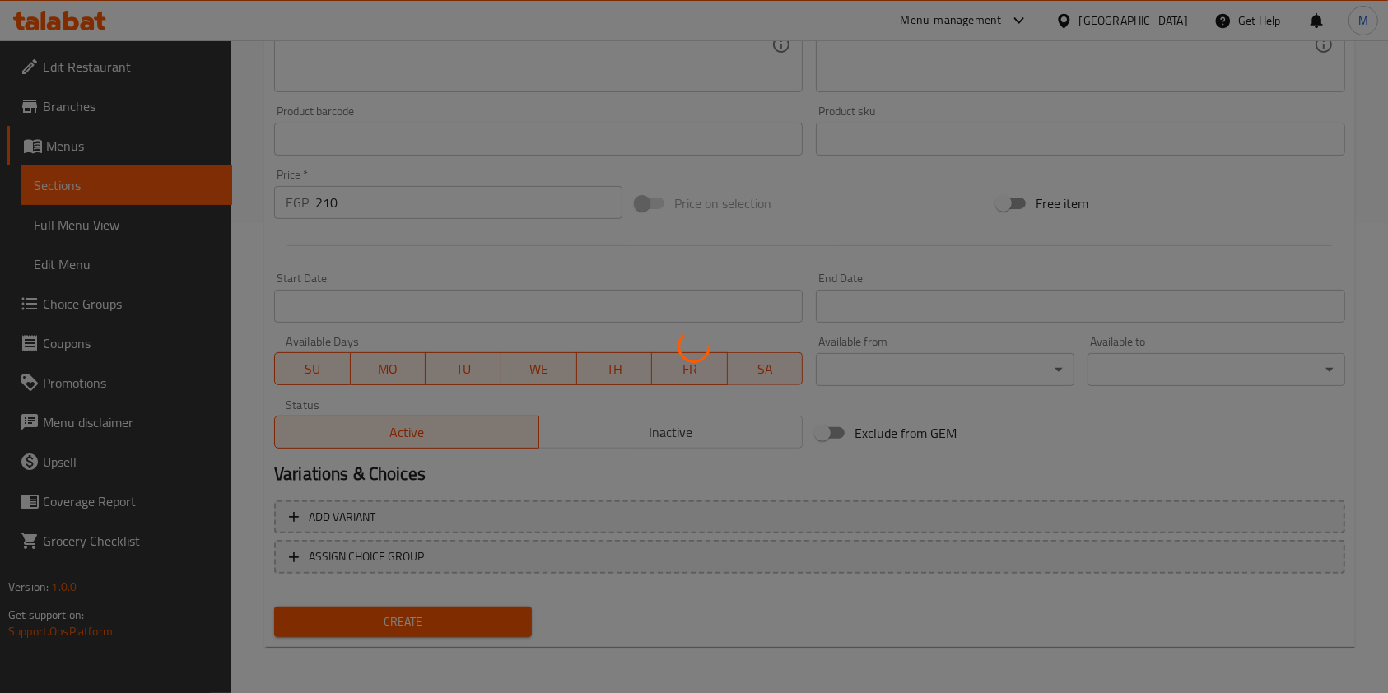
type input "0"
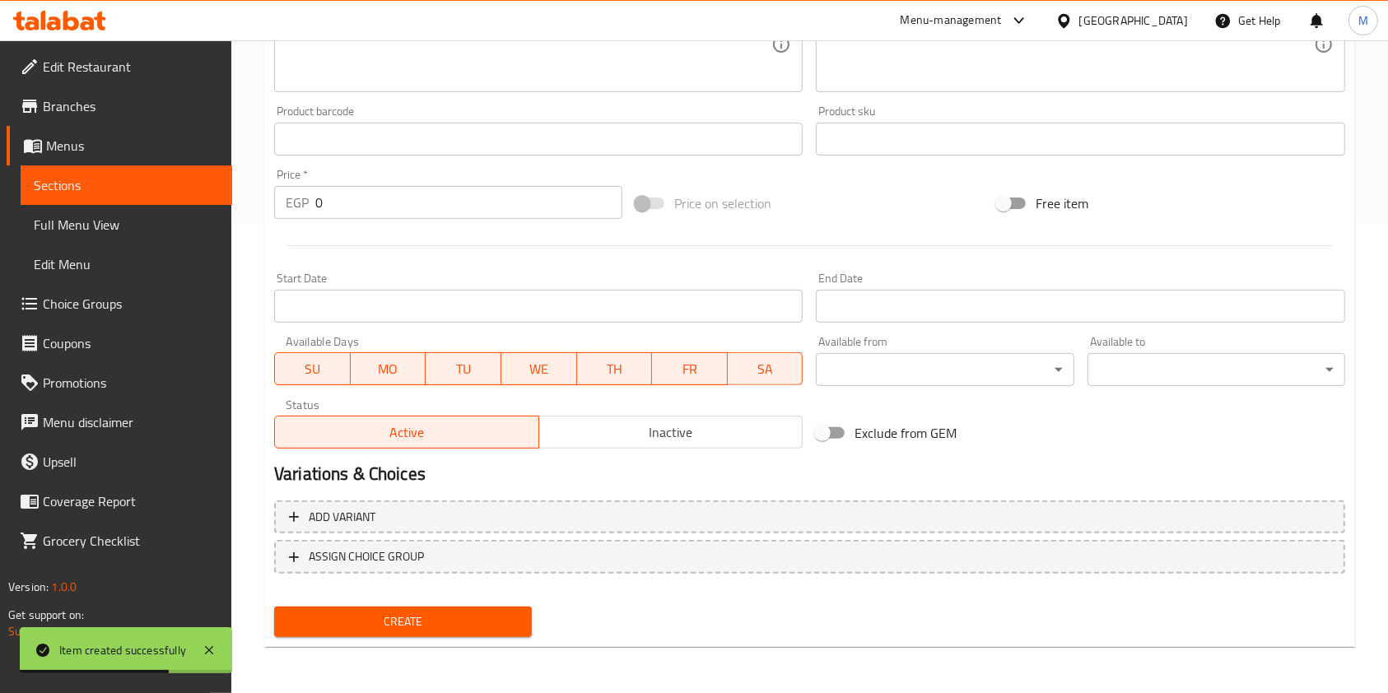
scroll to position [0, 0]
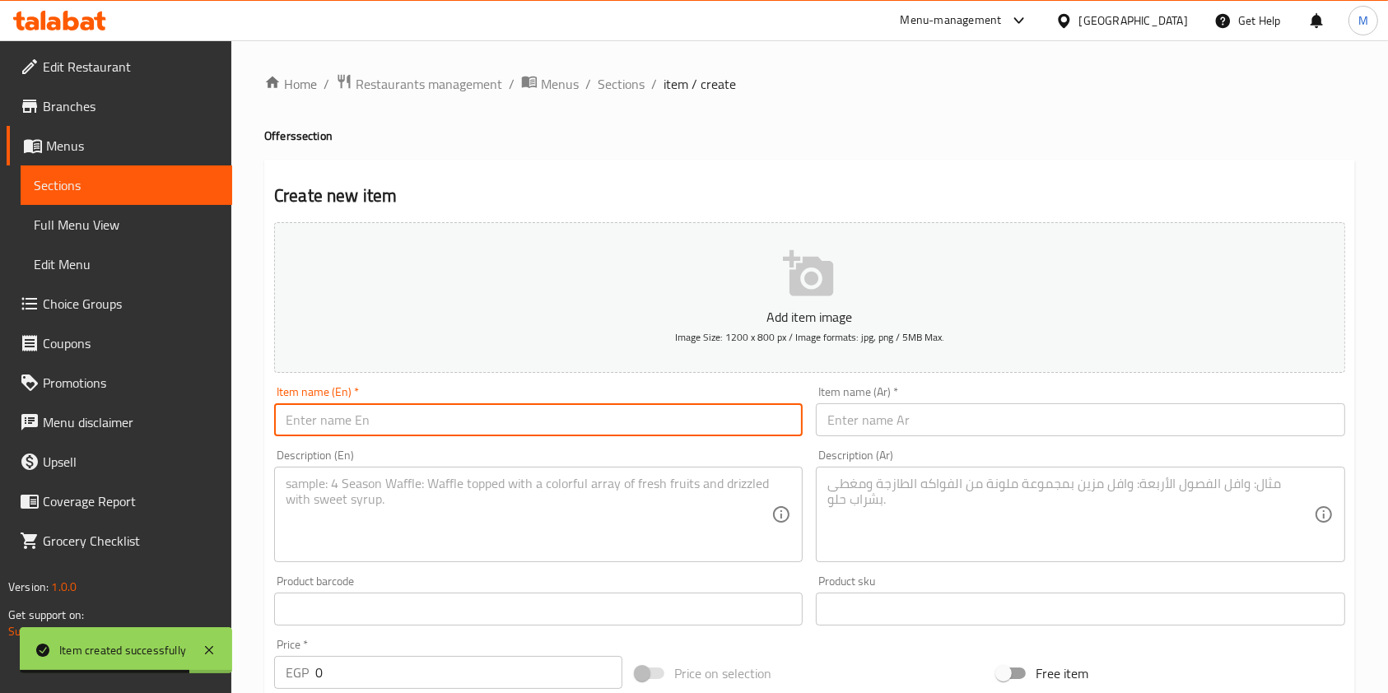
paste input "el 3eila"
click at [465, 419] on input "el 3eila" at bounding box center [538, 419] width 528 height 33
click at [465, 419] on input "el" at bounding box center [538, 419] width 528 height 33
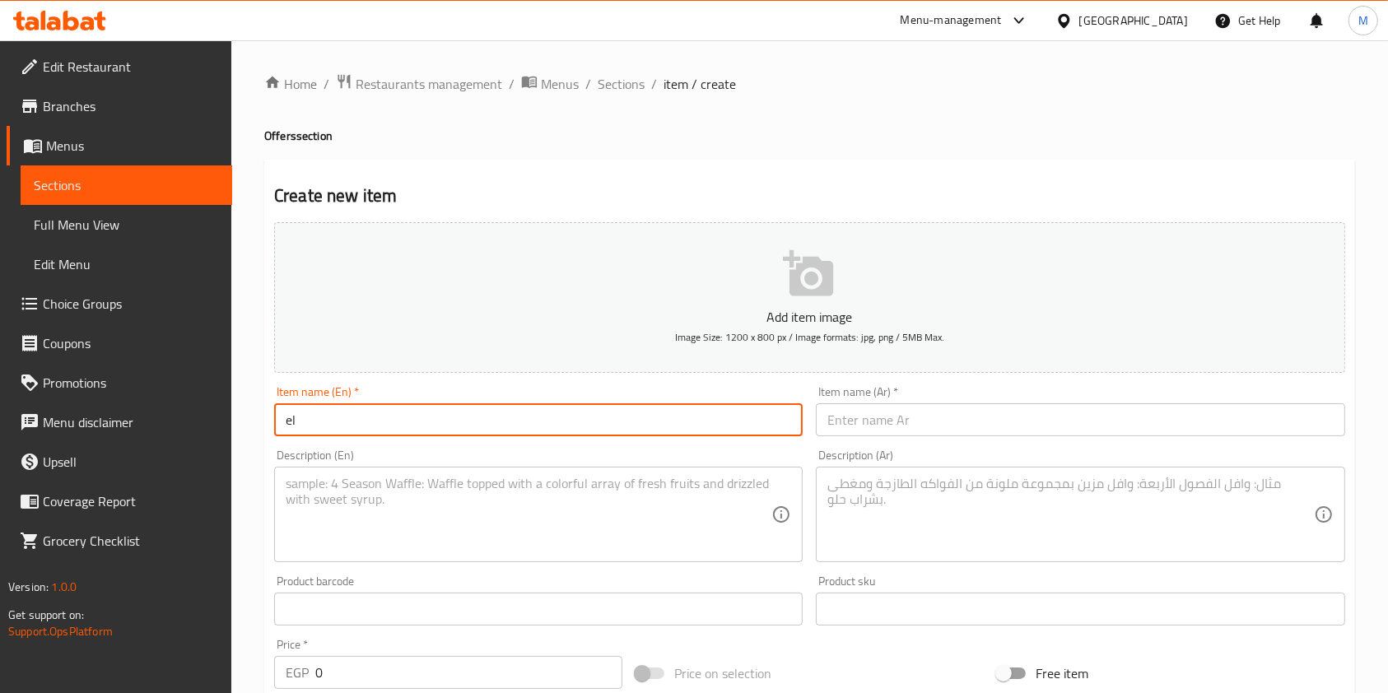
click at [465, 419] on input "el" at bounding box center [538, 419] width 528 height 33
paste input "text"
type input "e"
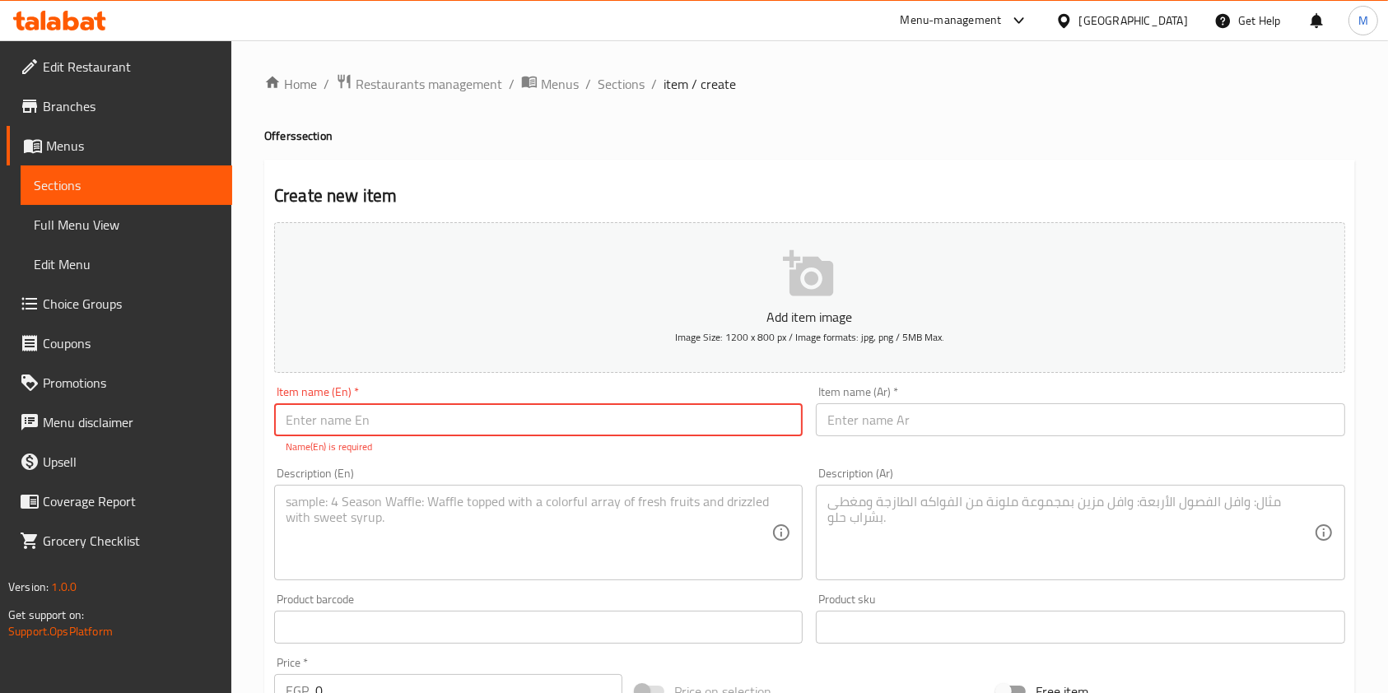
paste input "el 3eila"
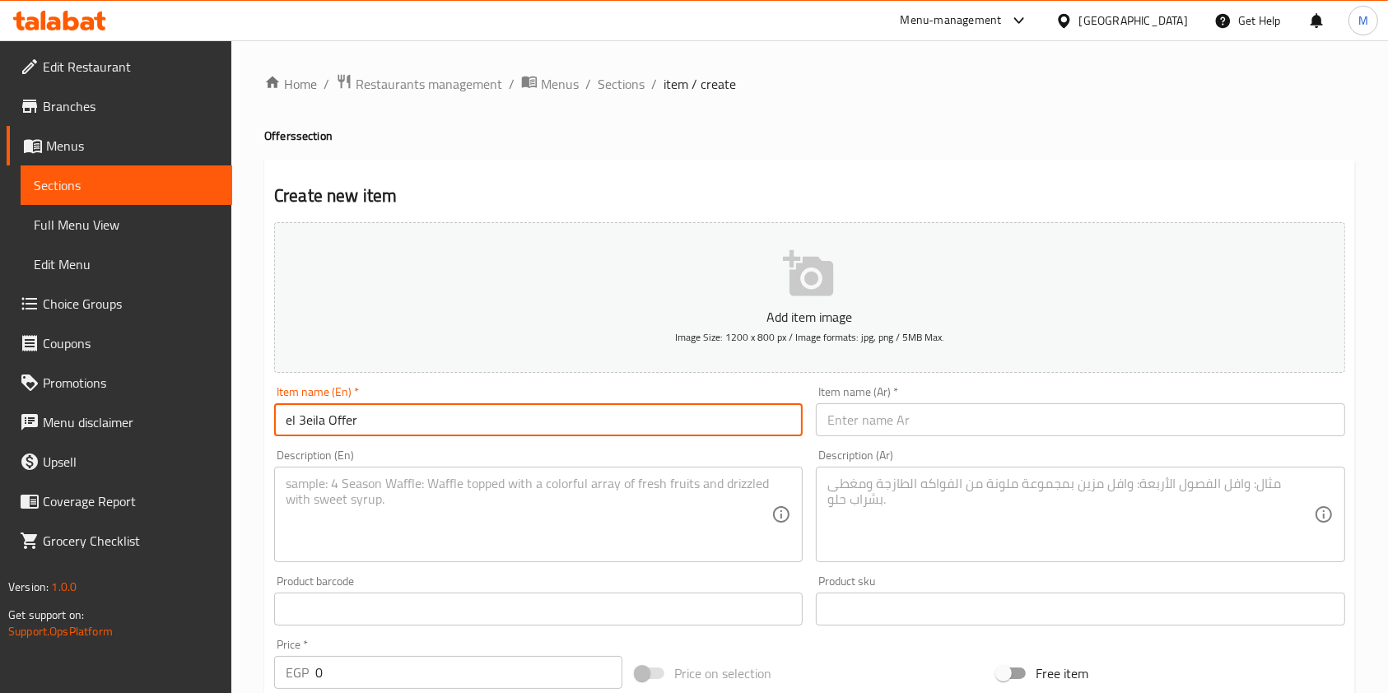
type input "el 3eila Offer"
click at [942, 440] on div "Item name (Ar)   * Item name (Ar) *" at bounding box center [1080, 410] width 542 height 63
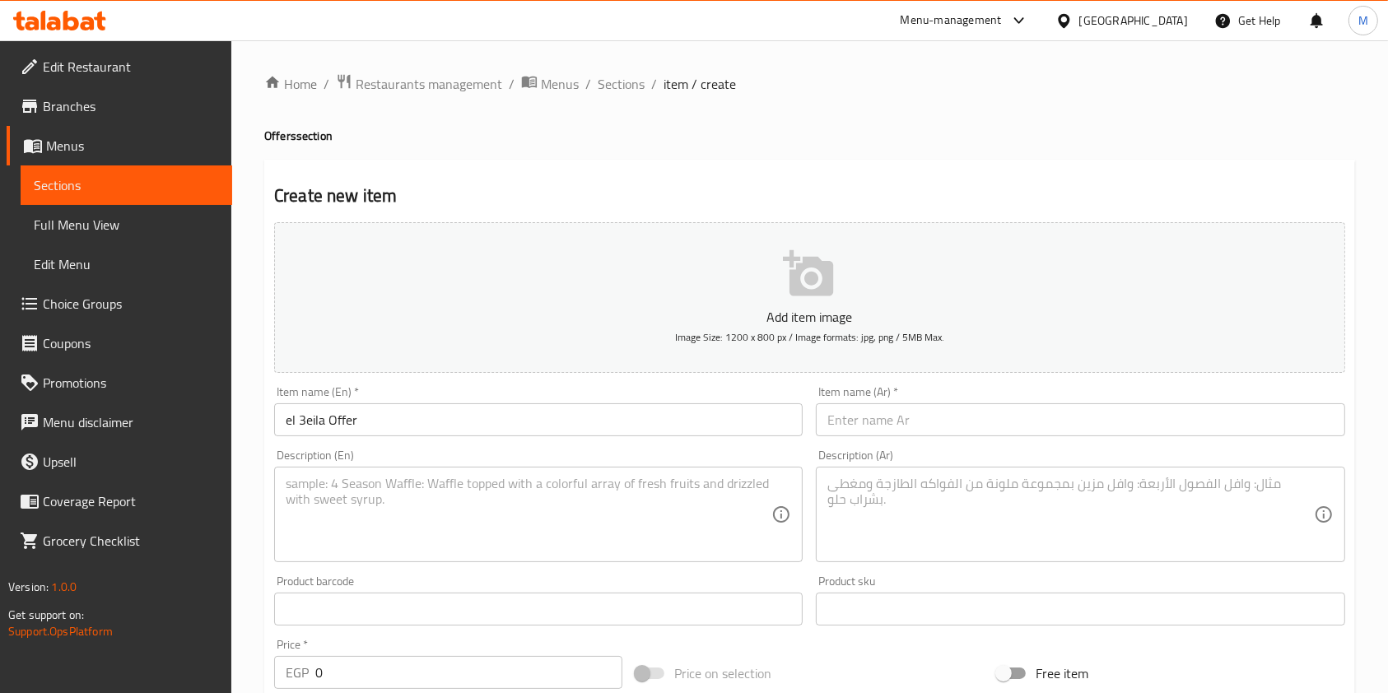
click at [938, 419] on input "text" at bounding box center [1080, 419] width 528 height 33
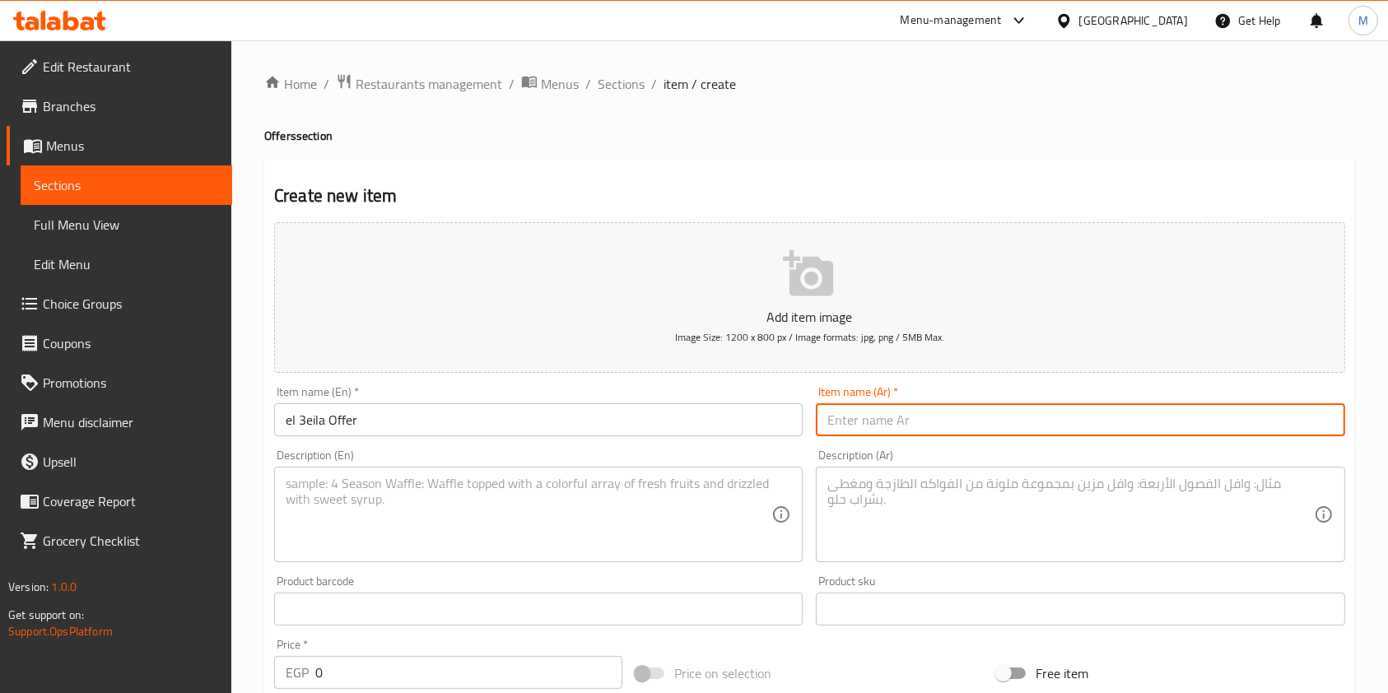
type input "ه"
type input "عرض العيلة"
click at [922, 482] on textarea at bounding box center [1070, 515] width 486 height 78
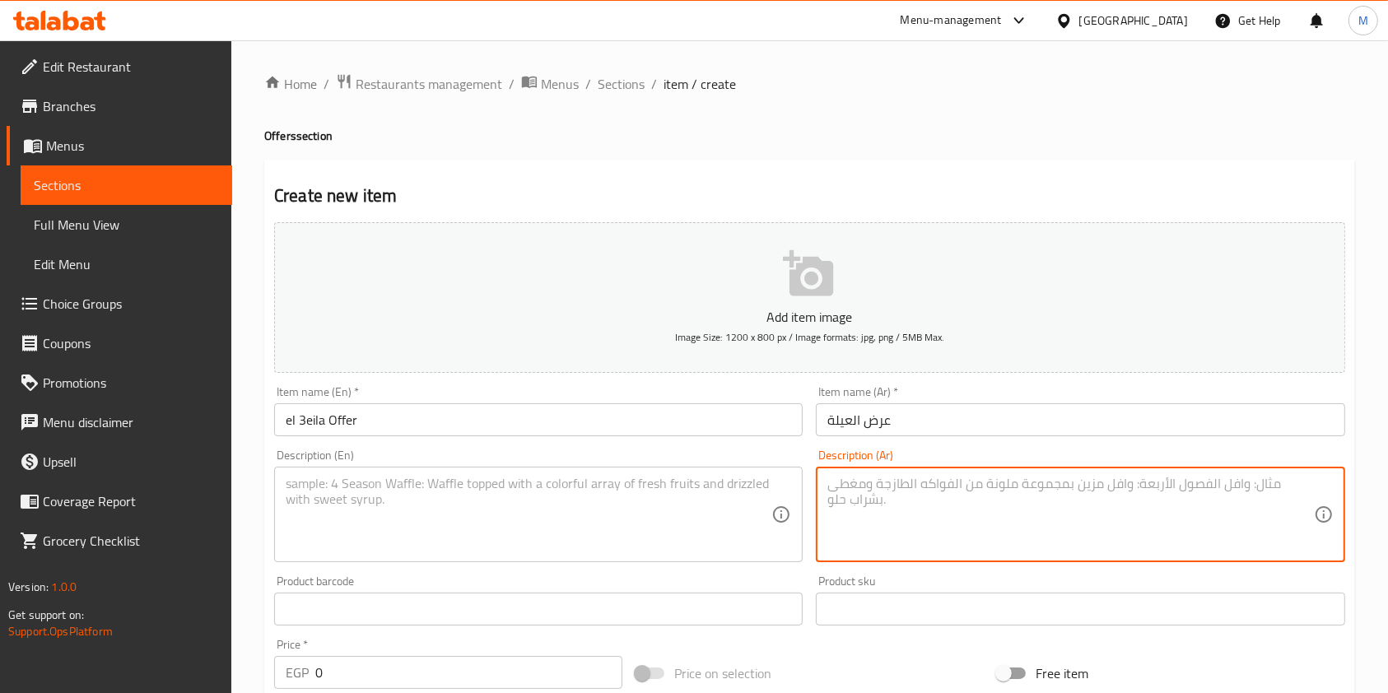
paste textarea "4 قطع دجاج + 4 استربس + بطاطس + كول سلو + ثومية + عيش"
type textarea "4 قطع دجاج + 4 استربس + بطاطس + كول سلو + ثومية + عيش"
click at [716, 477] on textarea at bounding box center [529, 515] width 486 height 78
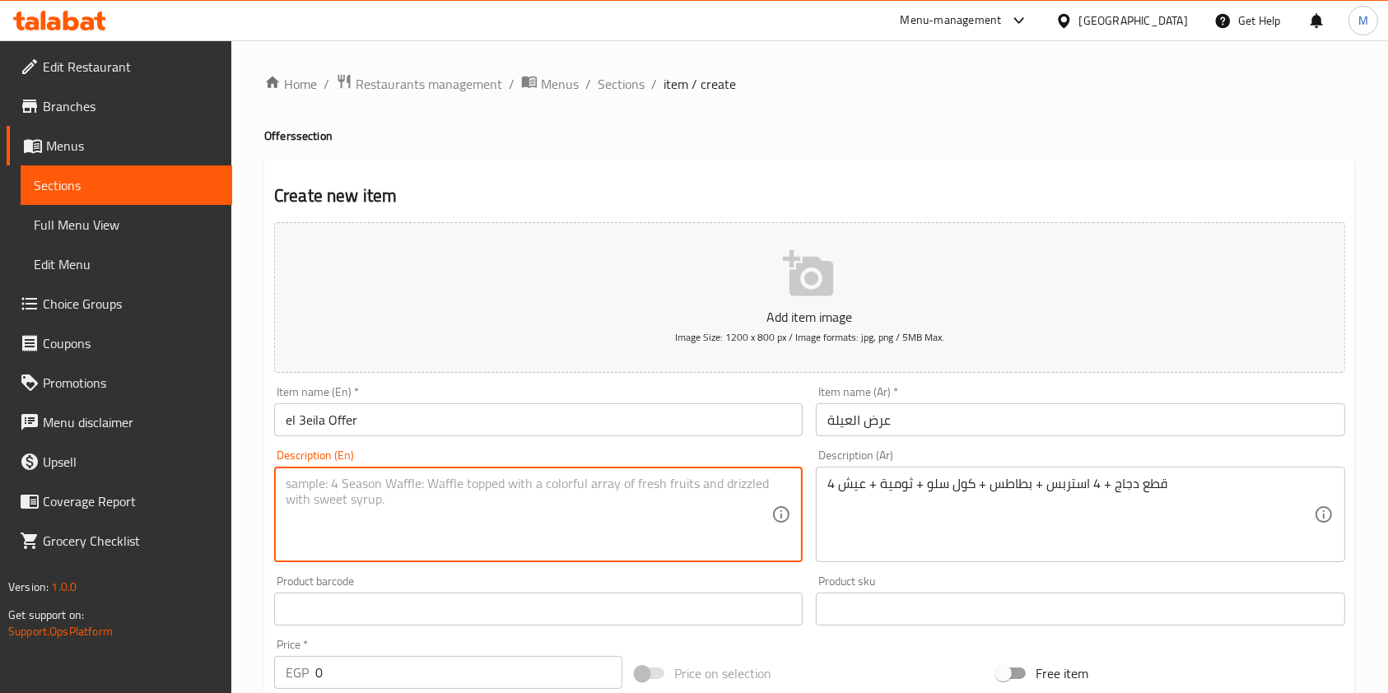
paste textarea "4 pieces of chicken + 4 strips + fries + coleslaw + garlic sauce + bread"
type textarea "4 pieces of chicken + 4 strips + fries + coleslaw + garlic sauce + bread"
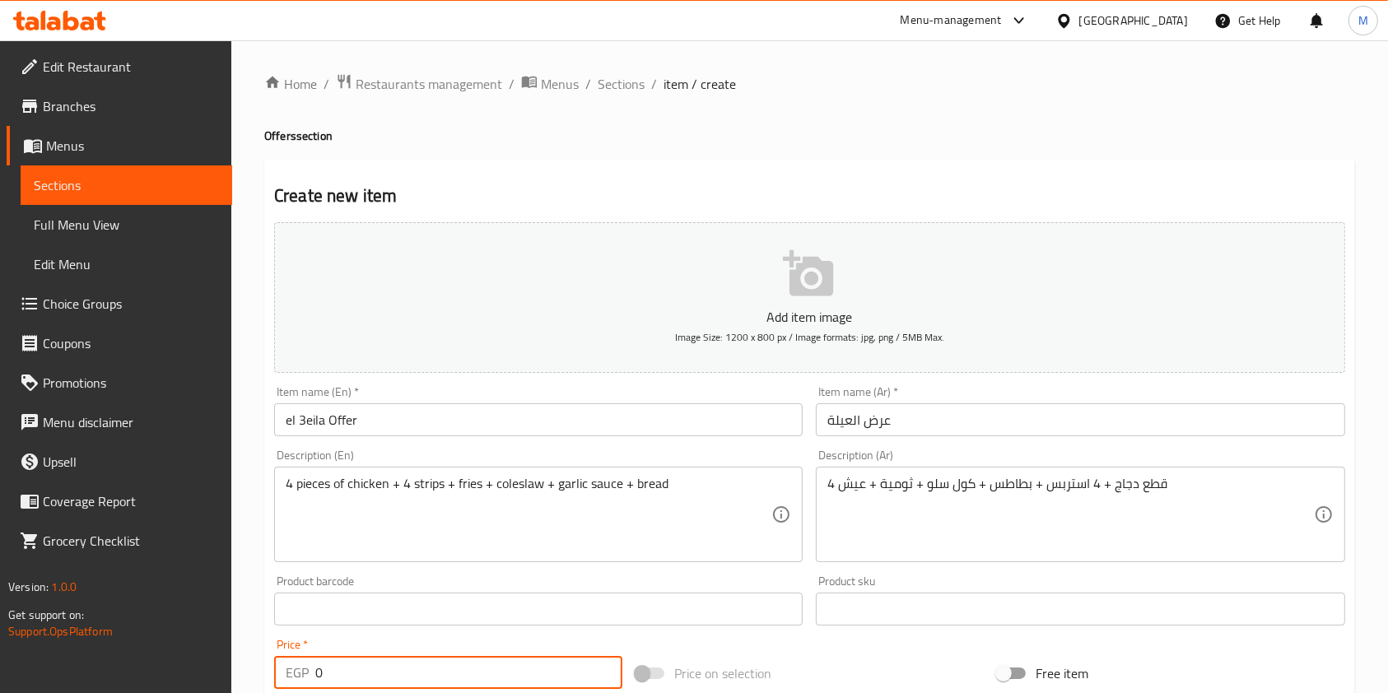
drag, startPoint x: 342, startPoint y: 672, endPoint x: 310, endPoint y: 672, distance: 31.3
click at [310, 672] on div "EGP 0 Price *" at bounding box center [448, 672] width 348 height 33
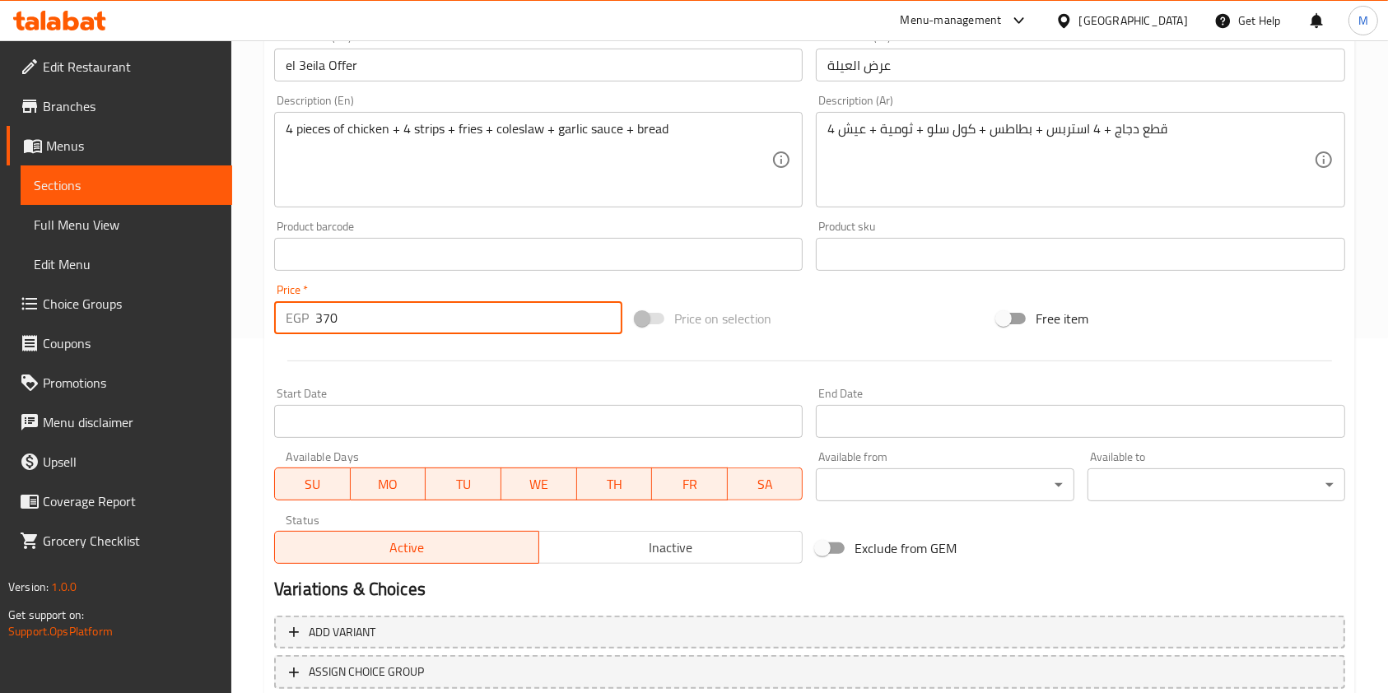
scroll to position [470, 0]
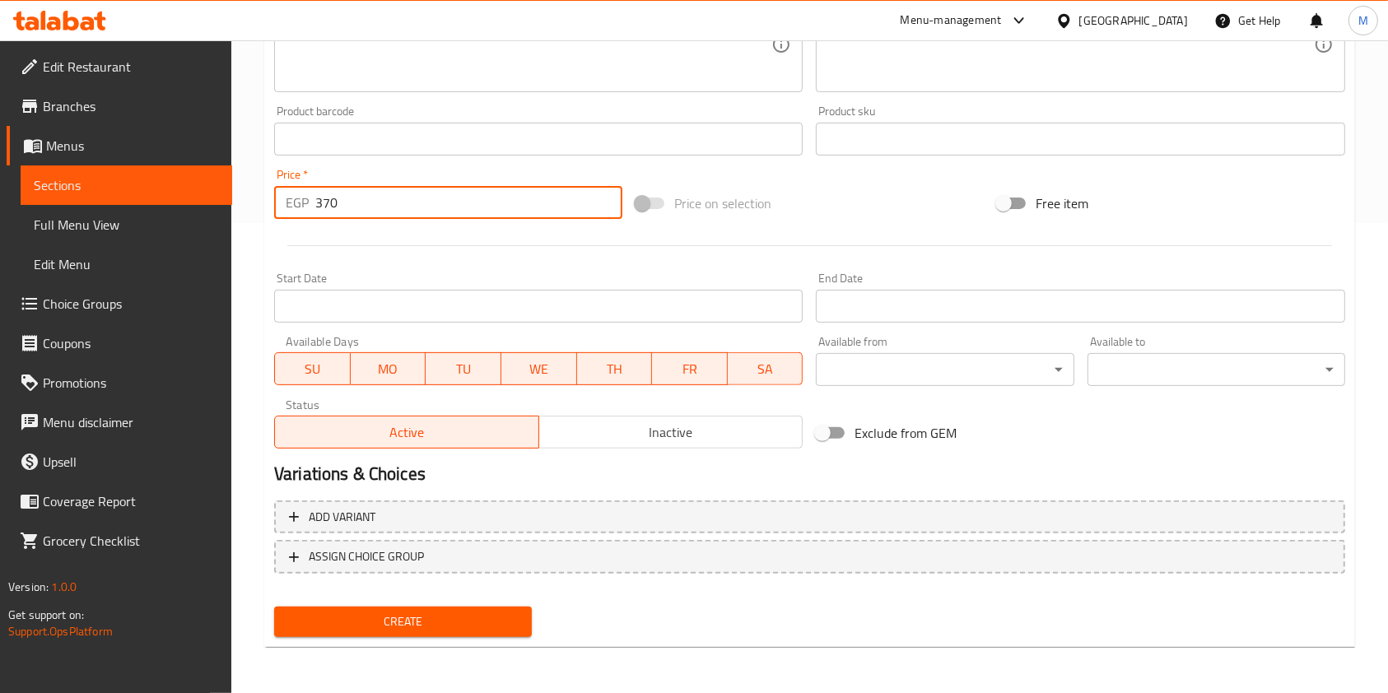
type input "370"
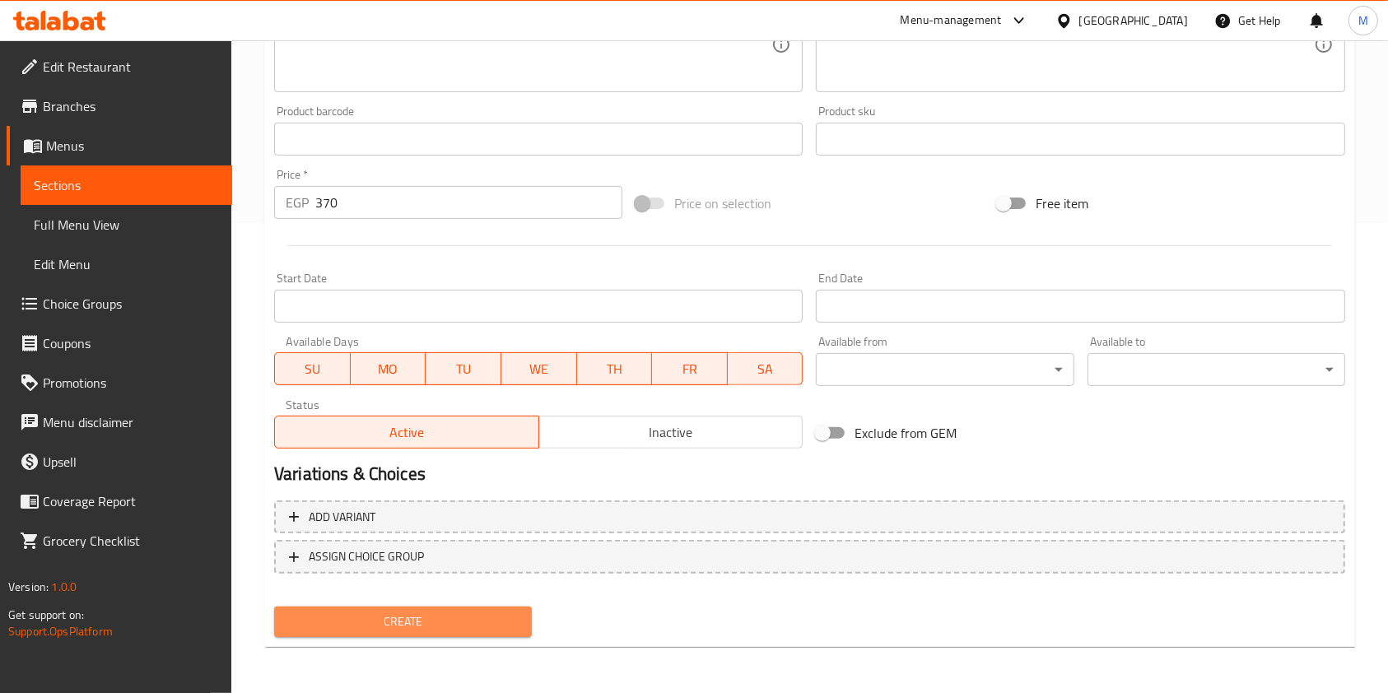
click at [505, 617] on span "Create" at bounding box center [402, 622] width 231 height 21
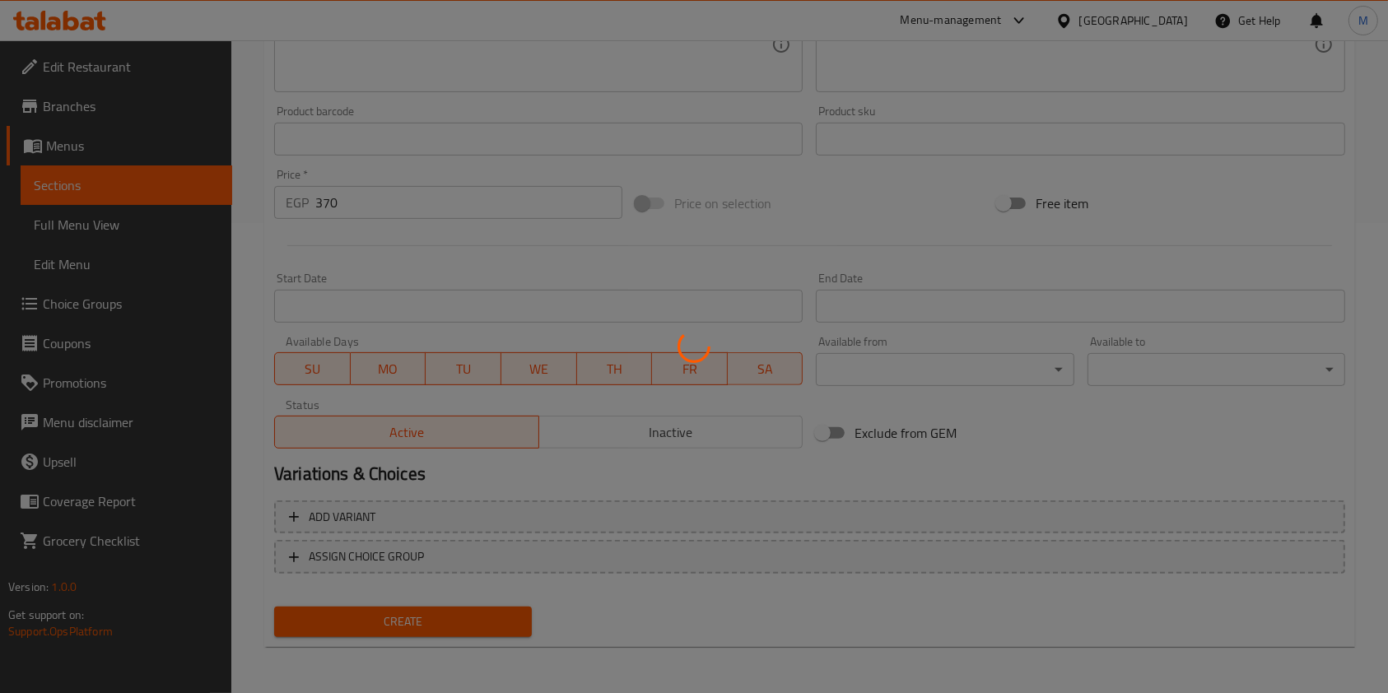
type input "0"
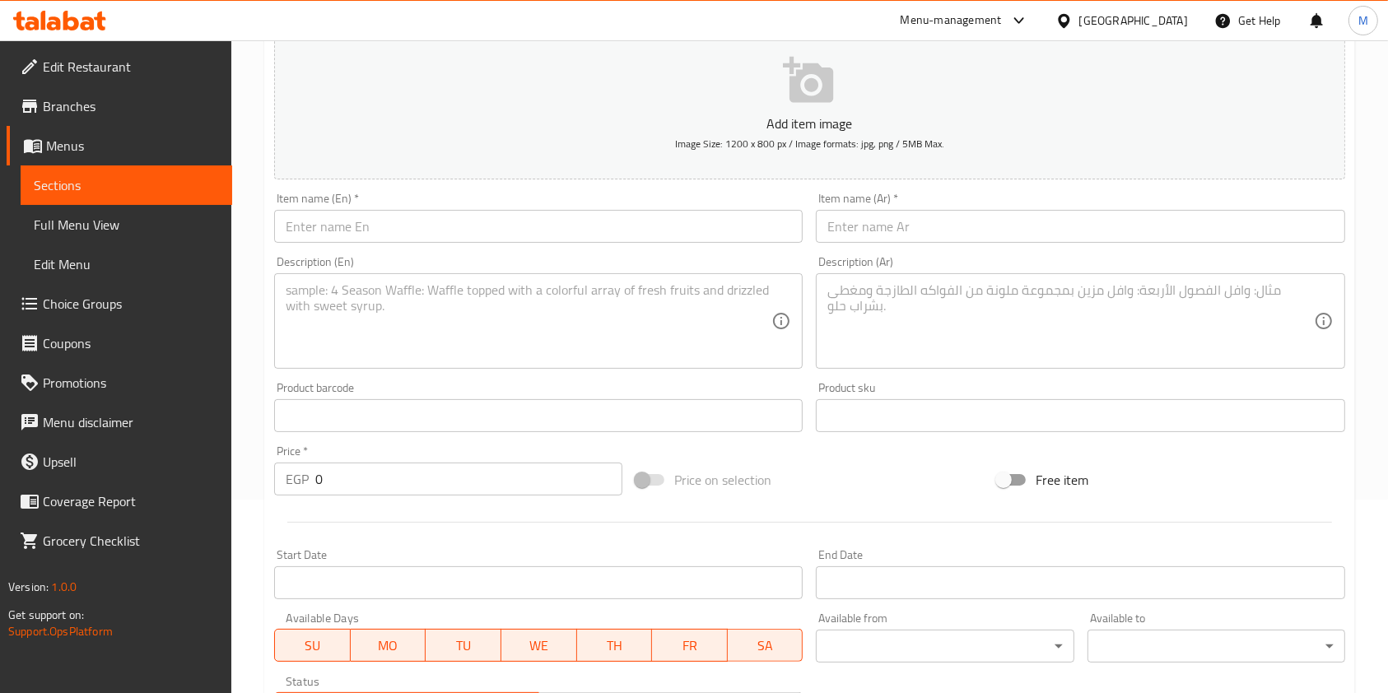
scroll to position [0, 0]
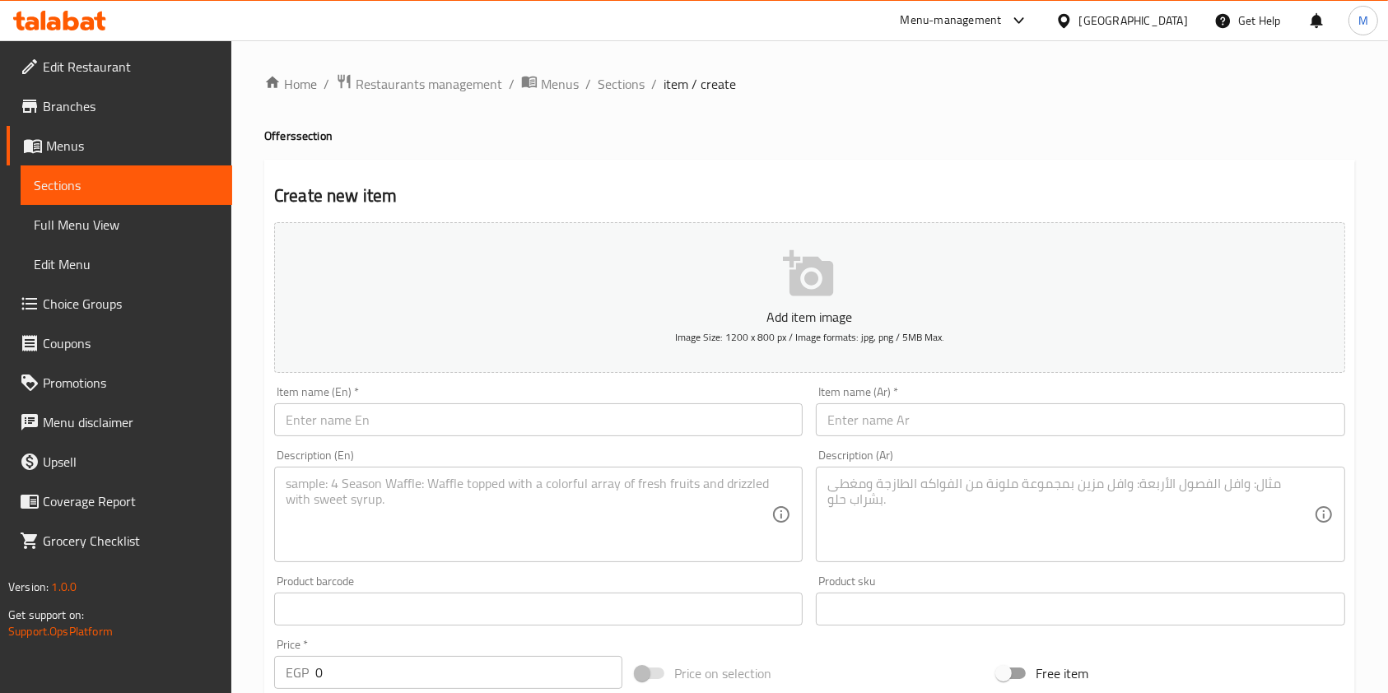
drag, startPoint x: 520, startPoint y: 398, endPoint x: 509, endPoint y: 426, distance: 30.3
click at [517, 403] on div "Item name (En)   * Item name (En) *" at bounding box center [538, 411] width 528 height 50
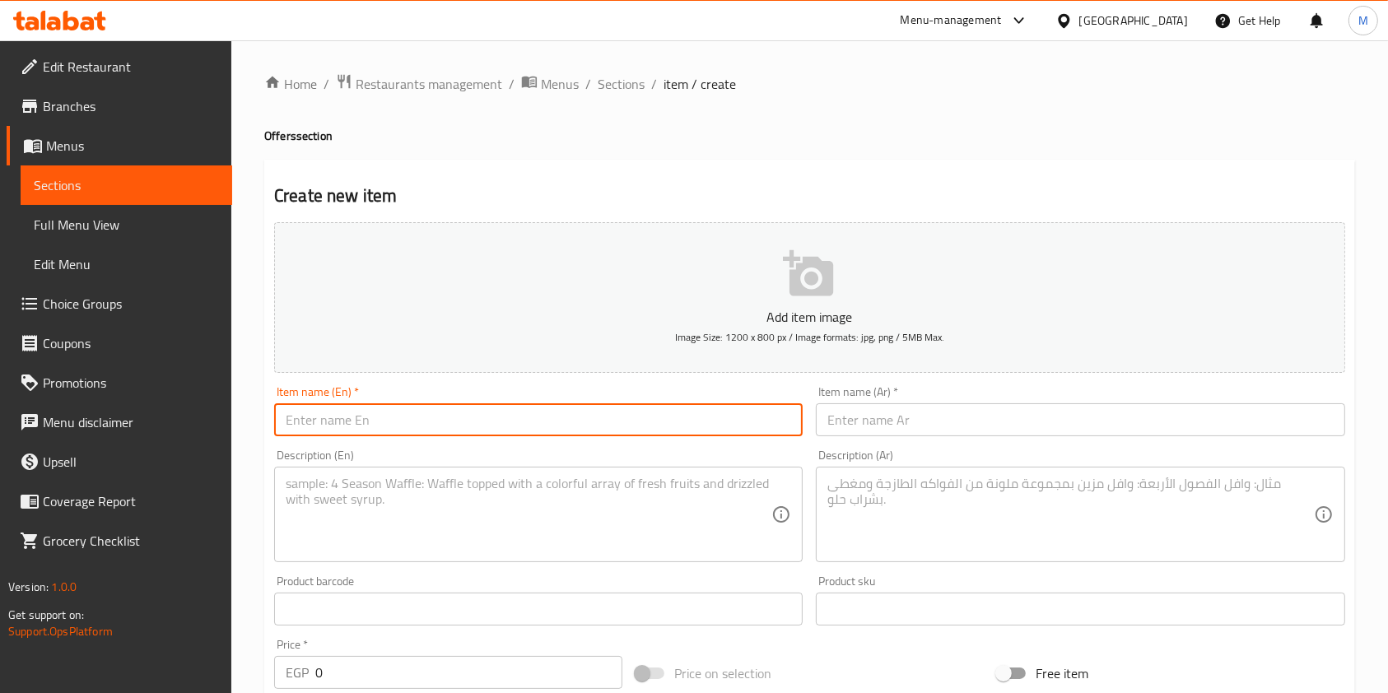
click at [509, 426] on input "text" at bounding box center [538, 419] width 528 height 33
paste input "el osbou3"
click at [509, 426] on input "el osbou3" at bounding box center [538, 419] width 528 height 33
type input "el osbou3 Offer"
click at [920, 431] on input "text" at bounding box center [1080, 419] width 528 height 33
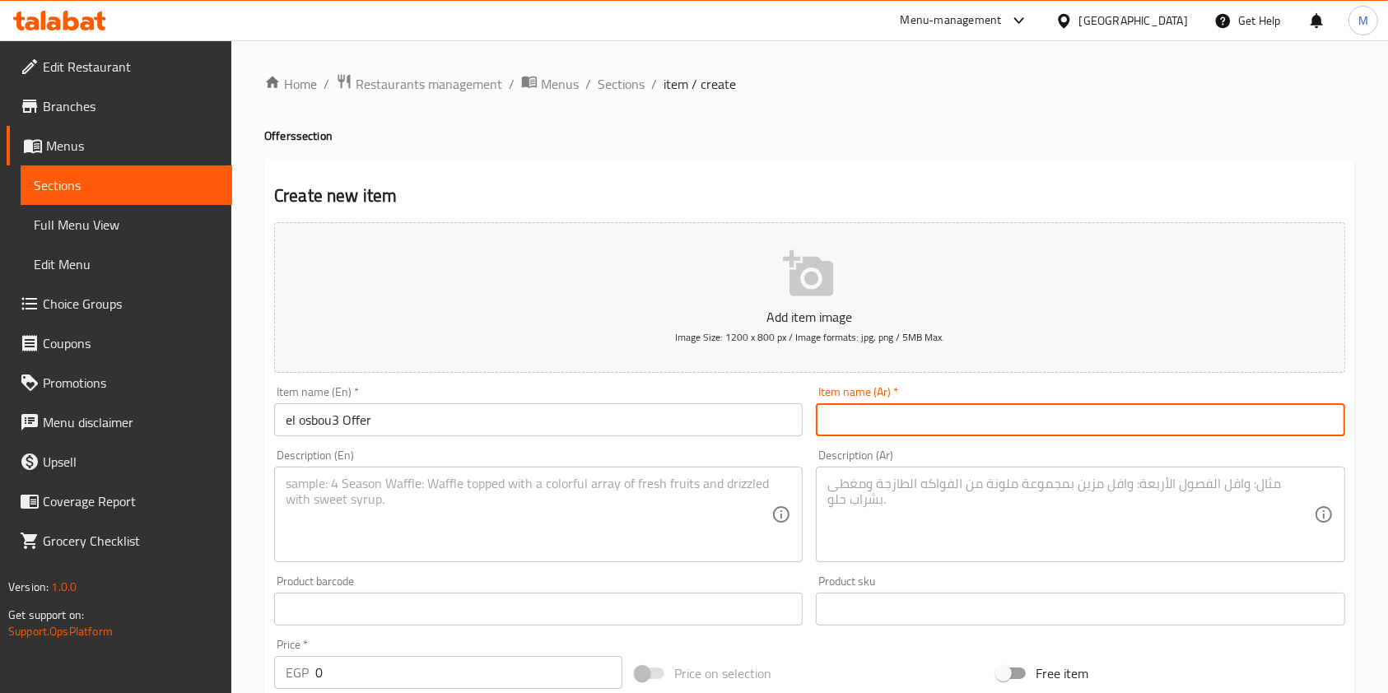
type input "ع"
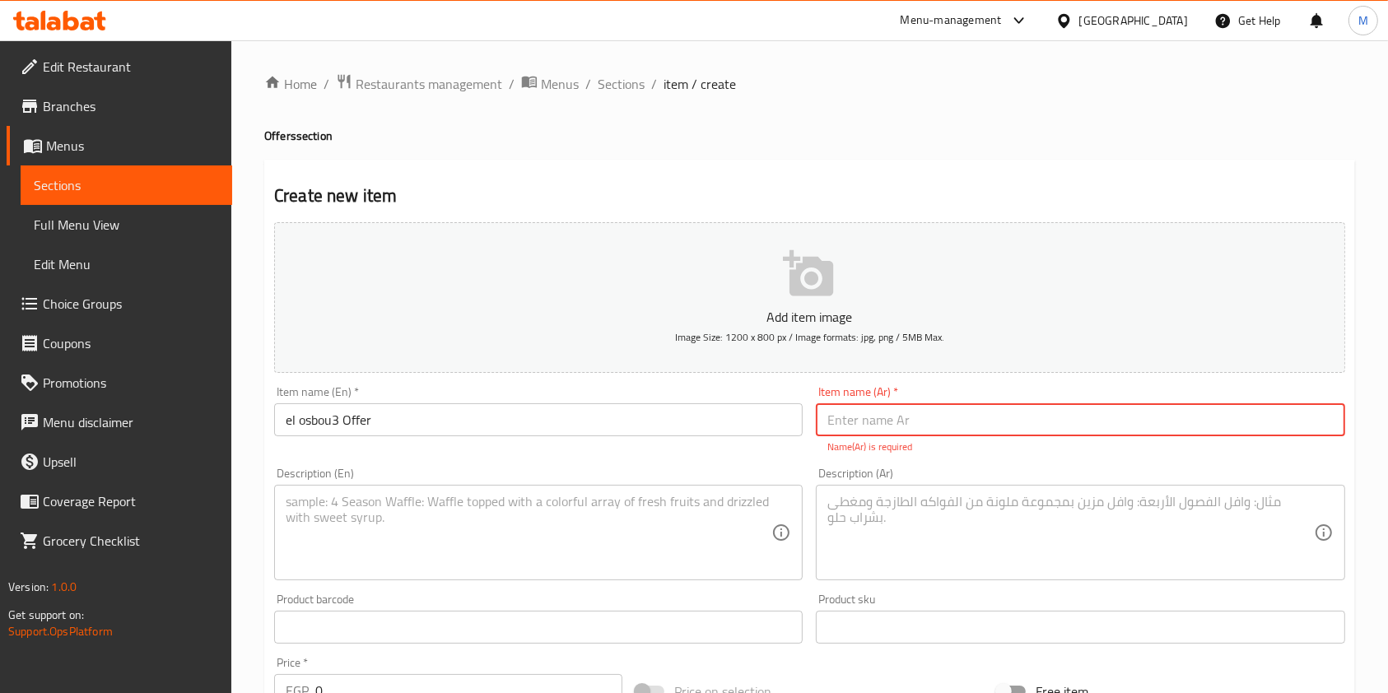
type input "ه"
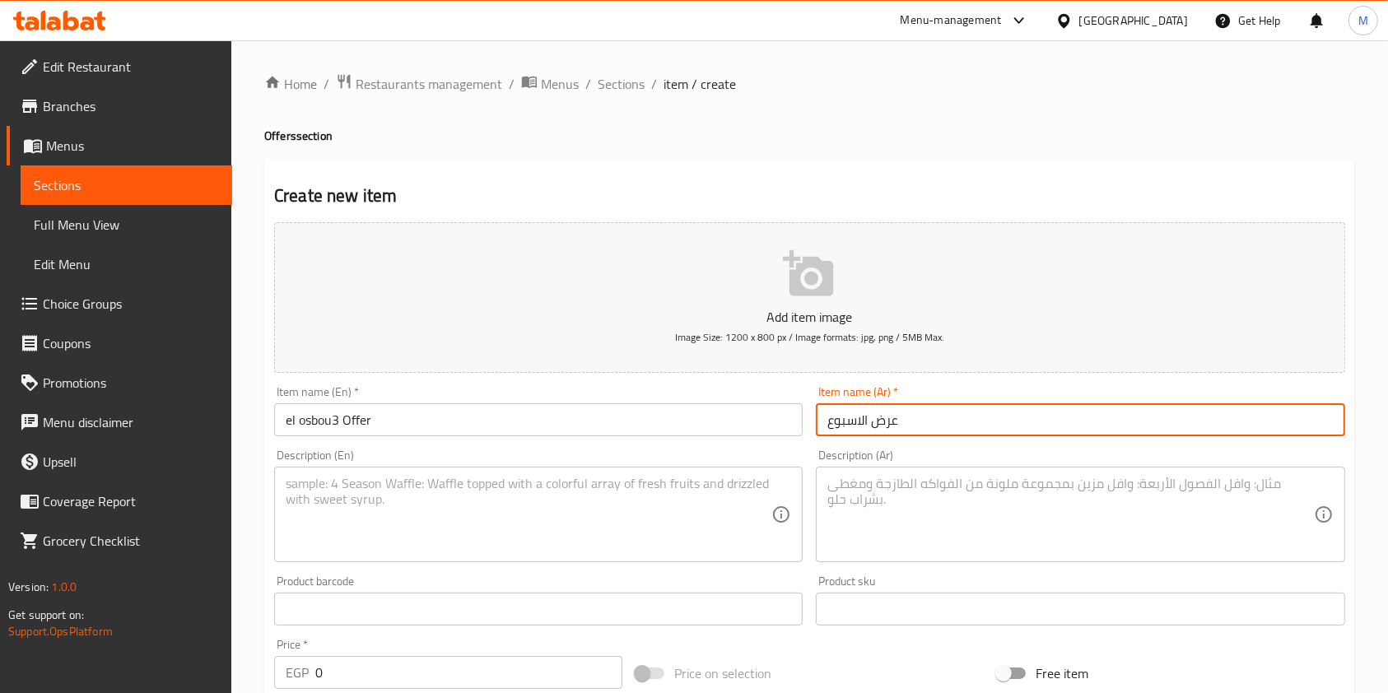
type input "عرض الاسبوع"
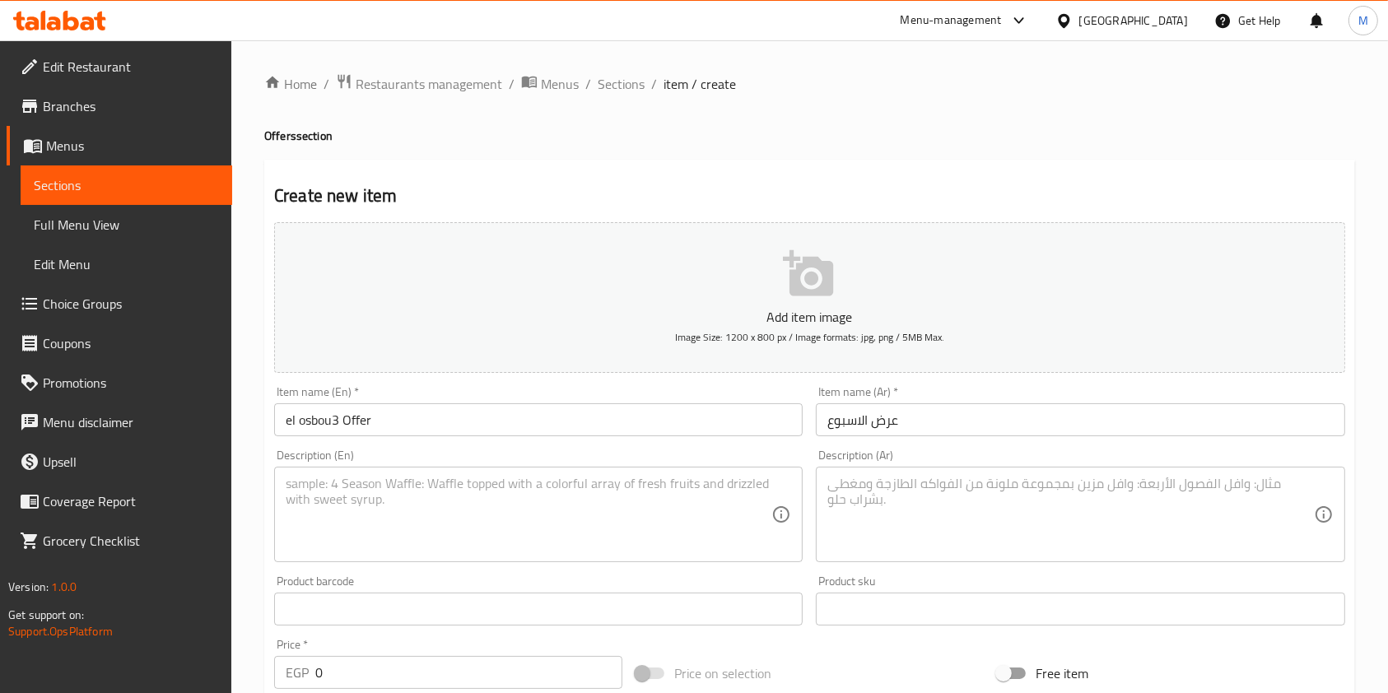
click at [860, 471] on div "Description (Ar)" at bounding box center [1080, 514] width 528 height 95
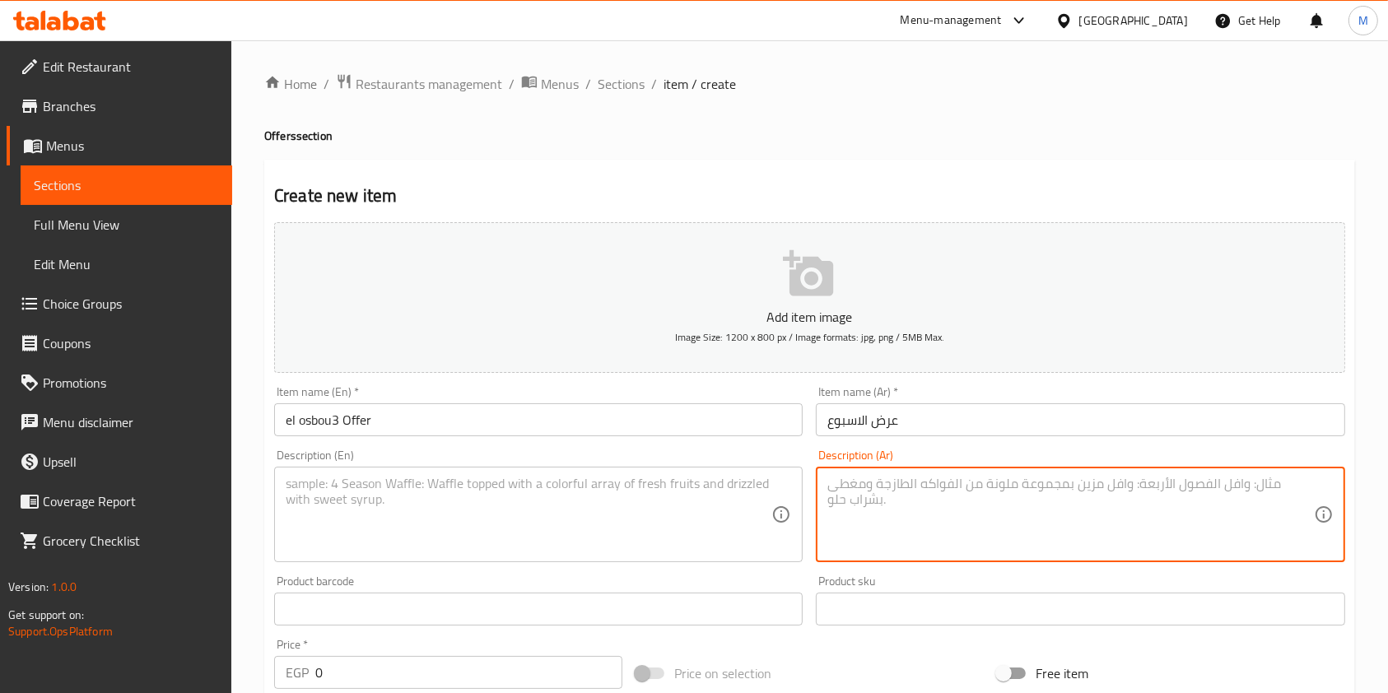
paste textarea "عرض الفرخه الكاملة (9 قطع دجاج + بطاطس + 4 عيش + ثومية + كول سلو )"
type textarea "عرض الفرخه الكاملة (9 قطع دجاج + بطاطس + 4 عيش + ثومية + كول سلو )"
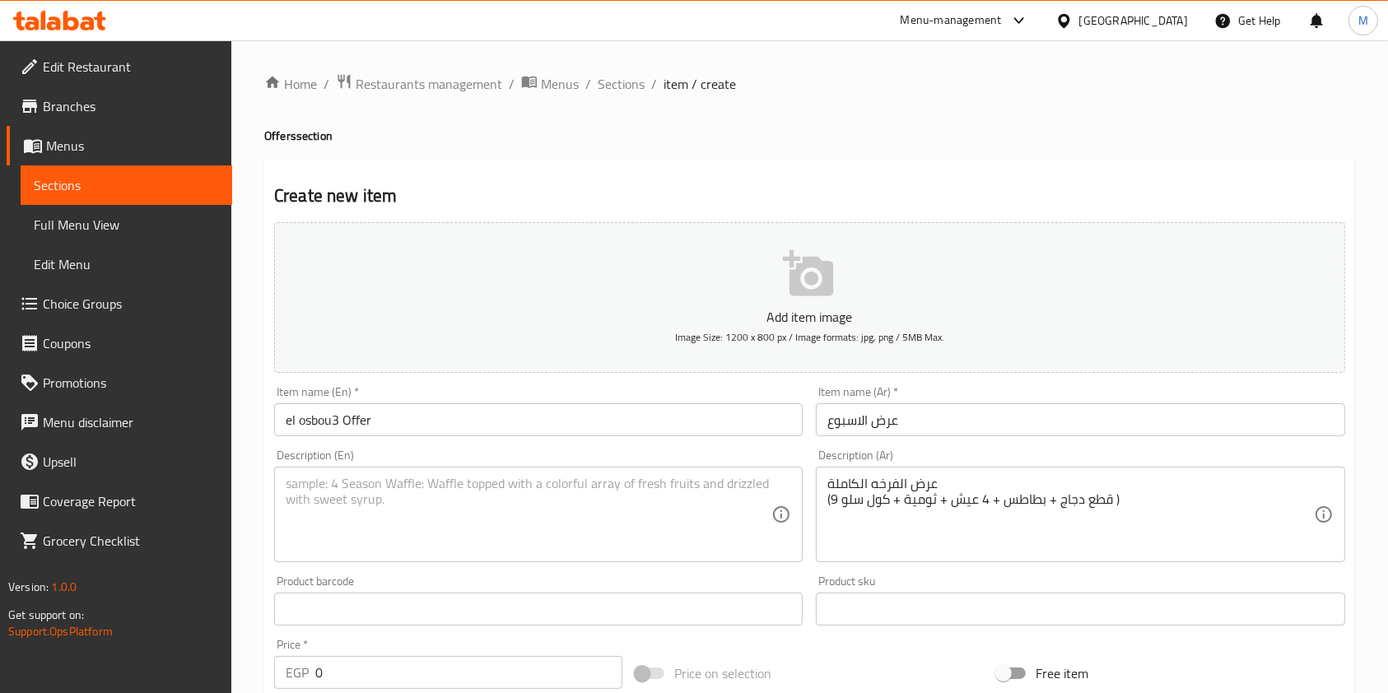
click at [650, 464] on div "Description (En) Description (En)" at bounding box center [538, 505] width 528 height 113
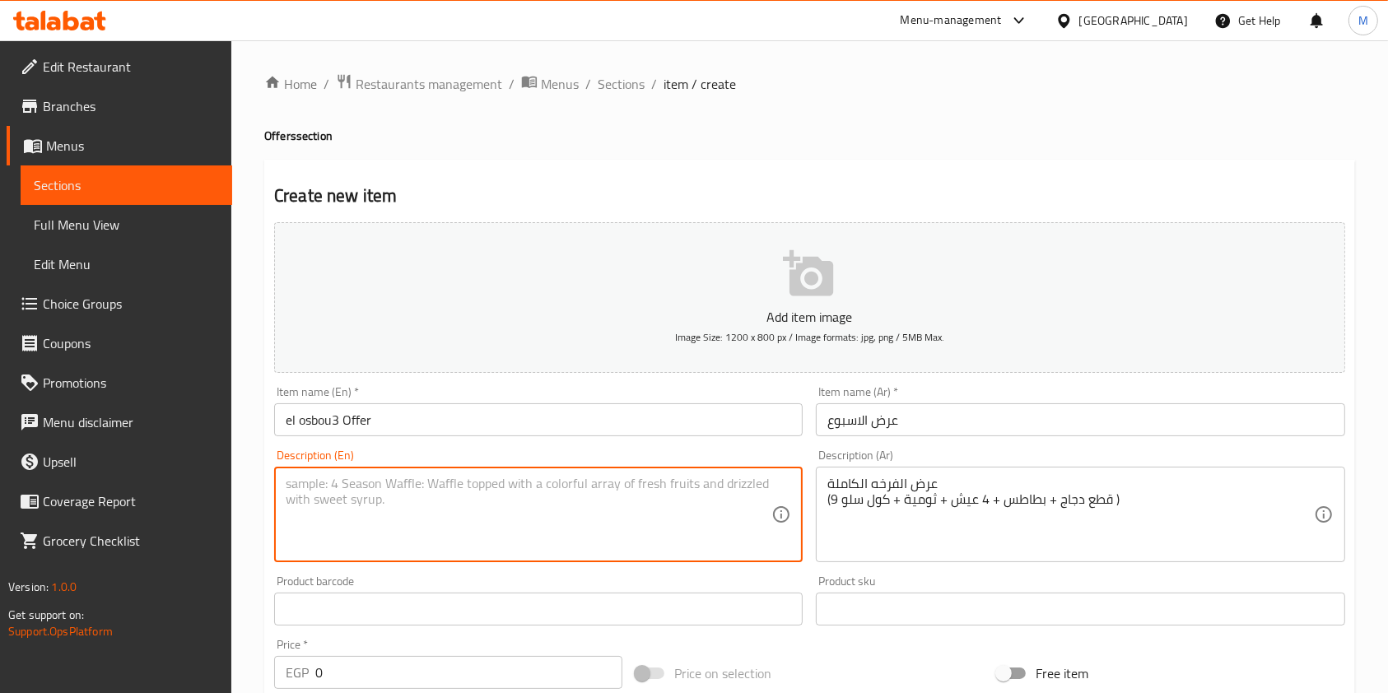
click at [424, 492] on textarea at bounding box center [529, 515] width 486 height 78
paste textarea "Whole Chicken Offer (9 pieces of chicken + fries + 4 bread + garlic sauce + col…"
type textarea "Whole Chicken Offer (9 pieces of chicken + fries + 4 bread + garlic sauce + col…"
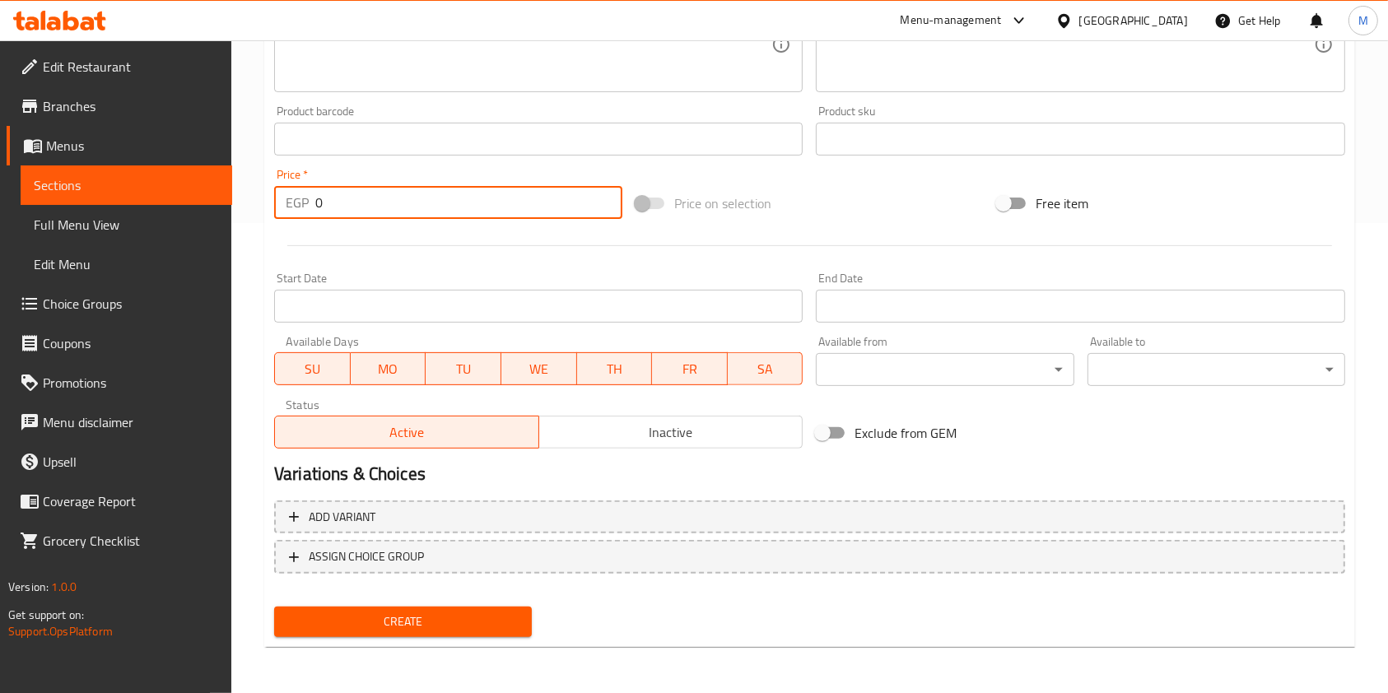
drag, startPoint x: 335, startPoint y: 207, endPoint x: 309, endPoint y: 215, distance: 27.4
click at [309, 215] on div "EGP 0 Price *" at bounding box center [448, 202] width 348 height 33
type input "455"
click at [480, 616] on span "Create" at bounding box center [402, 622] width 231 height 21
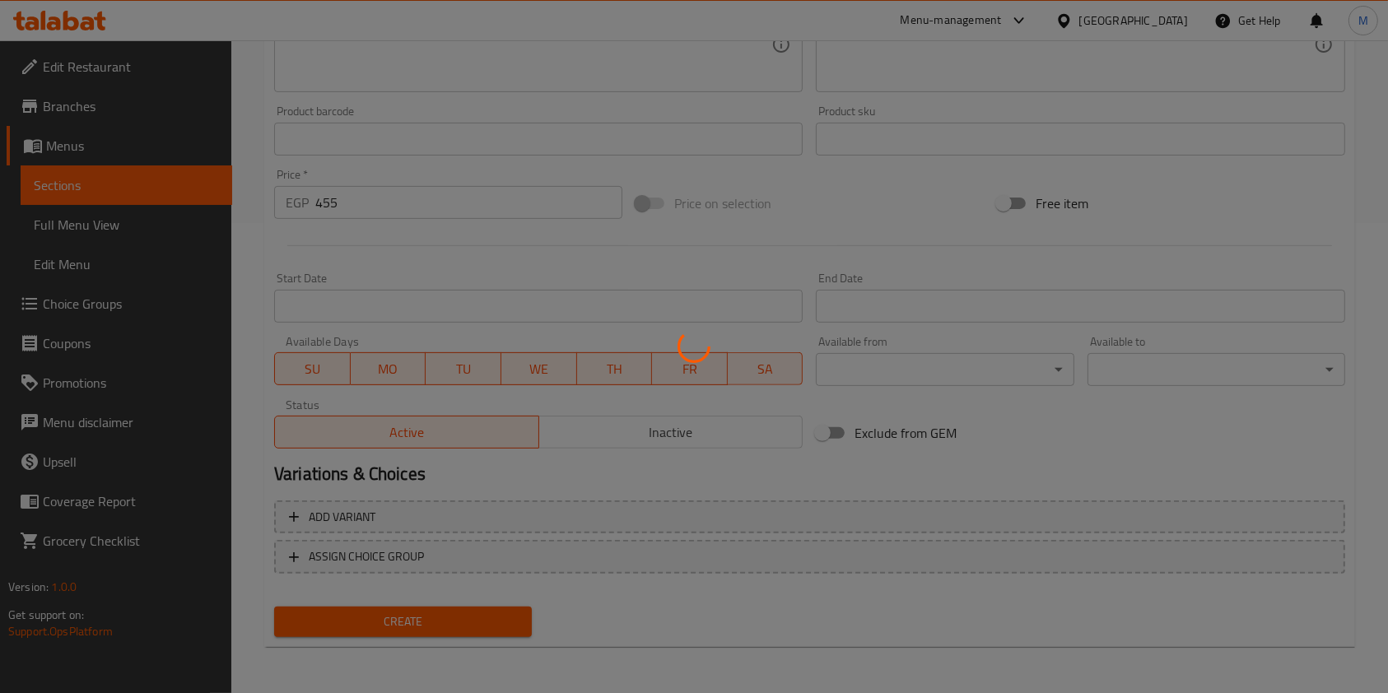
type input "0"
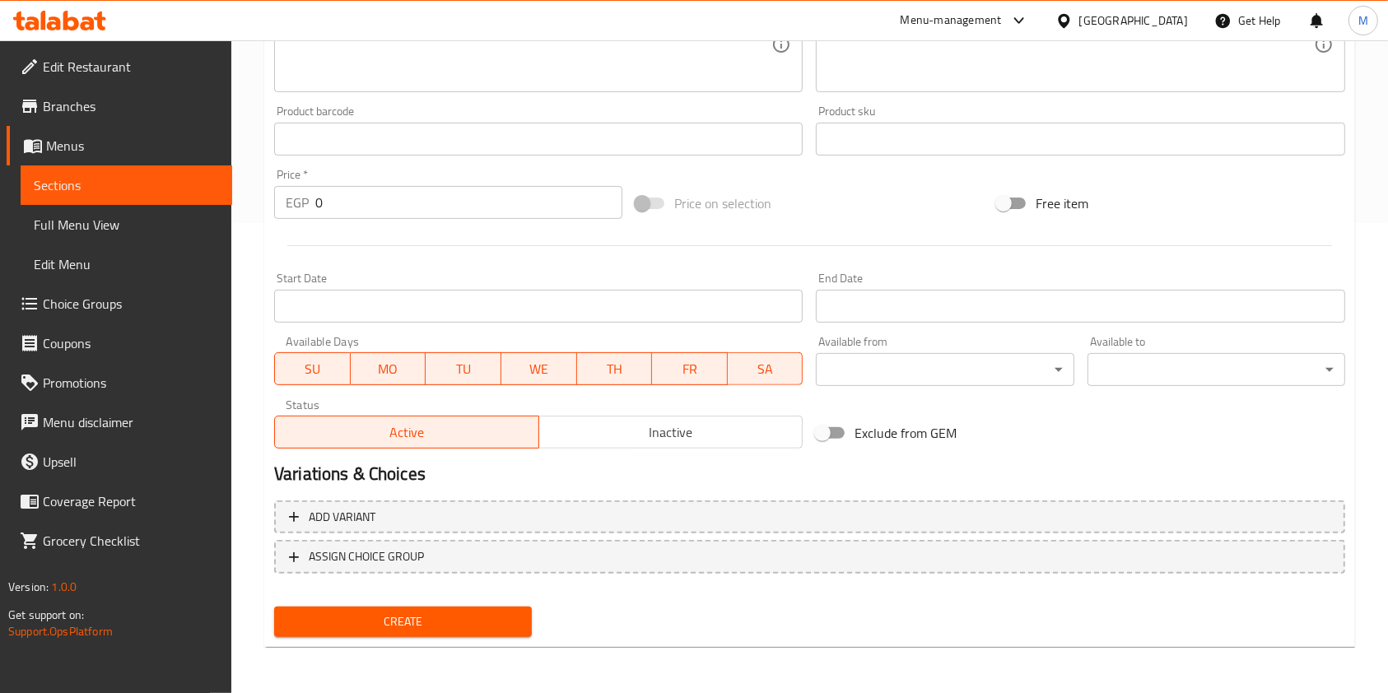
click at [519, 616] on button "Create" at bounding box center [403, 622] width 258 height 30
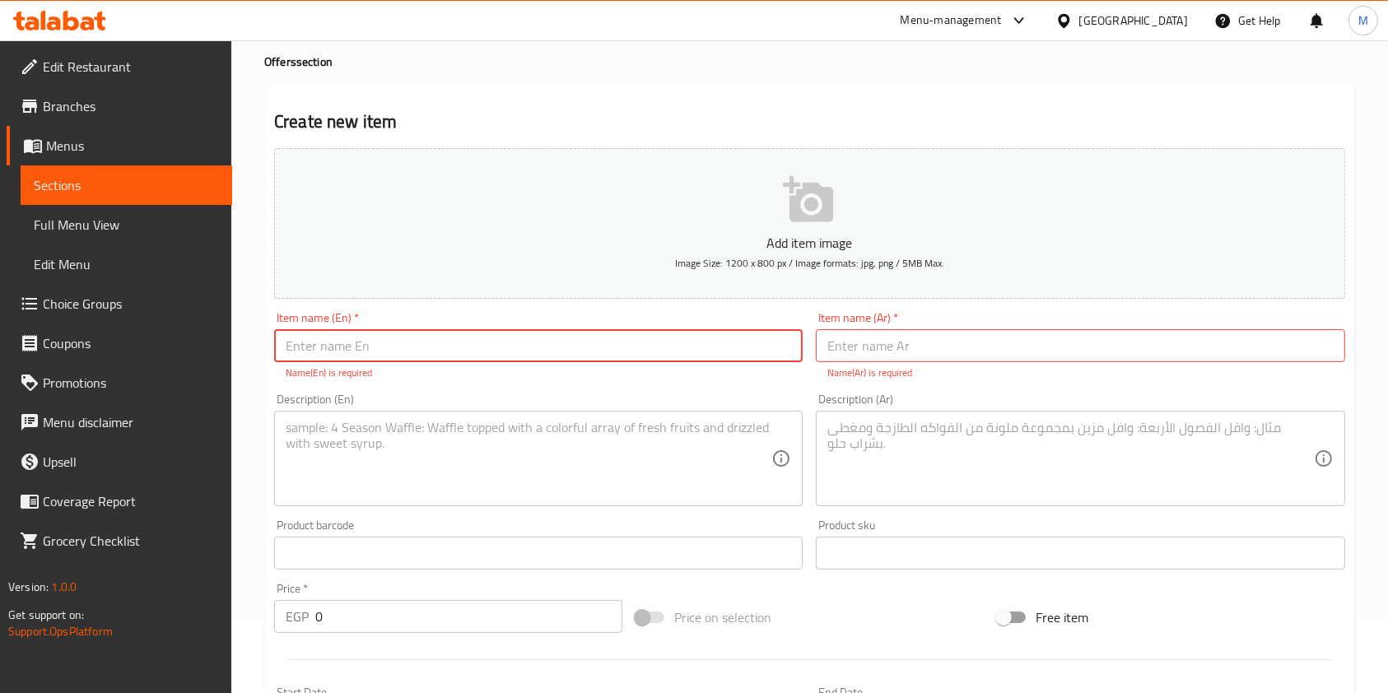
scroll to position [0, 0]
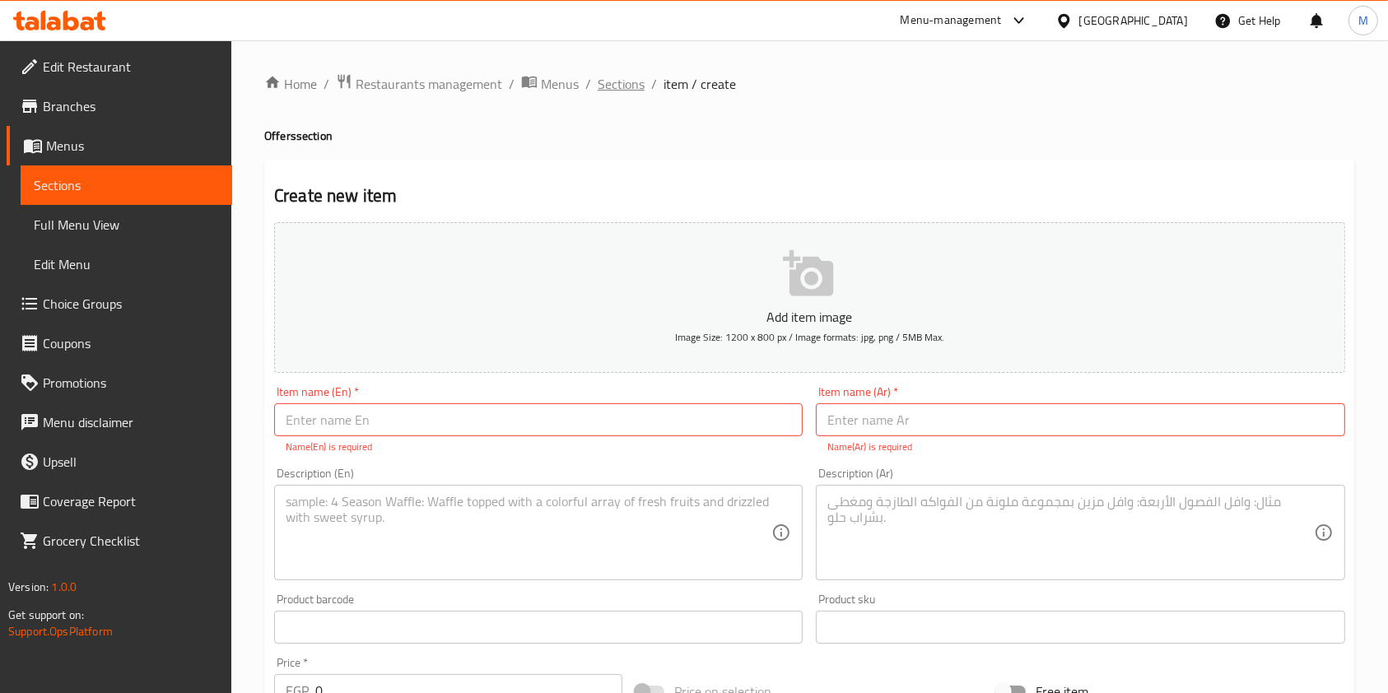
click at [598, 81] on span "Sections" at bounding box center [621, 84] width 47 height 20
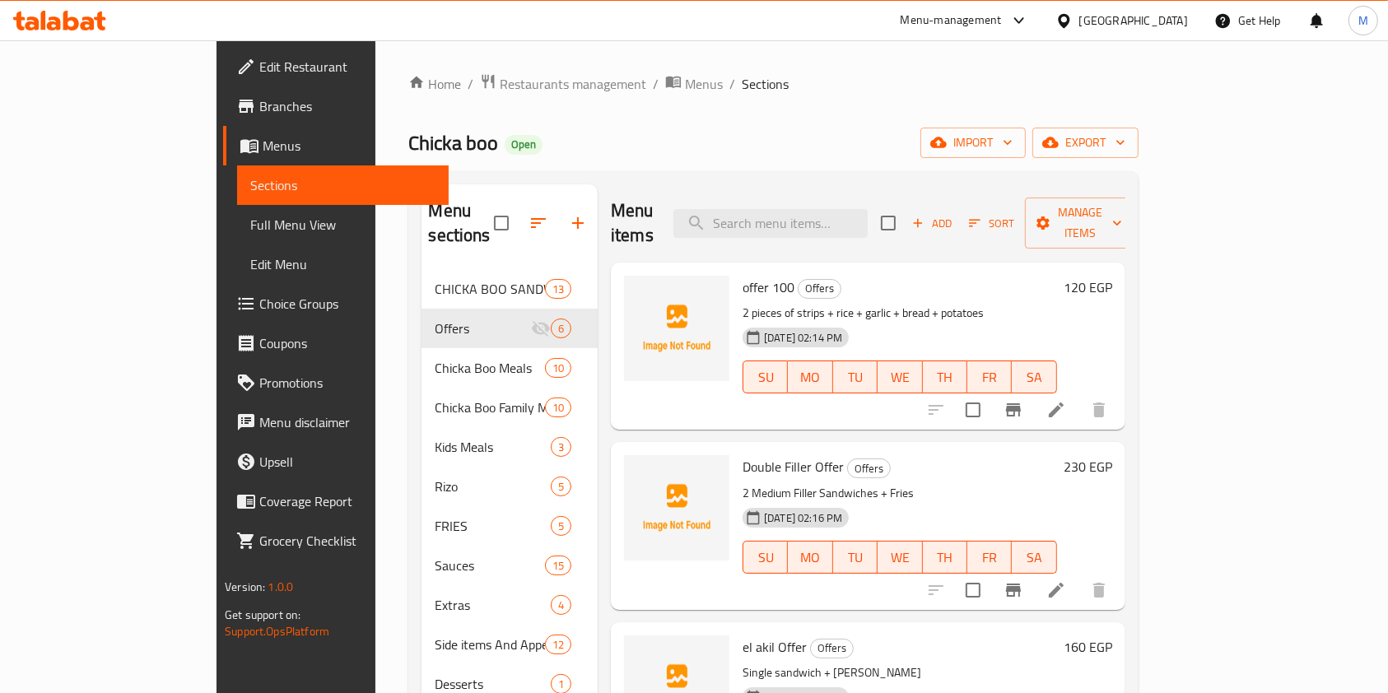
click at [83, 21] on icon at bounding box center [59, 21] width 93 height 20
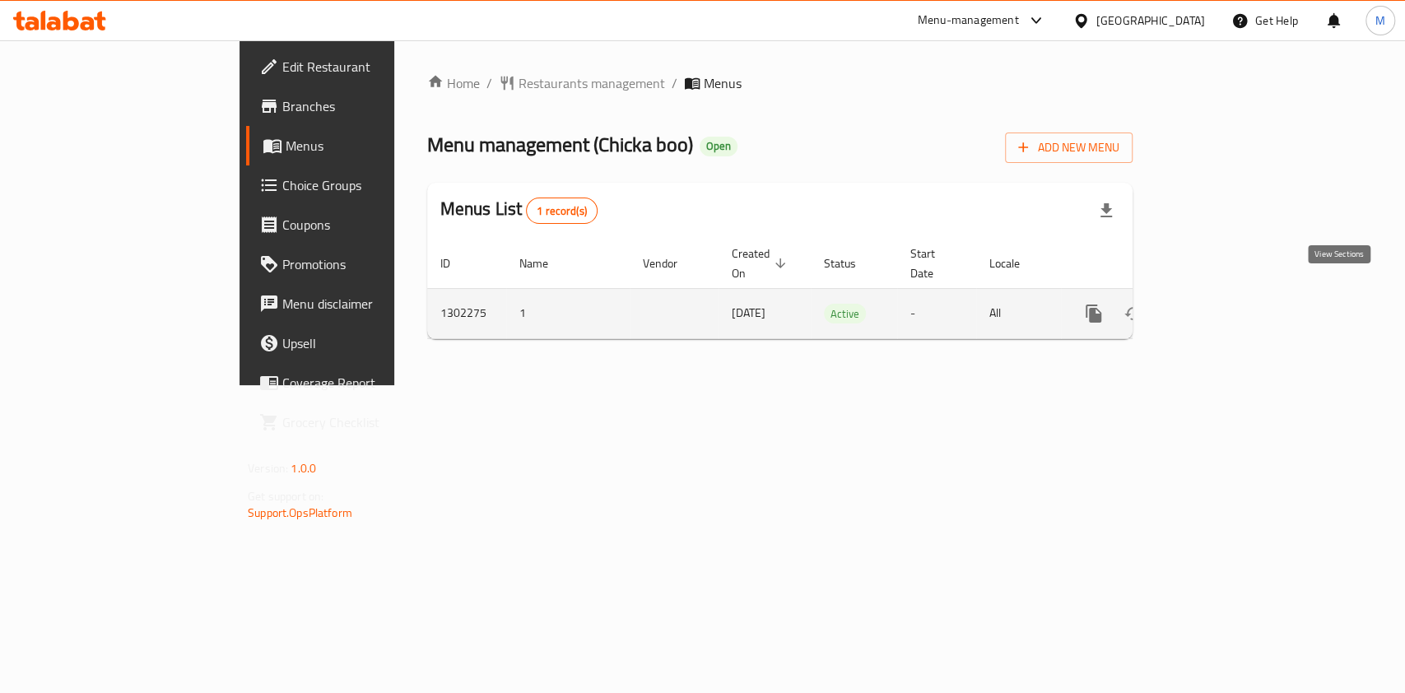
click at [1222, 304] on icon "enhanced table" at bounding box center [1213, 314] width 20 height 20
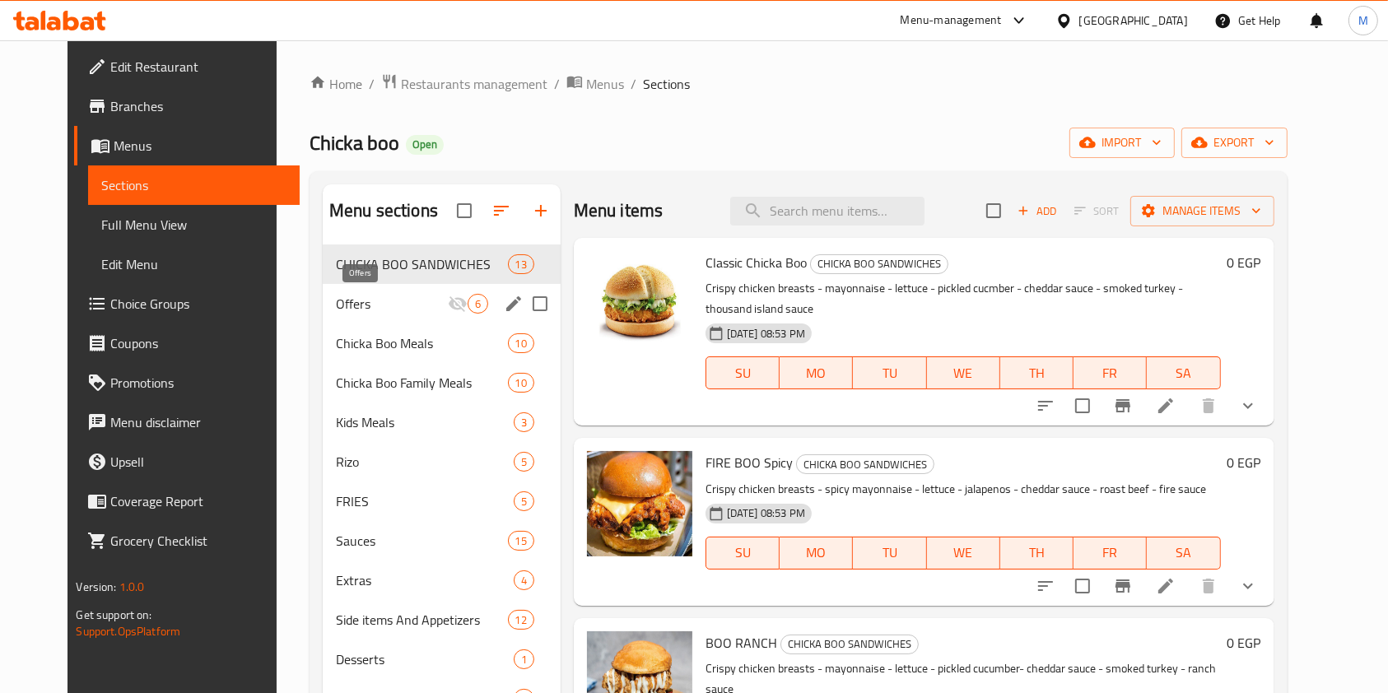
click at [365, 312] on span "Offers" at bounding box center [392, 304] width 112 height 20
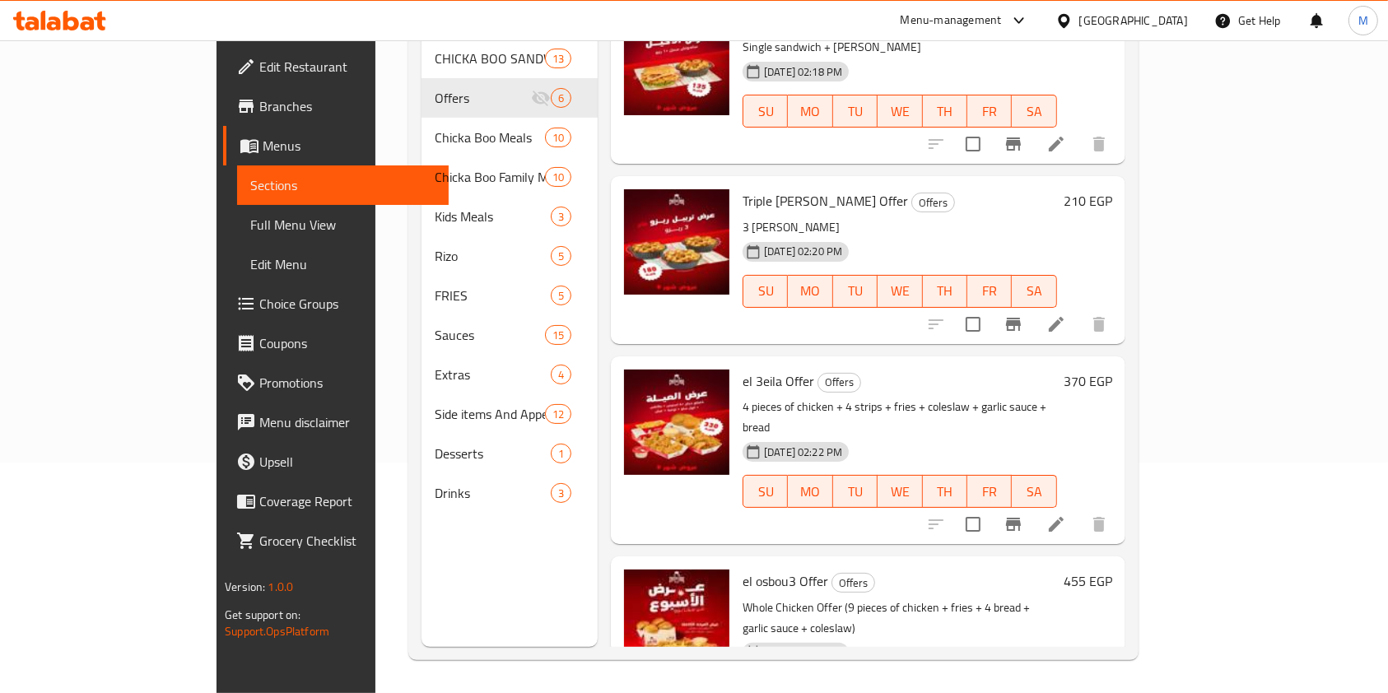
scroll to position [427, 0]
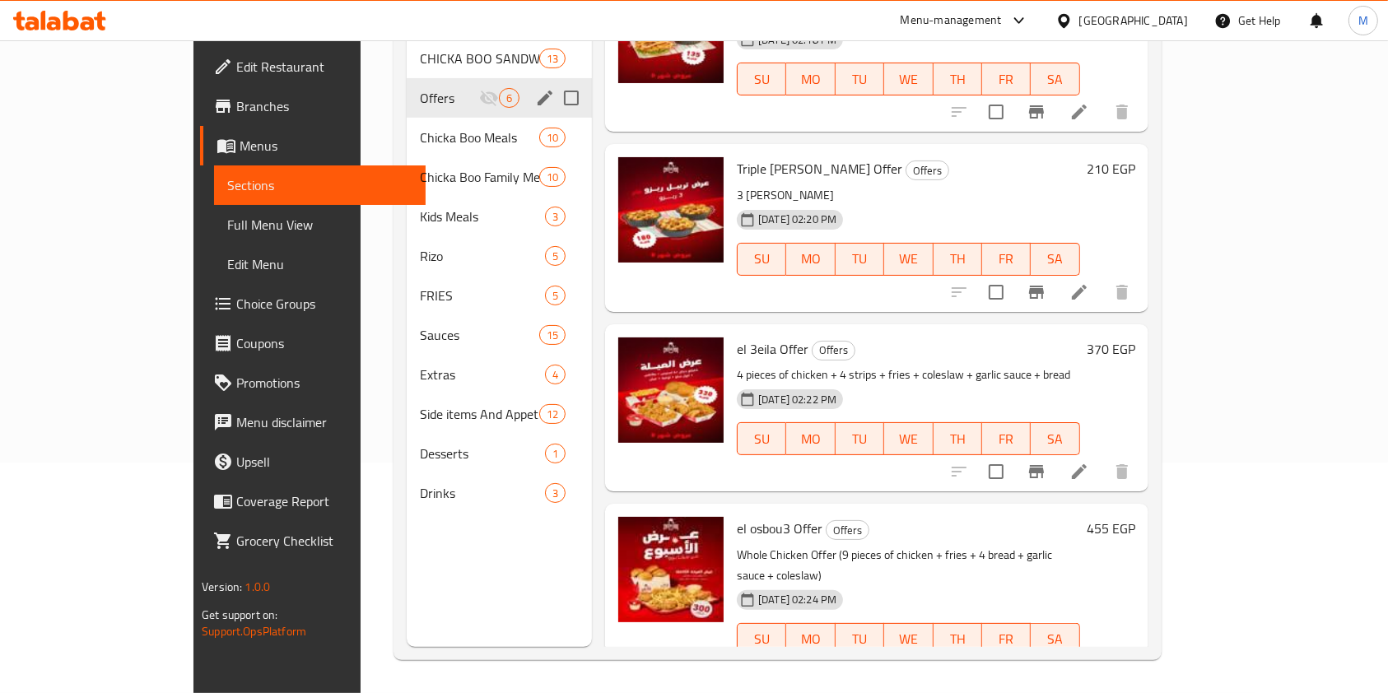
click at [538, 91] on icon "edit" at bounding box center [545, 98] width 15 height 15
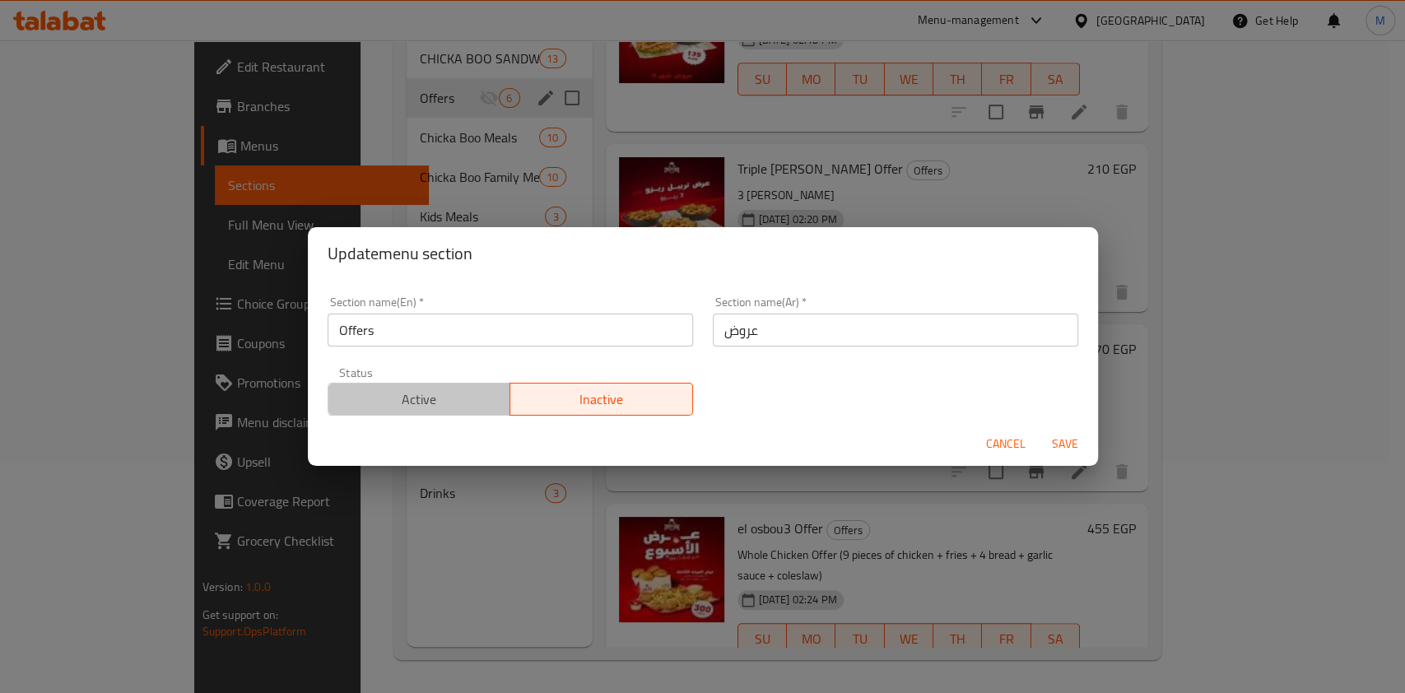
click at [474, 401] on span "Active" at bounding box center [420, 400] width 170 height 24
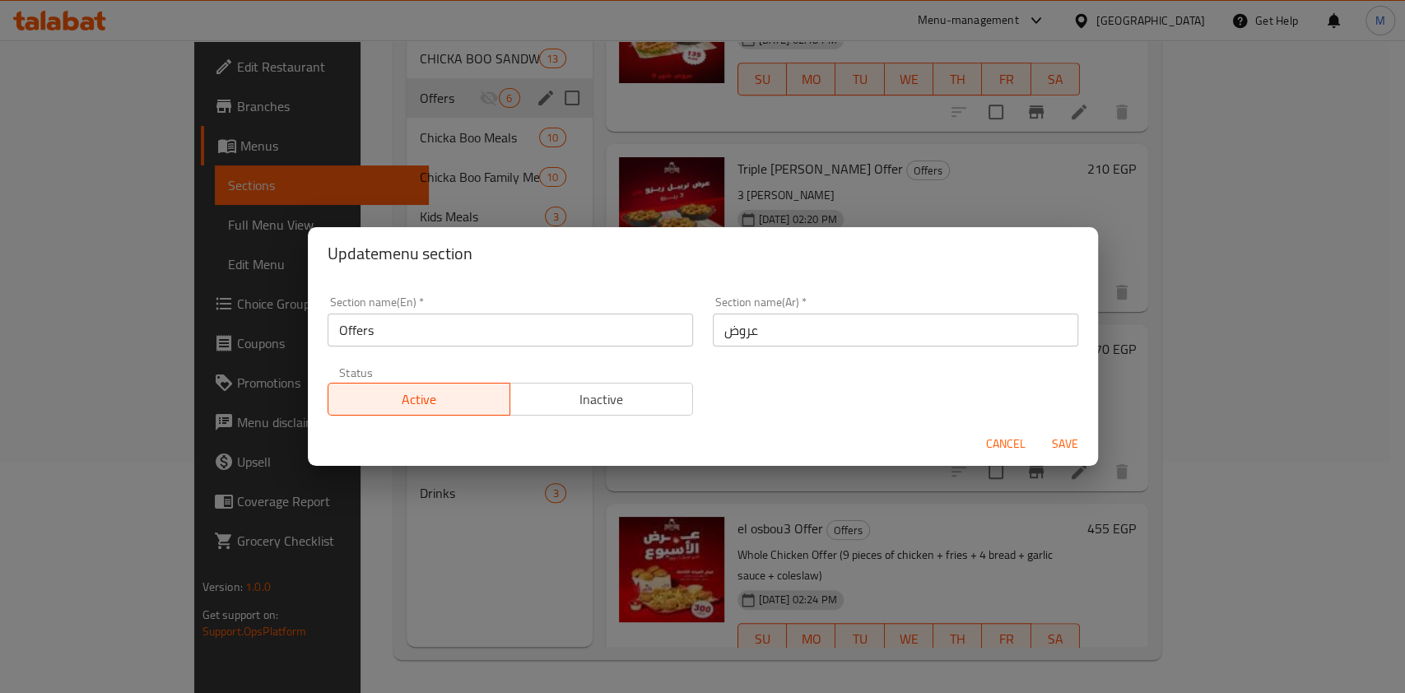
click at [1061, 434] on span "Save" at bounding box center [1065, 444] width 40 height 21
